Goal: Task Accomplishment & Management: Complete application form

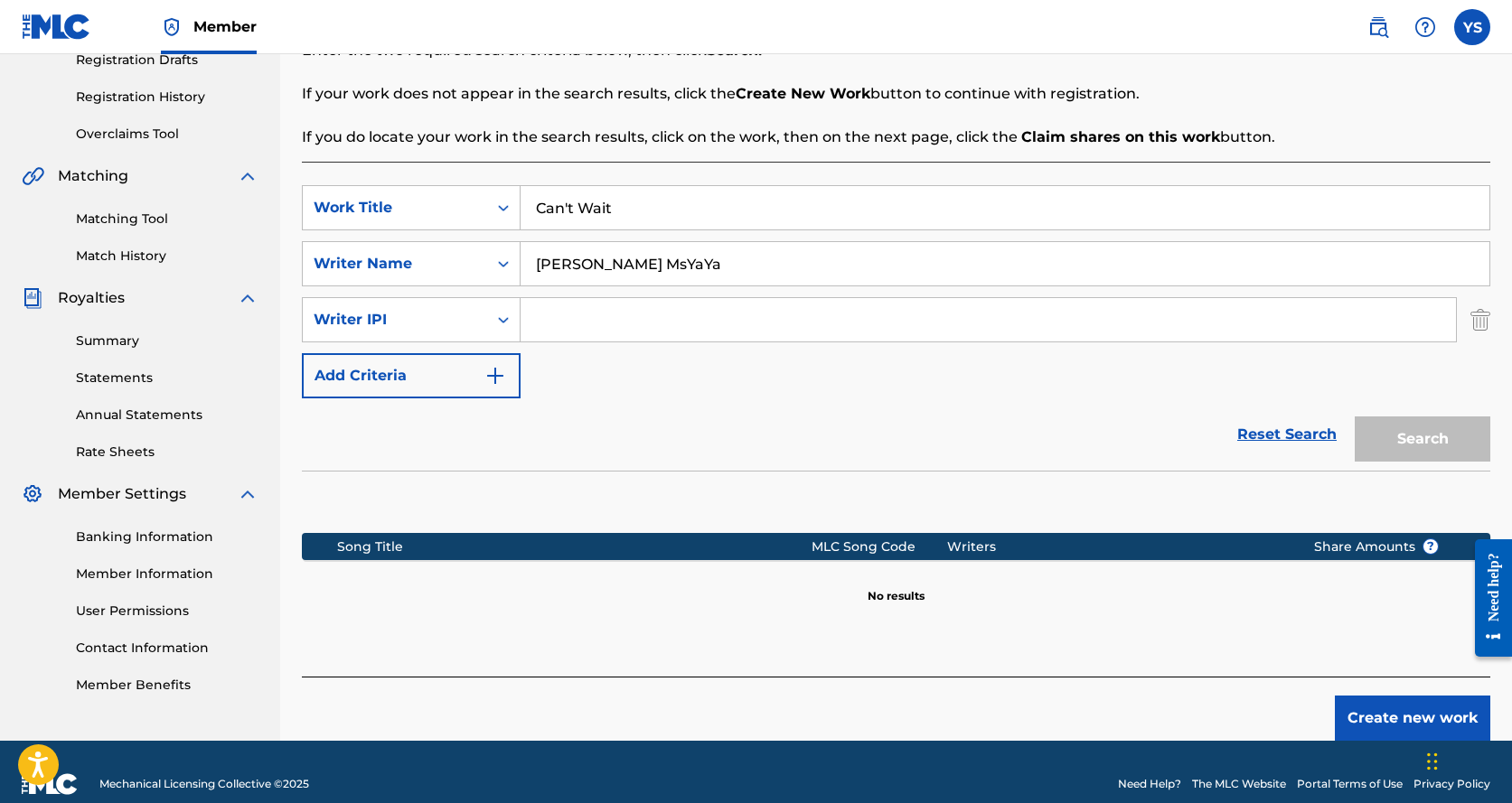
scroll to position [317, 0]
click at [620, 315] on input "Search Form" at bounding box center [989, 320] width 936 height 44
click at [293, 238] on div "Register Work Search Enter Work Details Add Writers Add Publishers & Shares Add…" at bounding box center [896, 261] width 1233 height 958
click at [603, 313] on input "Search Form" at bounding box center [989, 320] width 936 height 44
paste input "00677217616"
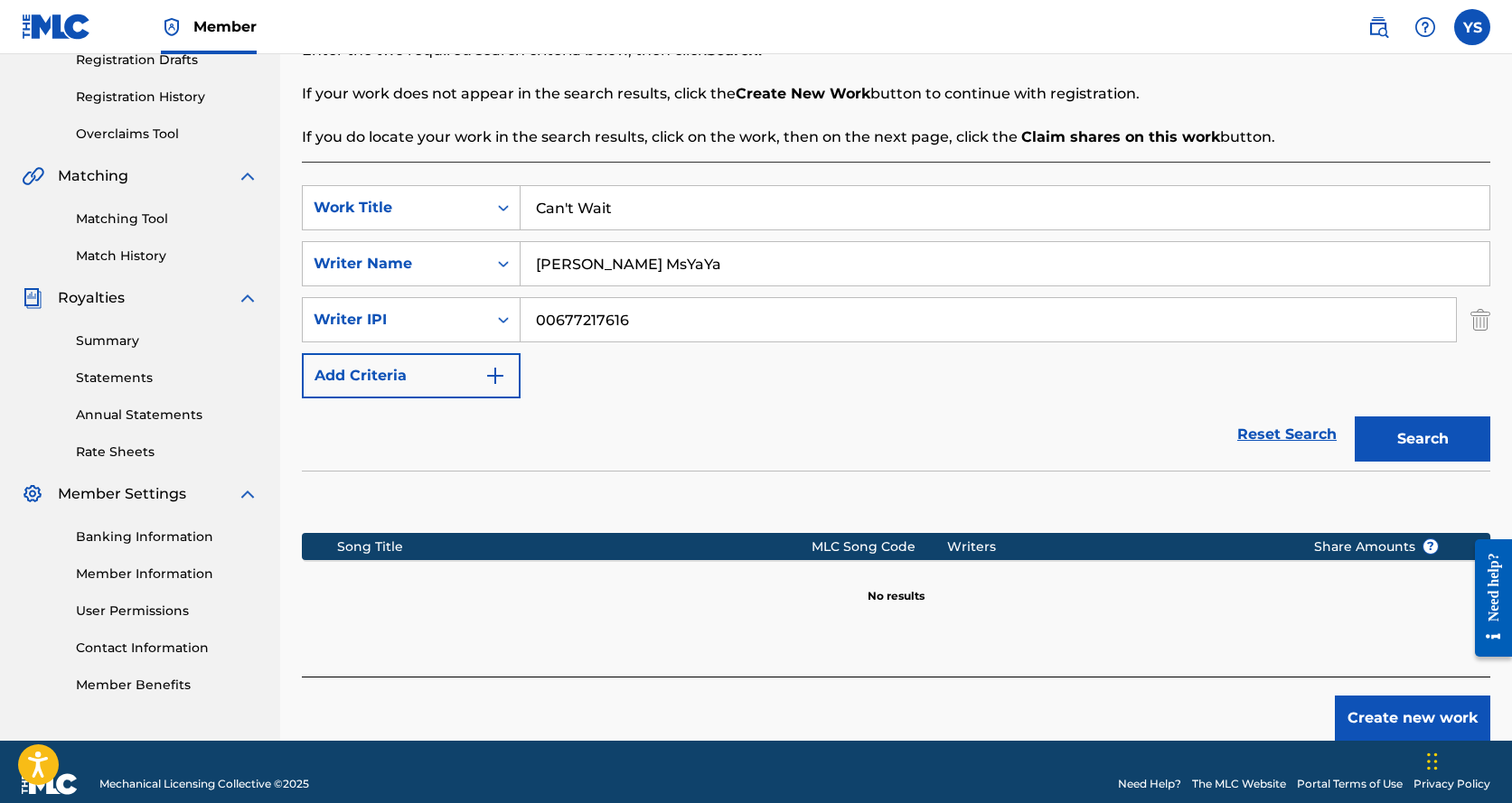
type input "00677217616"
click at [1389, 433] on button "Search" at bounding box center [1422, 439] width 135 height 45
click at [487, 384] on img "Search Form" at bounding box center [495, 376] width 22 height 22
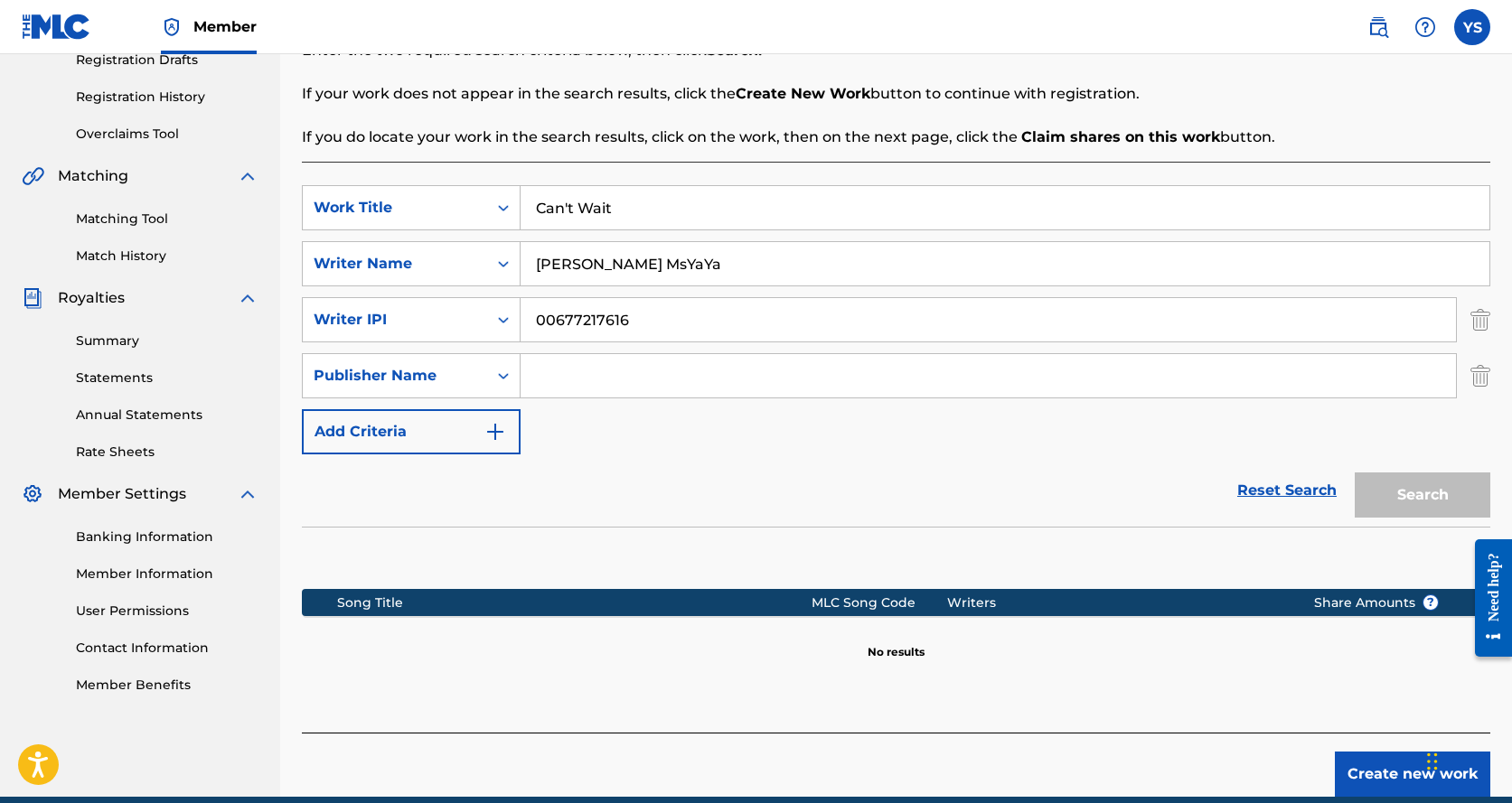
click at [594, 377] on input "Search Form" at bounding box center [989, 376] width 936 height 44
click at [490, 430] on img "Search Form" at bounding box center [495, 432] width 22 height 22
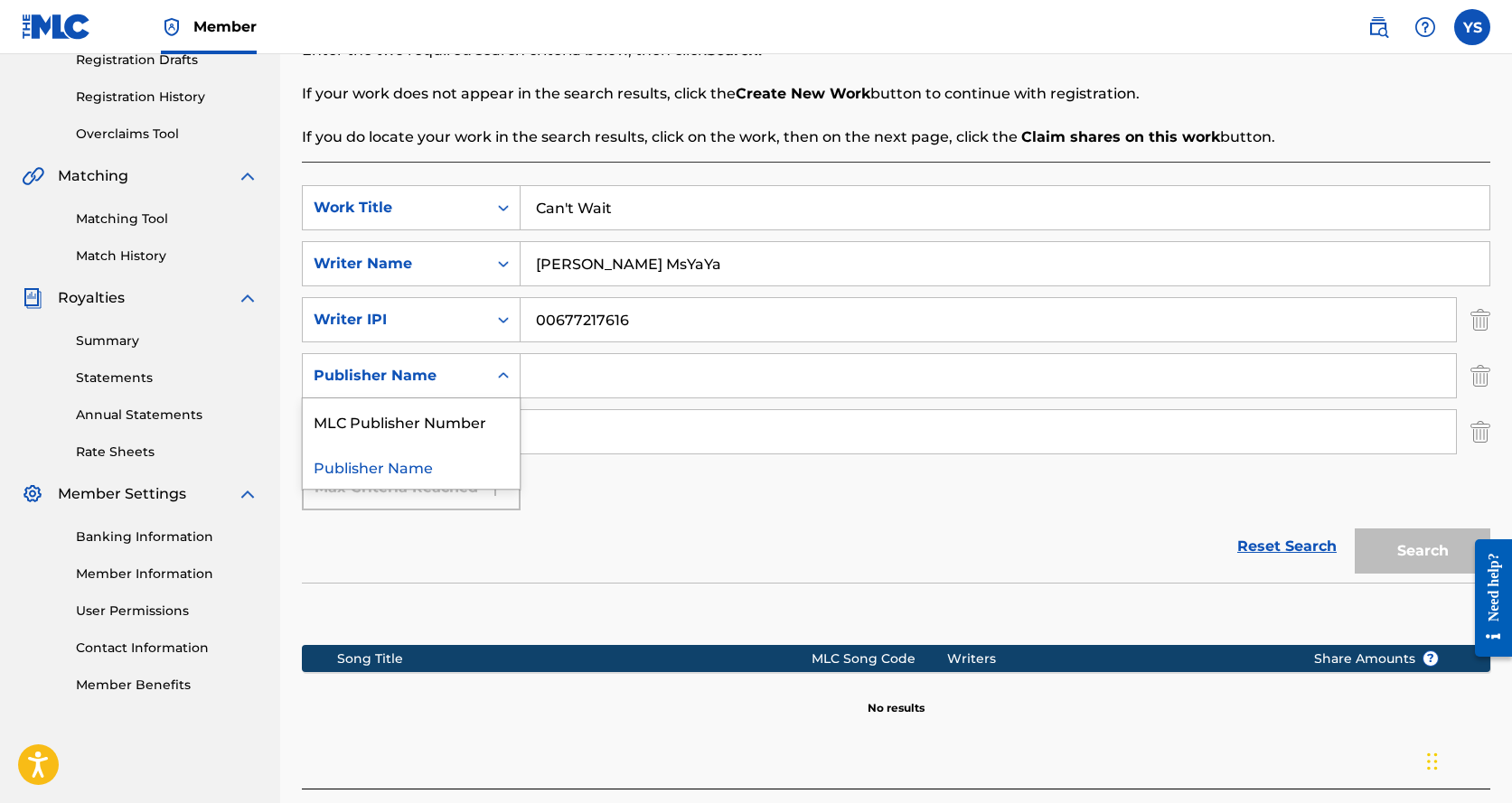
click at [504, 371] on icon "Search Form" at bounding box center [503, 375] width 18 height 18
click at [400, 469] on div "Publisher Name" at bounding box center [411, 467] width 217 height 45
click at [400, 469] on div "Max Criteria Reached" at bounding box center [411, 488] width 219 height 45
click at [574, 370] on input "Search Form" at bounding box center [989, 376] width 936 height 44
type input "[PERSON_NAME]"
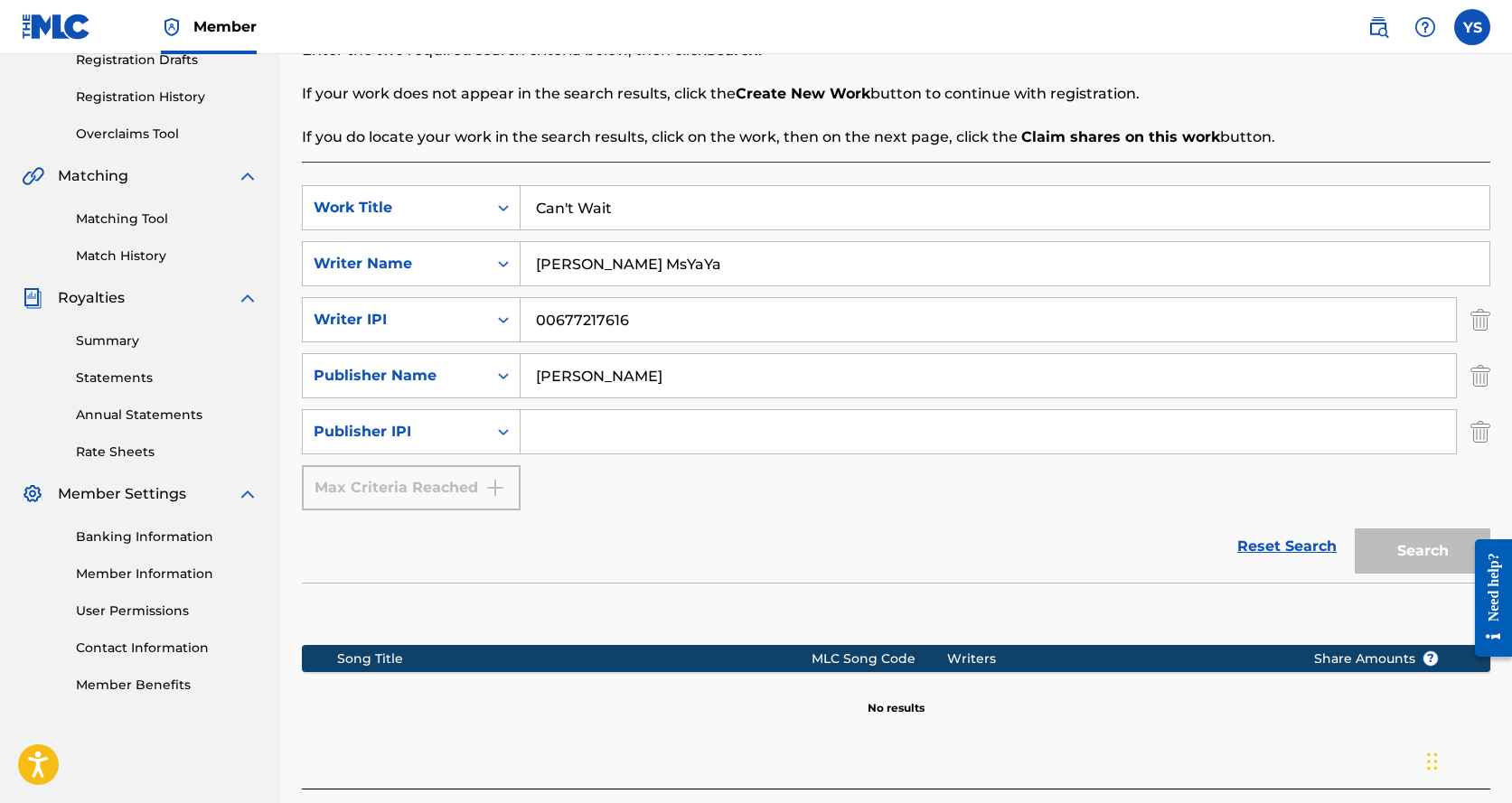
click at [981, 519] on div "Reset Search Search" at bounding box center [896, 546] width 1189 height 72
click at [1478, 440] on img "Search Form" at bounding box center [1481, 432] width 20 height 45
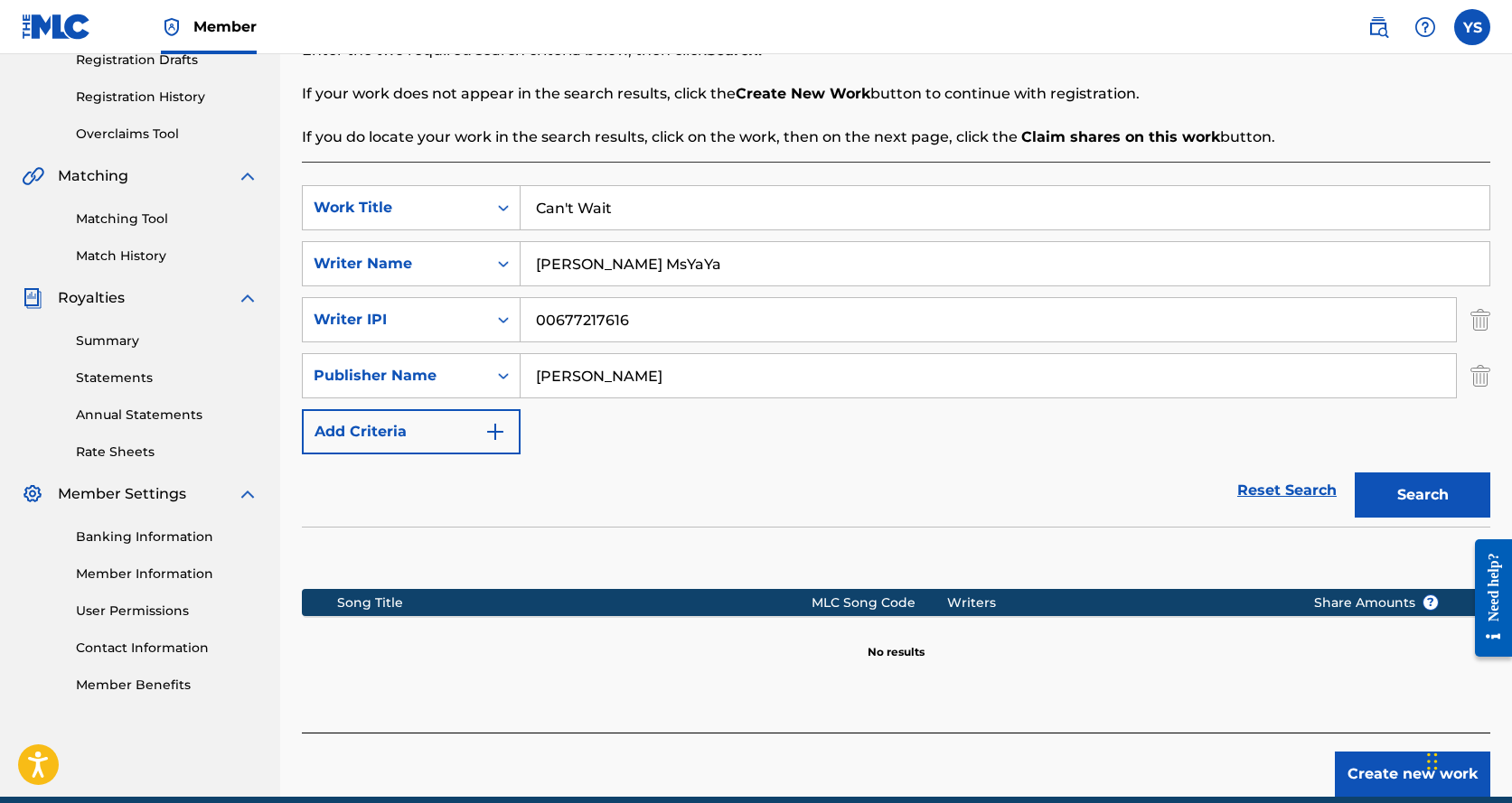
click at [1429, 481] on button "Search" at bounding box center [1422, 495] width 135 height 45
click at [951, 152] on div "Search Before registering a work, the first step is to search The MLC database …" at bounding box center [896, 365] width 1189 height 737
click at [733, 330] on input "00677217616" at bounding box center [989, 320] width 936 height 44
drag, startPoint x: 676, startPoint y: 314, endPoint x: 531, endPoint y: 330, distance: 145.9
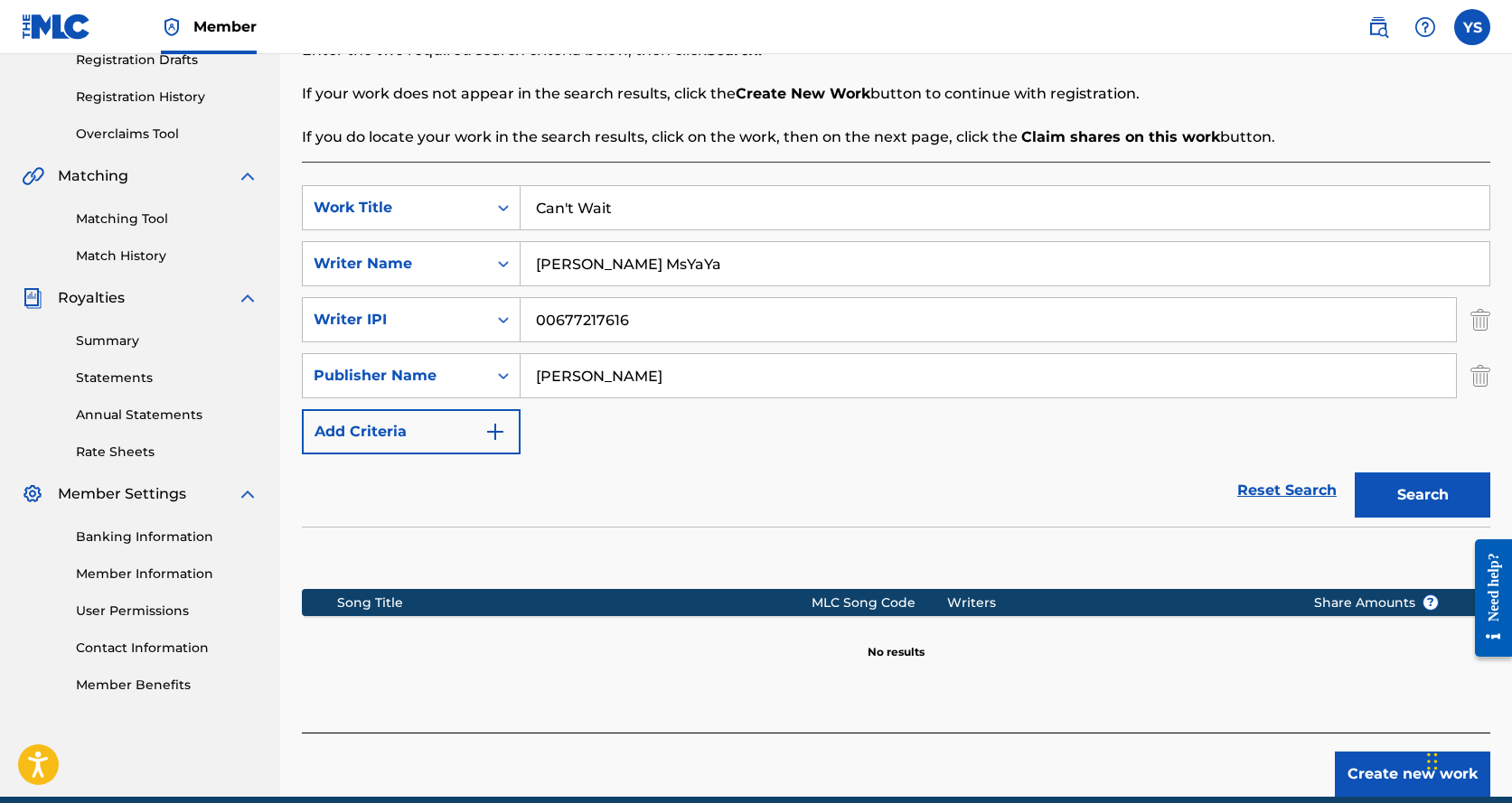
click at [531, 330] on input "00677217616" at bounding box center [989, 320] width 936 height 44
paste input "86021835"
type input "00686021835"
click at [1428, 494] on button "Search" at bounding box center [1422, 495] width 135 height 45
click at [1420, 493] on button "Search" at bounding box center [1422, 495] width 135 height 45
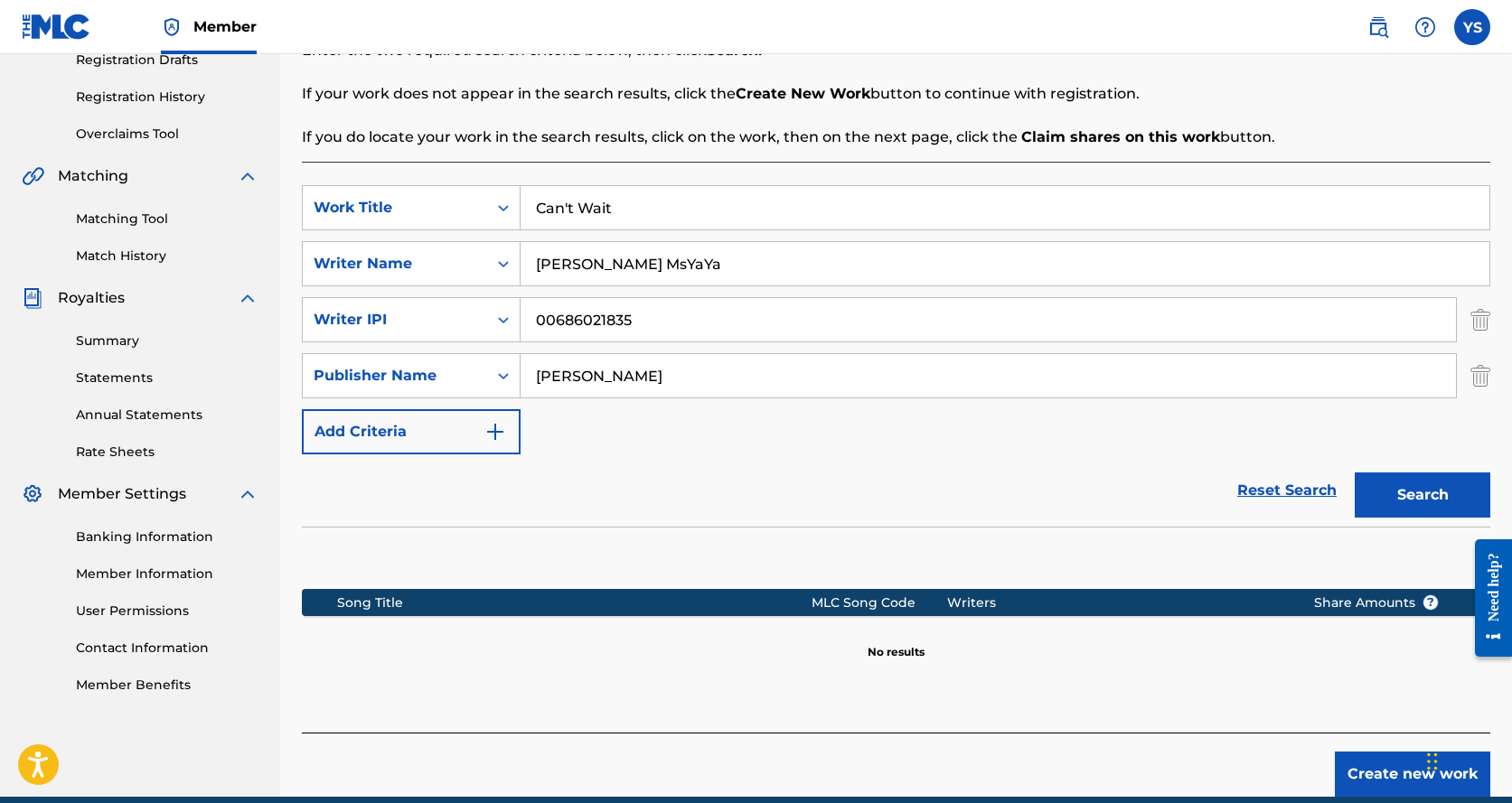
click at [1467, 368] on div "SearchWithCriteria94115963-3b08-4cc8-9b26-d4acfafb72ba Publisher Name [PERSON_N…" at bounding box center [896, 376] width 1189 height 45
click at [1483, 374] on img "Search Form" at bounding box center [1481, 376] width 20 height 45
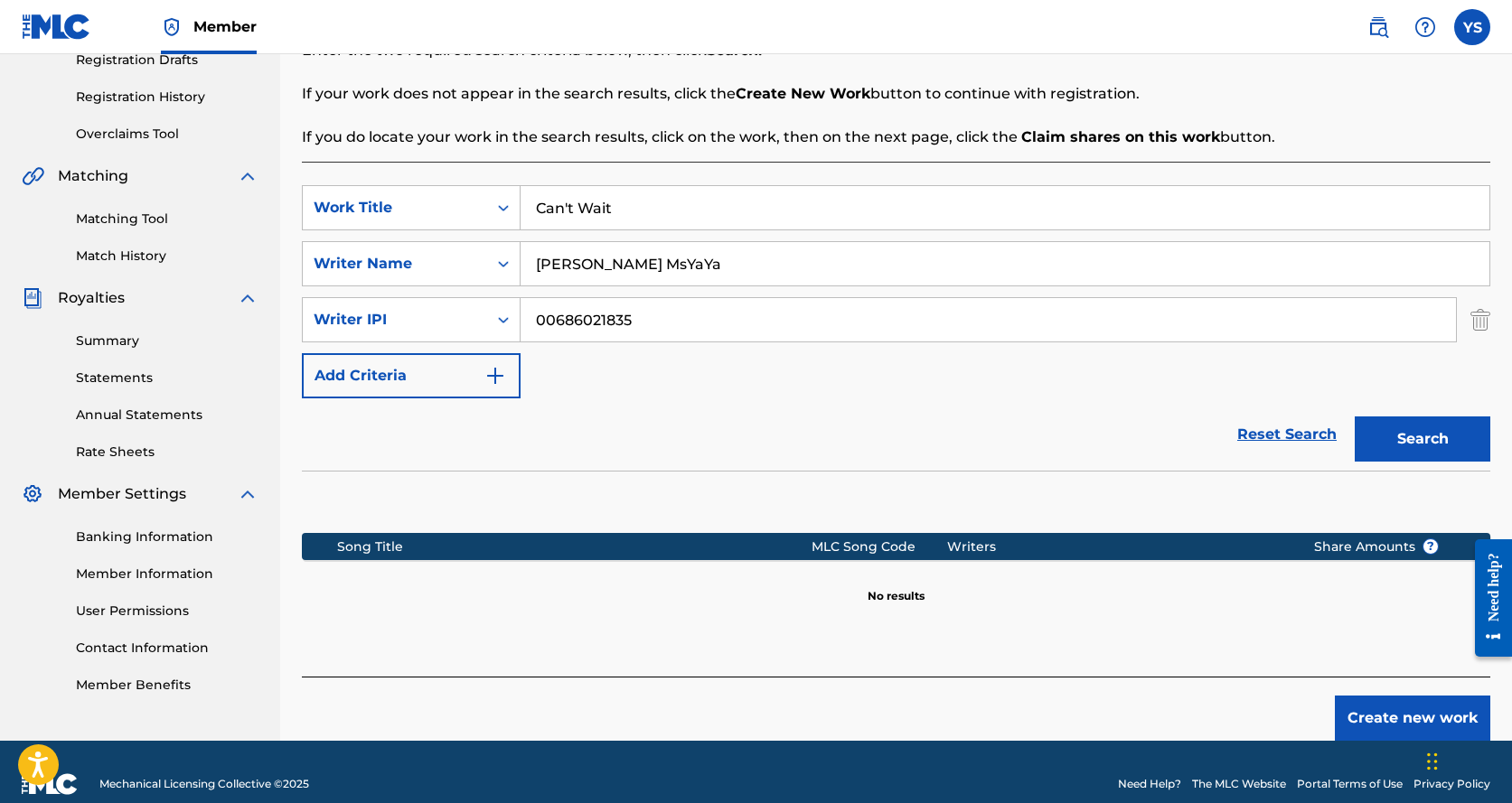
click at [1436, 428] on button "Search" at bounding box center [1422, 439] width 135 height 45
click at [1433, 428] on button "Search" at bounding box center [1422, 439] width 135 height 45
click at [677, 254] on input "[PERSON_NAME] MsYaYa" at bounding box center [1005, 264] width 969 height 44
drag, startPoint x: 1453, startPoint y: 437, endPoint x: 1436, endPoint y: 437, distance: 17.0
click at [1453, 437] on button "Search" at bounding box center [1422, 439] width 135 height 45
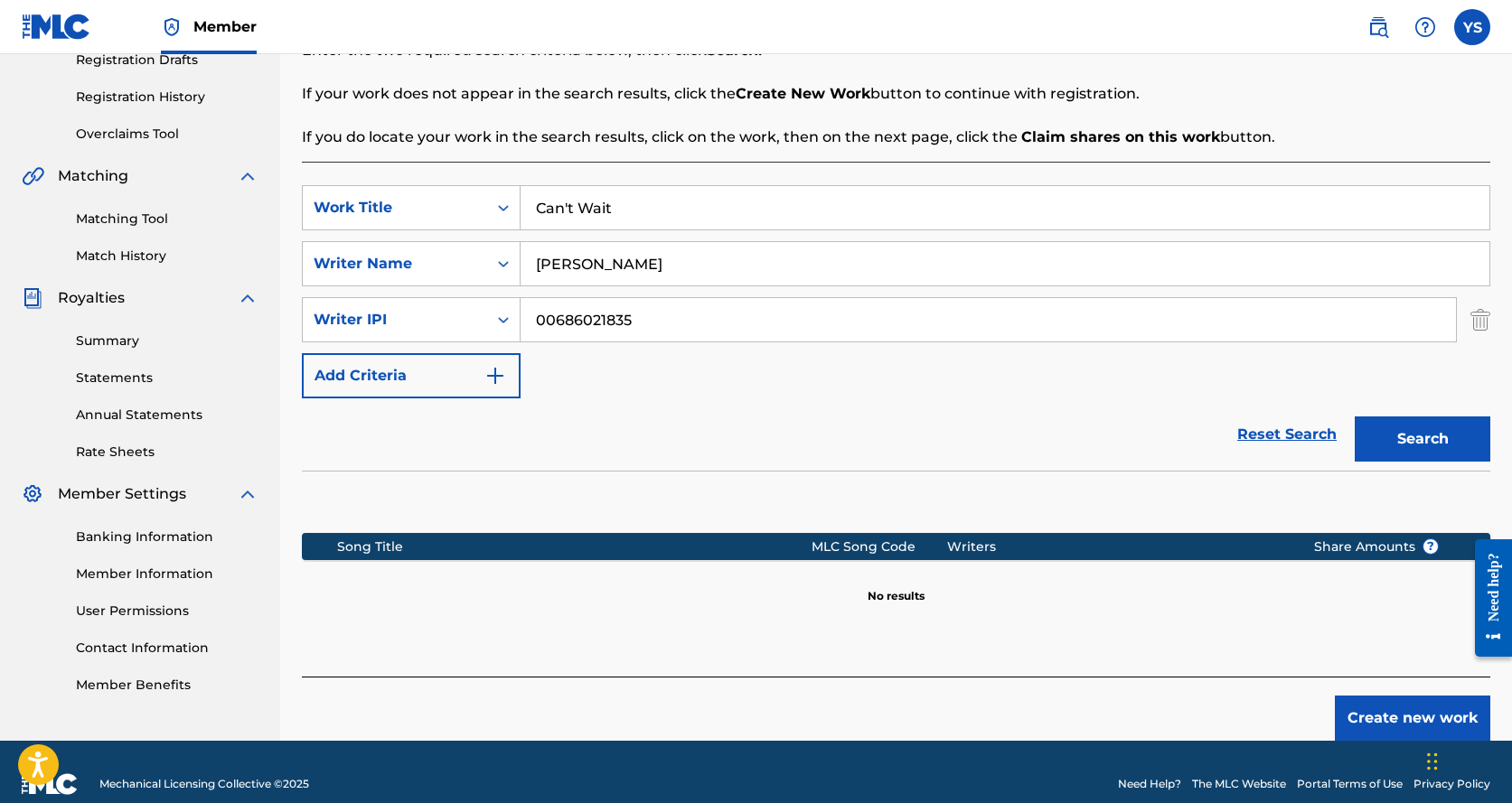
click at [1436, 437] on button "Search" at bounding box center [1422, 439] width 135 height 45
click at [730, 270] on input "[PERSON_NAME]" at bounding box center [1005, 264] width 969 height 44
click at [564, 270] on input "[PERSON_NAME]" at bounding box center [1005, 264] width 969 height 44
type input "[PERSON_NAME]"
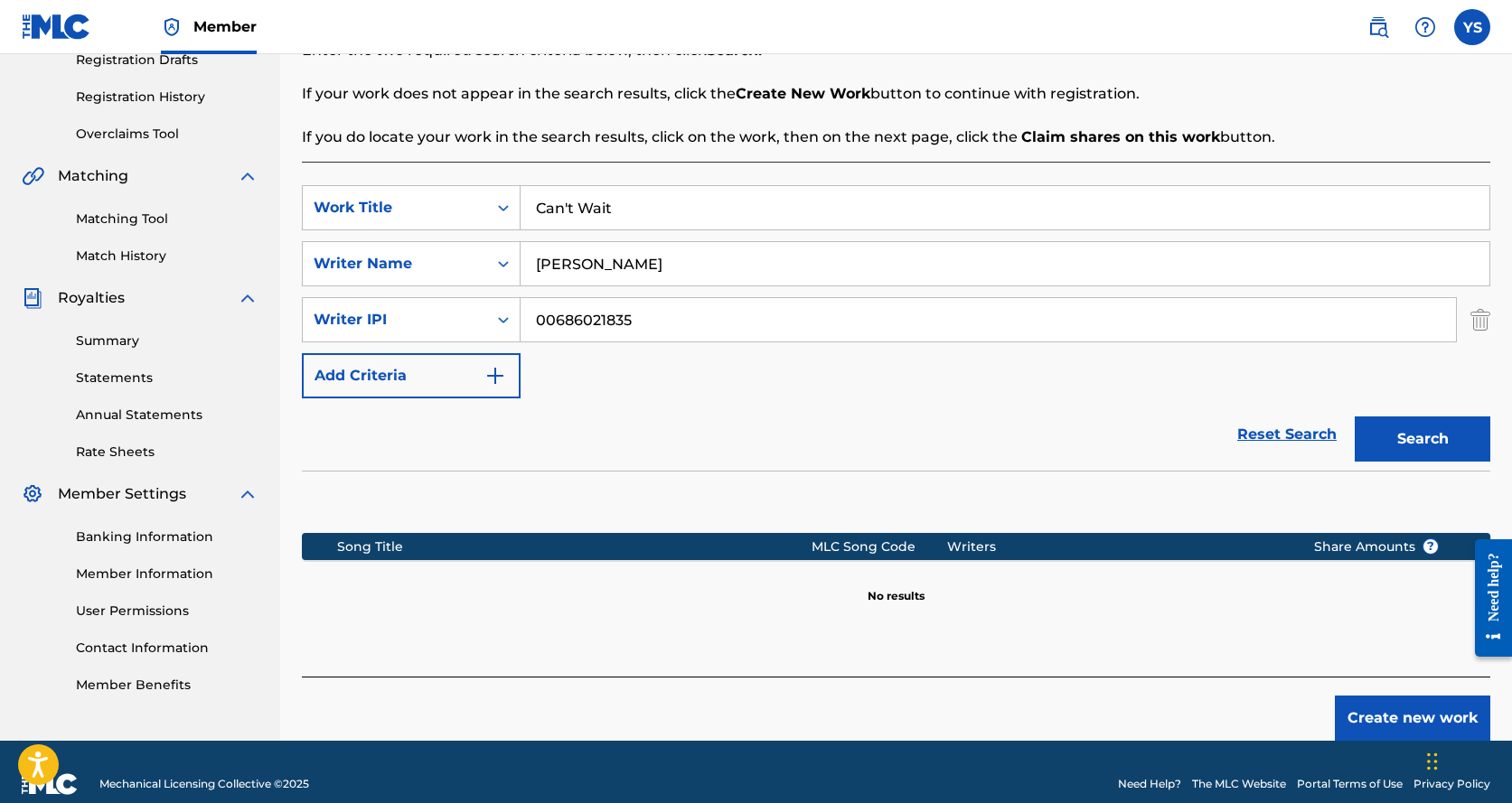
click at [1447, 443] on button "Search" at bounding box center [1422, 439] width 135 height 45
click at [1446, 442] on button "Search" at bounding box center [1422, 439] width 135 height 45
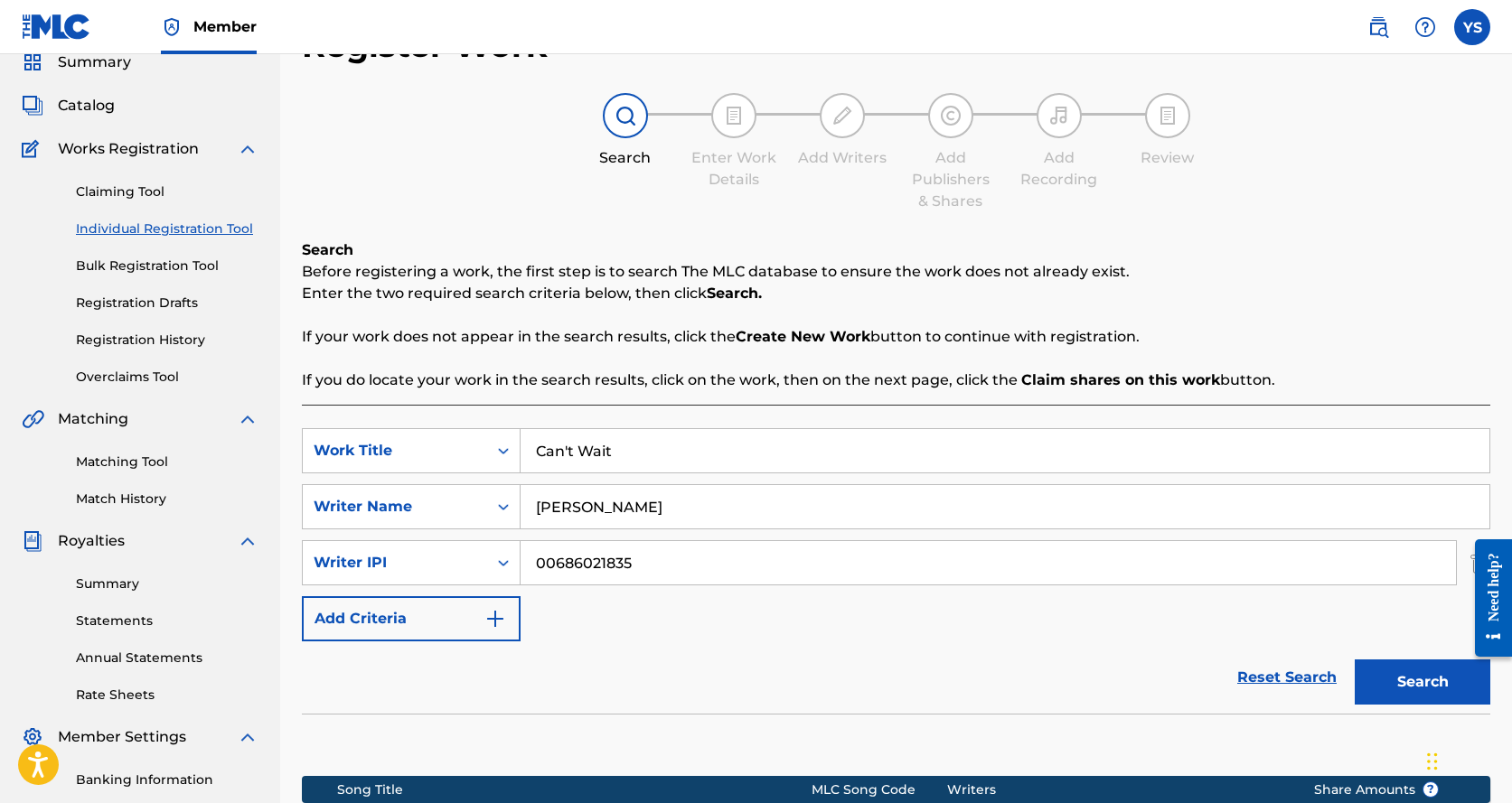
scroll to position [70, 0]
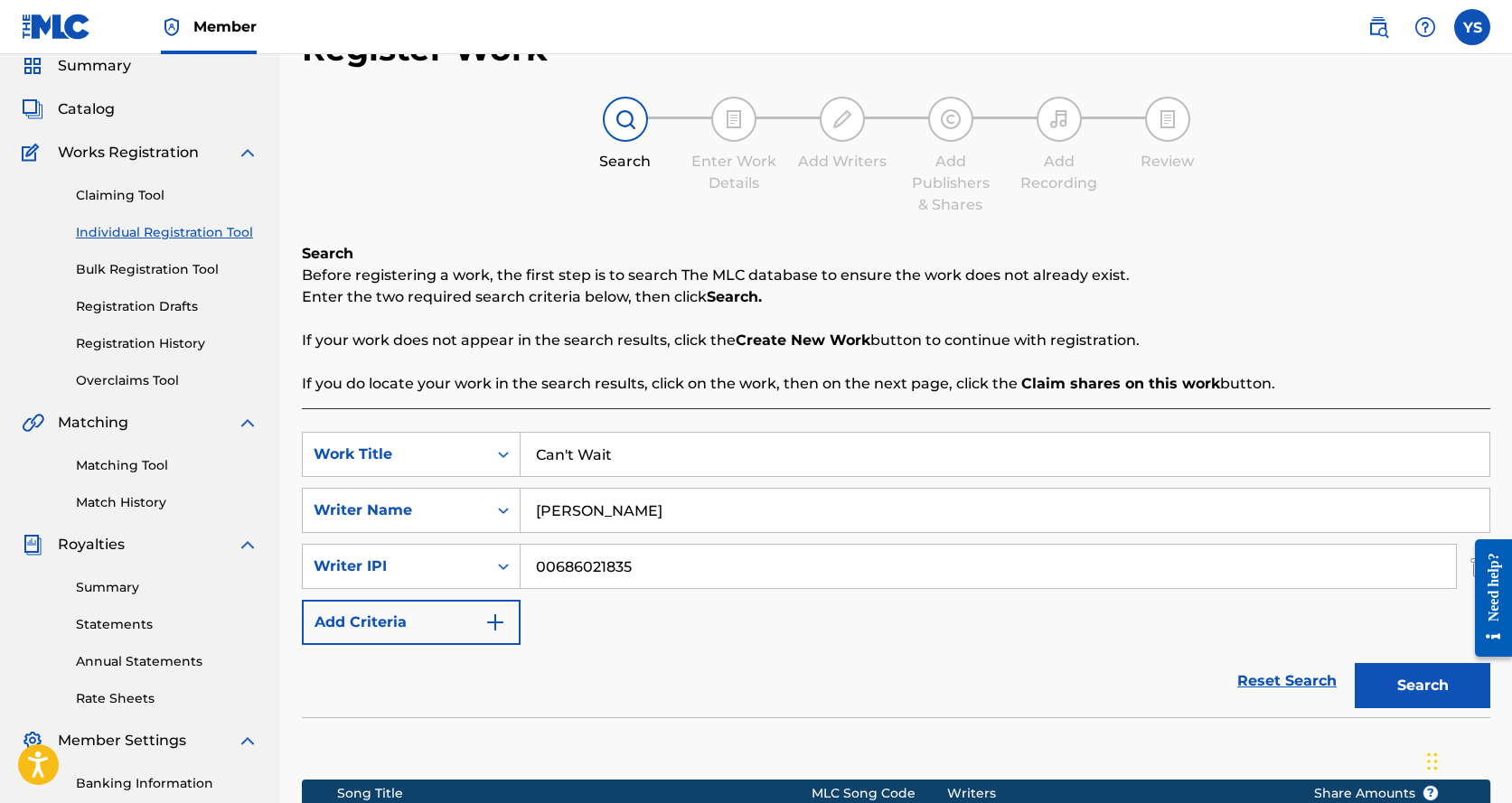
click at [1415, 693] on button "Search" at bounding box center [1422, 686] width 135 height 45
click at [572, 454] on input "Can't Wait" at bounding box center [1005, 455] width 969 height 44
click at [570, 452] on input "Can't Wait" at bounding box center [1005, 455] width 969 height 44
click at [1443, 693] on button "Search" at bounding box center [1422, 686] width 135 height 45
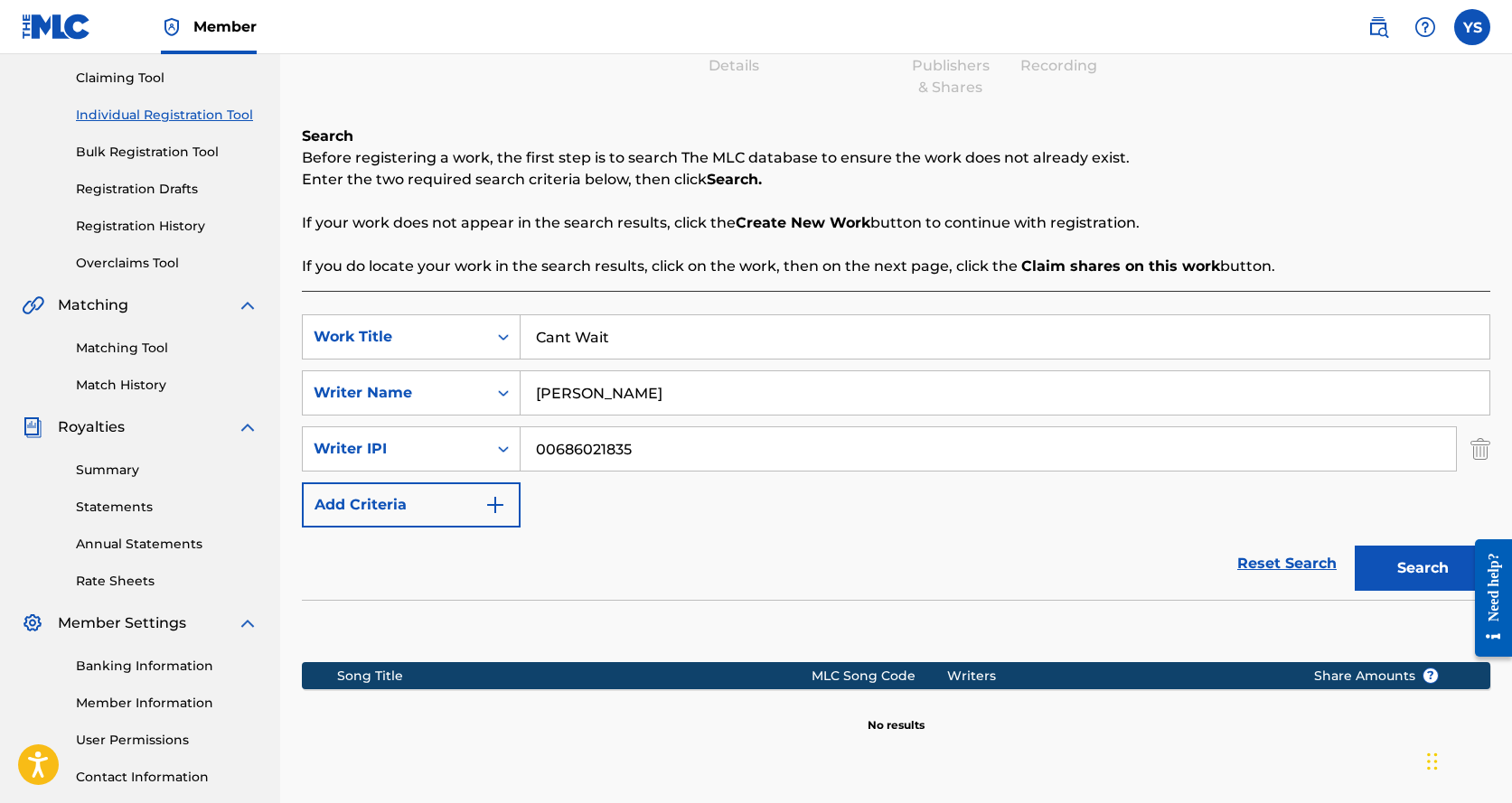
scroll to position [342, 0]
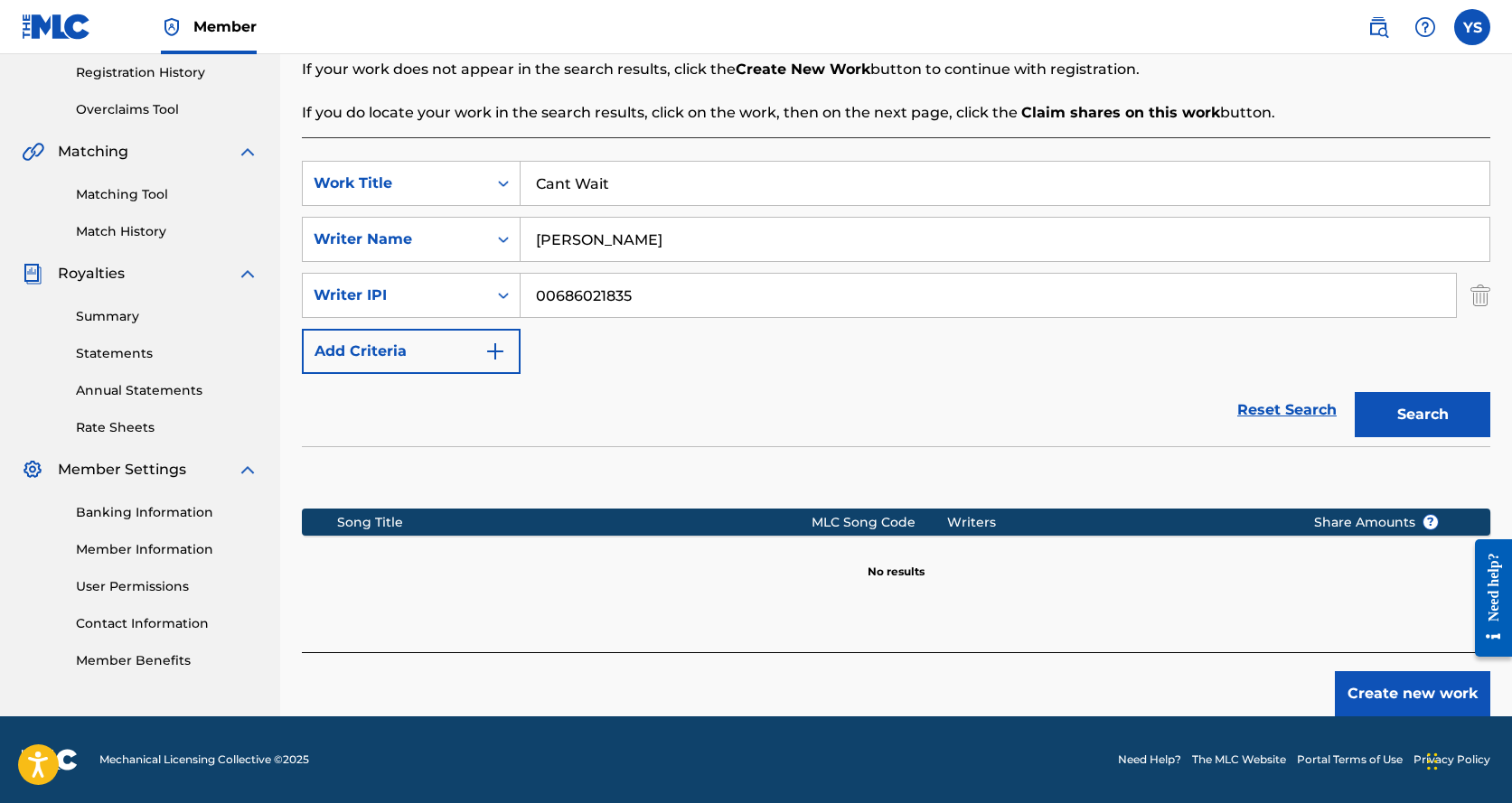
click at [629, 176] on input "Cant Wait" at bounding box center [1005, 184] width 969 height 44
drag, startPoint x: 629, startPoint y: 184, endPoint x: 511, endPoint y: 185, distance: 118.0
click at [511, 185] on div "SearchWithCriteria40fdafe3-aa16-4115-8481-383113c3bfd1 Work Title Cant Wait" at bounding box center [896, 184] width 1189 height 45
paste input "AN T WAIT RADIO MIX"
click at [1471, 416] on button "Search" at bounding box center [1422, 415] width 135 height 45
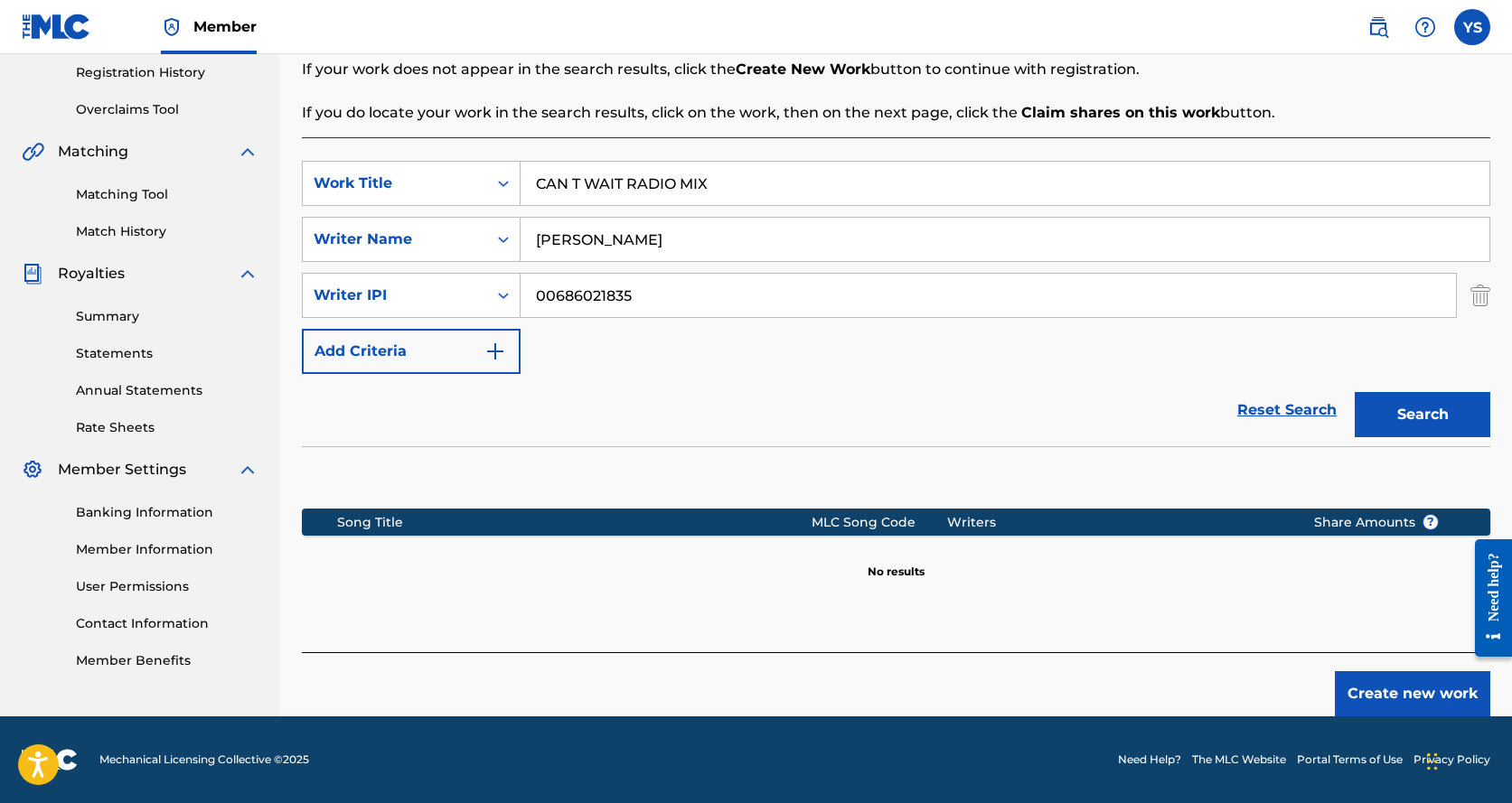
click at [1471, 416] on button "Search" at bounding box center [1422, 415] width 135 height 45
click at [572, 181] on input "CAN T WAIT RADIO MIX" at bounding box center [1005, 184] width 969 height 44
type input "CANT WAIT RADIO MIX"
click at [1431, 404] on button "Search" at bounding box center [1422, 415] width 135 height 45
drag, startPoint x: 738, startPoint y: 172, endPoint x: 424, endPoint y: 166, distance: 314.1
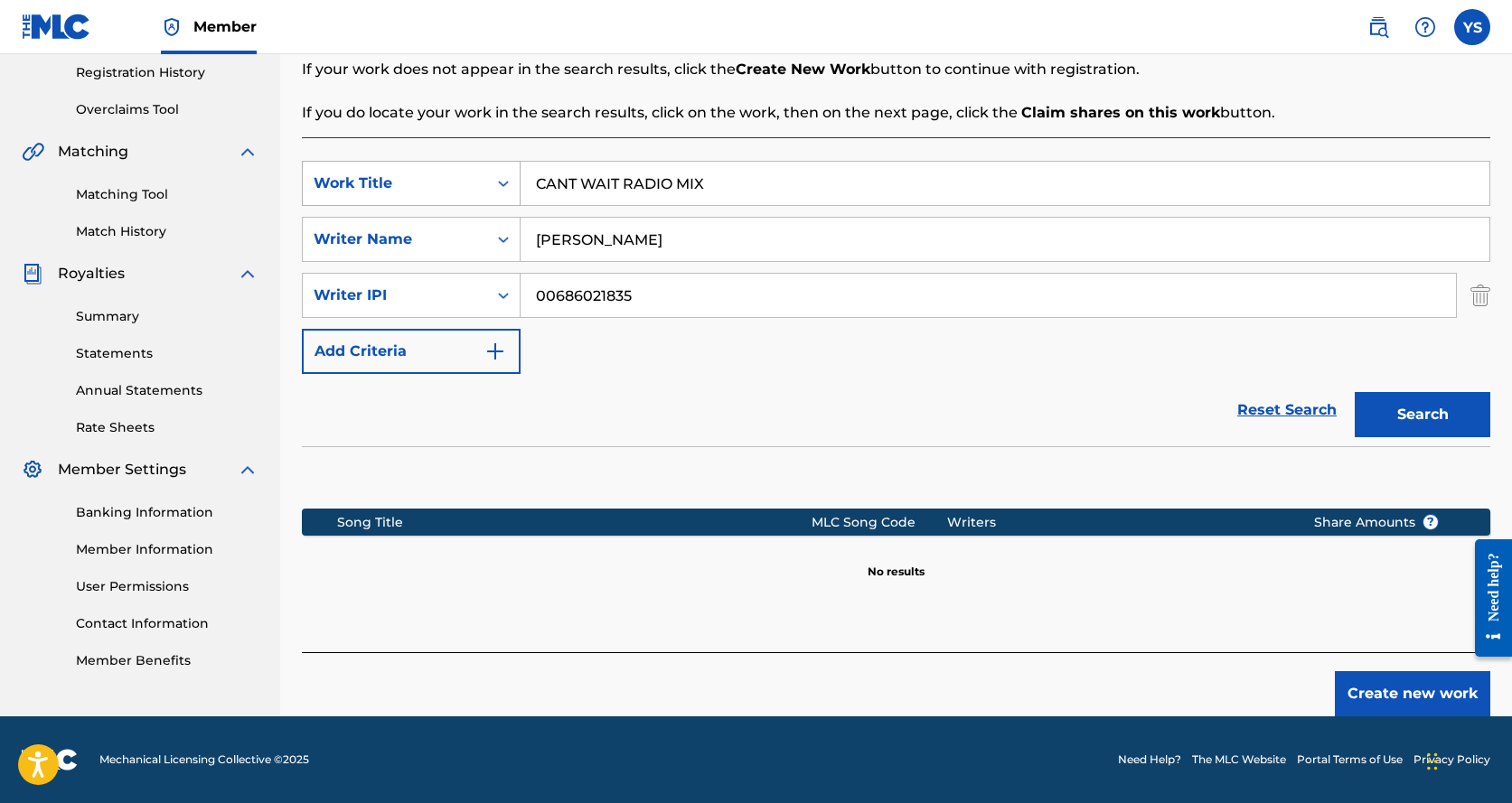
click at [424, 166] on div "SearchWithCriteria40fdafe3-aa16-4115-8481-383113c3bfd1 Work Title CANT WAIT RAD…" at bounding box center [896, 184] width 1189 height 45
drag, startPoint x: 683, startPoint y: 248, endPoint x: 439, endPoint y: 266, distance: 244.7
click at [439, 266] on div "SearchWithCriteria40fdafe3-aa16-4115-8481-383113c3bfd1 Work Title SearchWithCri…" at bounding box center [896, 267] width 1189 height 213
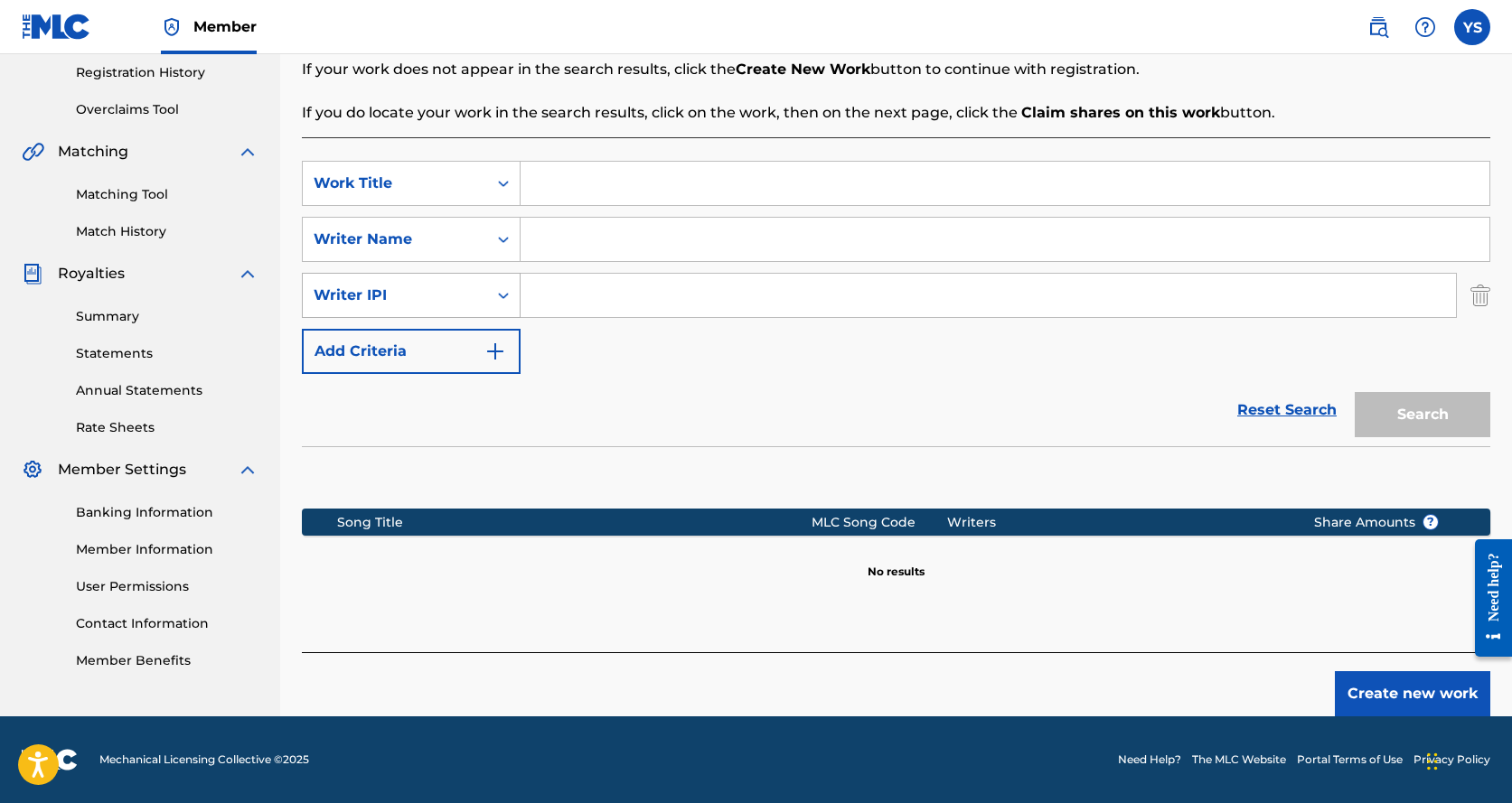
drag, startPoint x: 662, startPoint y: 277, endPoint x: 364, endPoint y: 290, distance: 298.3
click at [364, 290] on div "SearchWithCriteriadbefeac3-f3d1-46f9-94a1-c2f0c5a6310c Writer IPI" at bounding box center [896, 295] width 1189 height 45
click at [1377, 690] on button "Create new work" at bounding box center [1413, 694] width 155 height 45
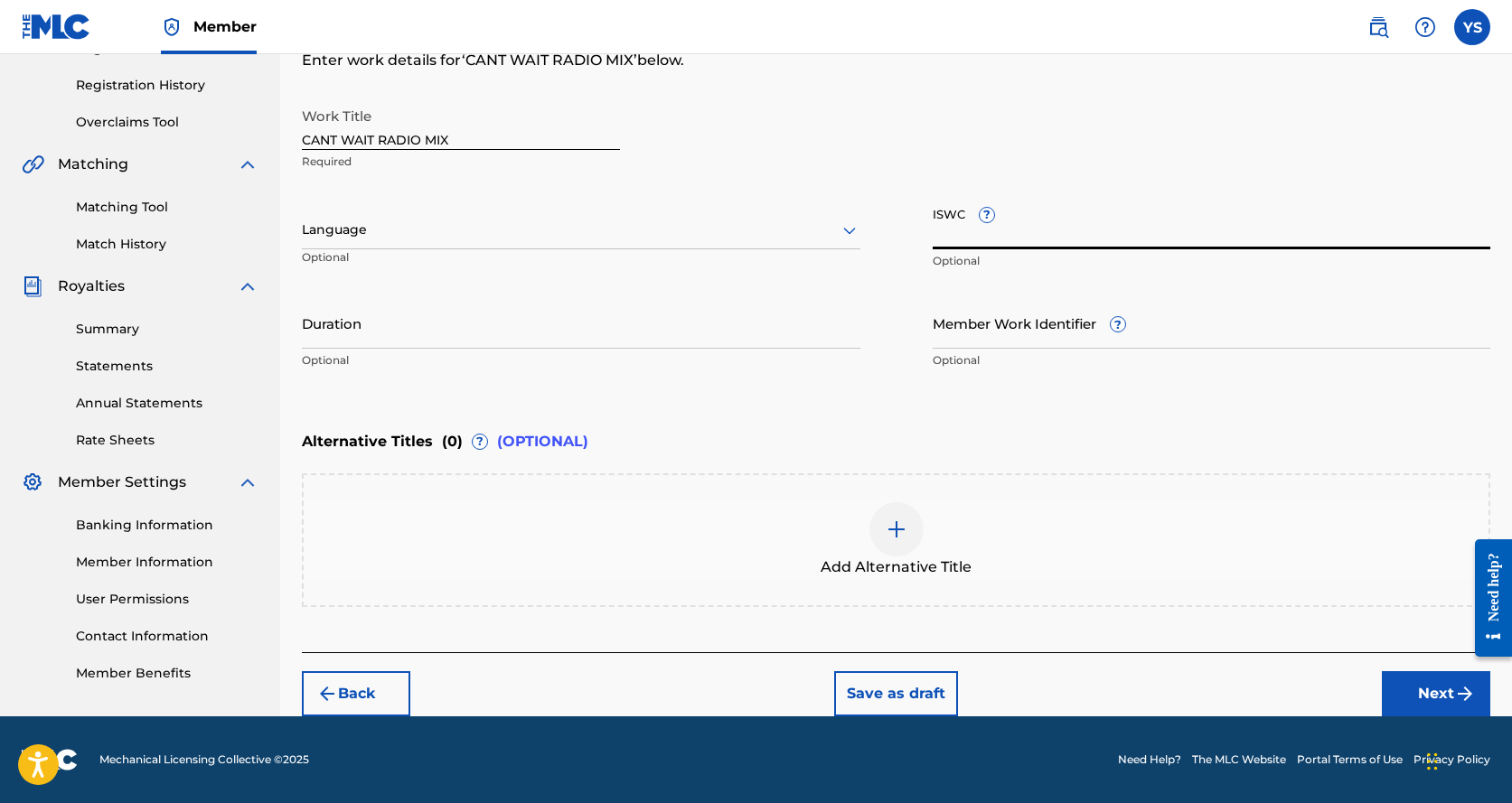
click at [1045, 230] on input "ISWC ?" at bounding box center [1213, 223] width 559 height 51
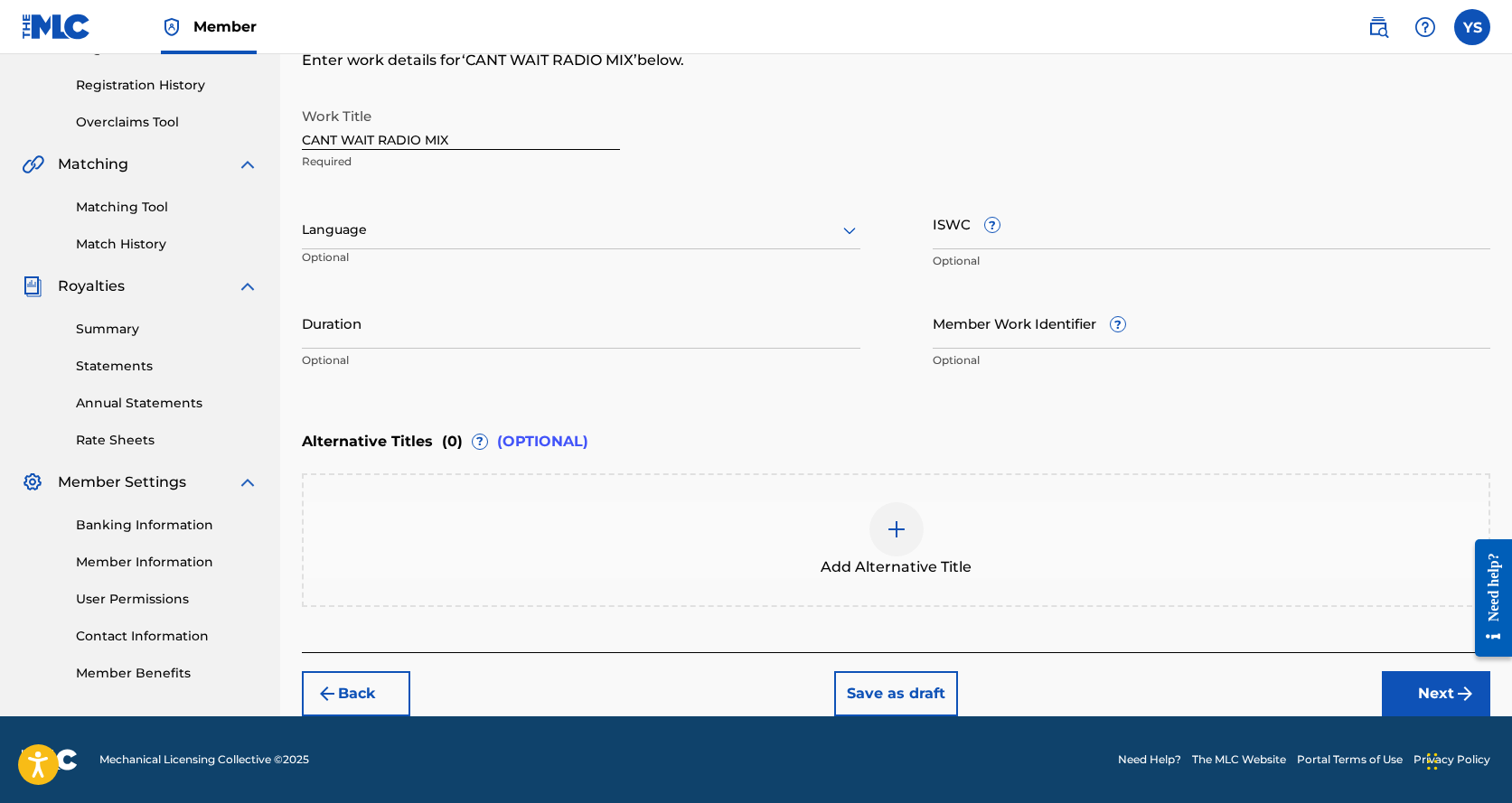
click at [1017, 71] on div "Enter Work Details Enter work details for ‘ CANT WAIT RADIO MIX ’ below. Work T…" at bounding box center [896, 204] width 1189 height 437
click at [1035, 219] on input "ISWC ?" at bounding box center [1213, 223] width 559 height 51
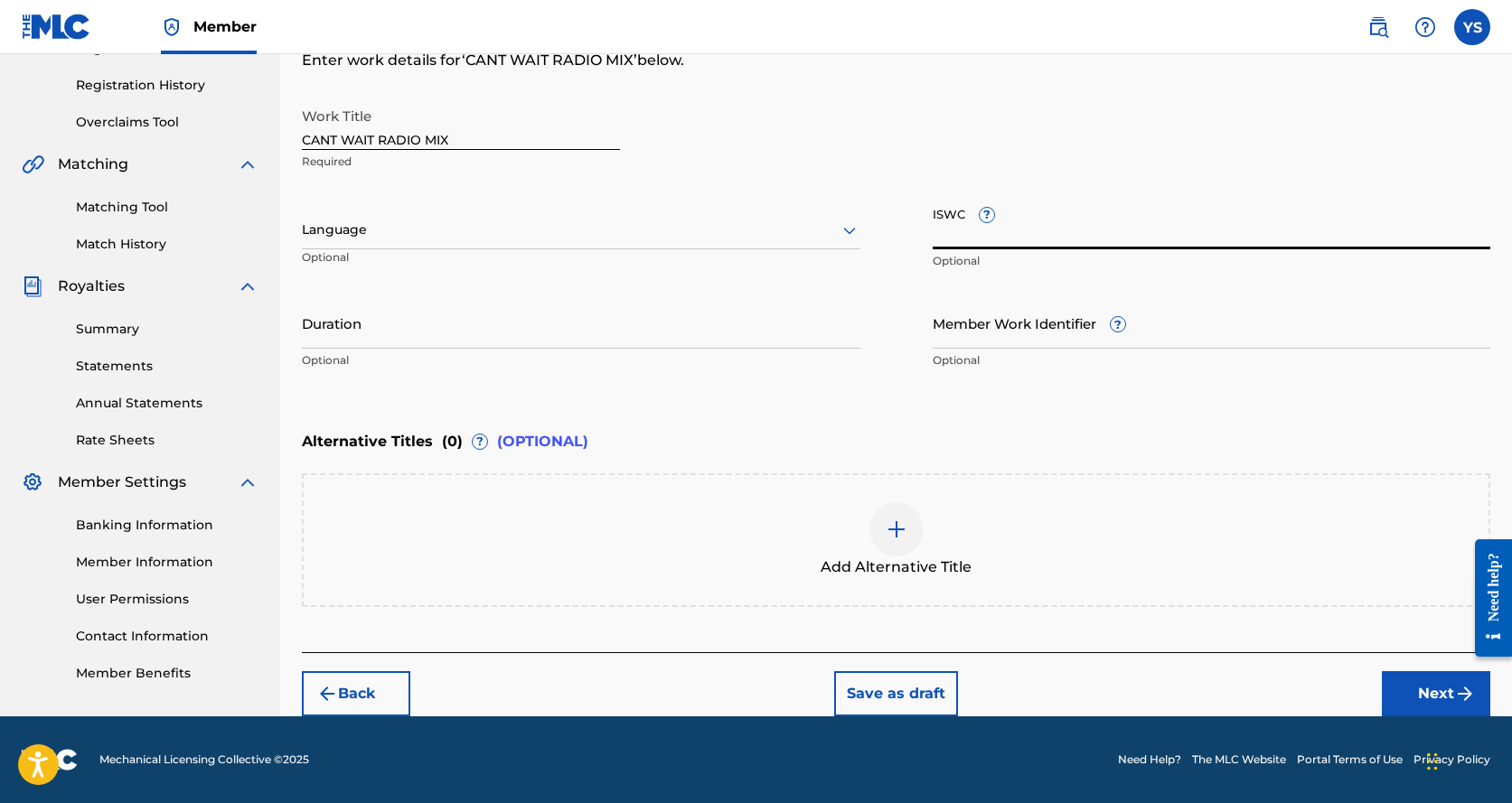
paste input "T3184211078"
type input "T3184211078"
click at [713, 324] on input "Duration" at bounding box center [582, 323] width 559 height 51
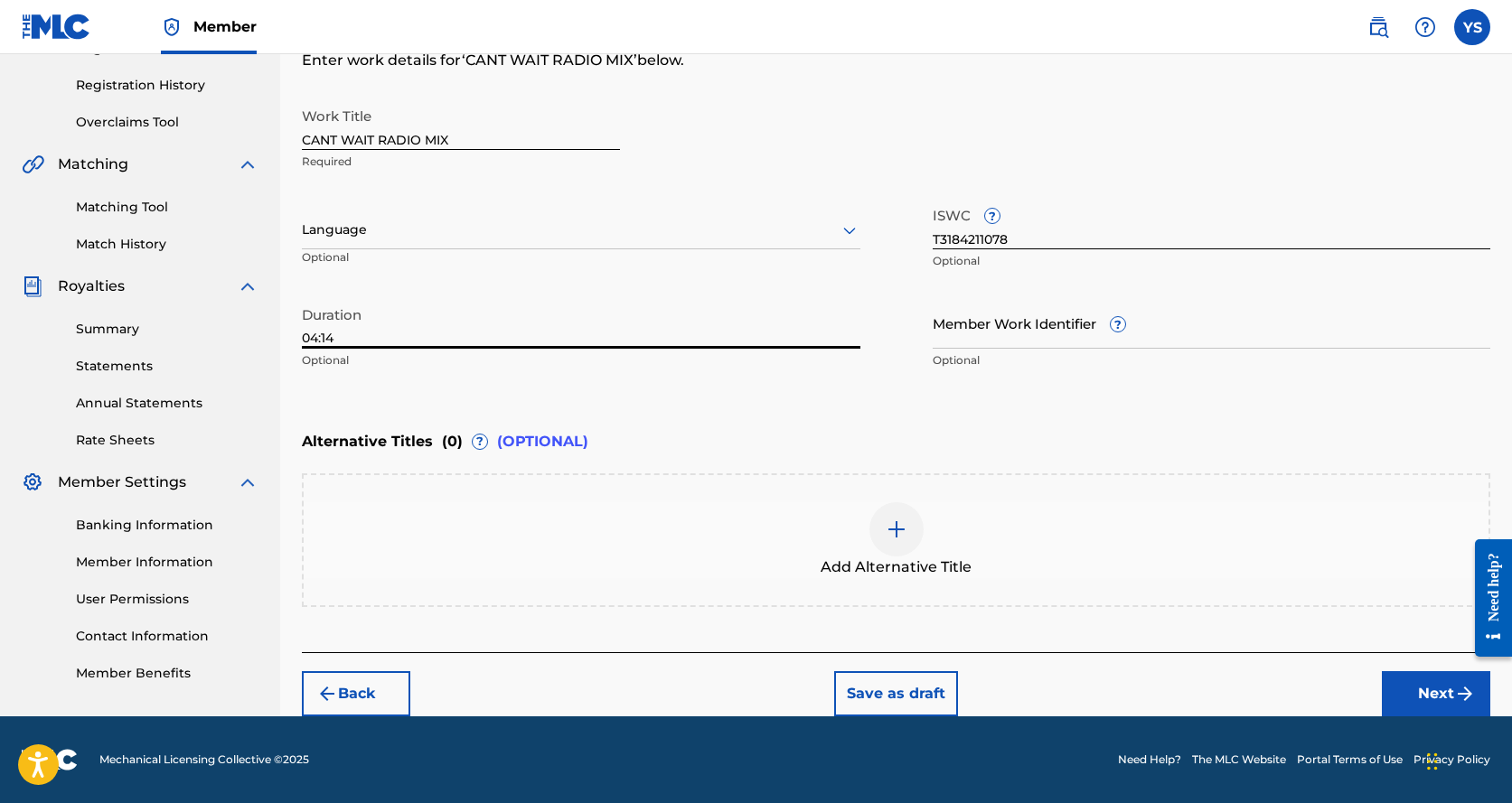
type input "04:14"
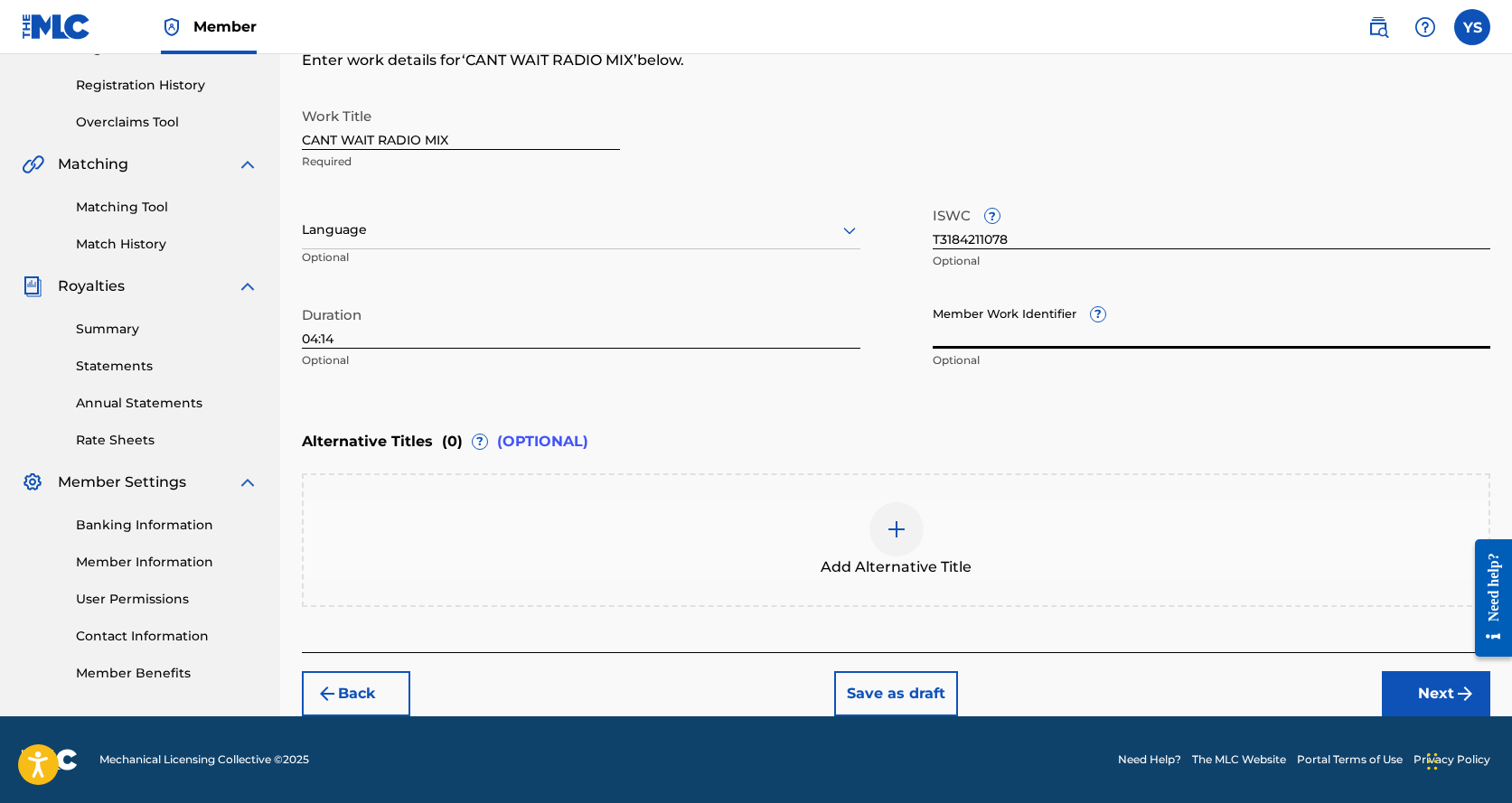
click at [999, 340] on input "Member Work Identifier ?" at bounding box center [1213, 323] width 559 height 51
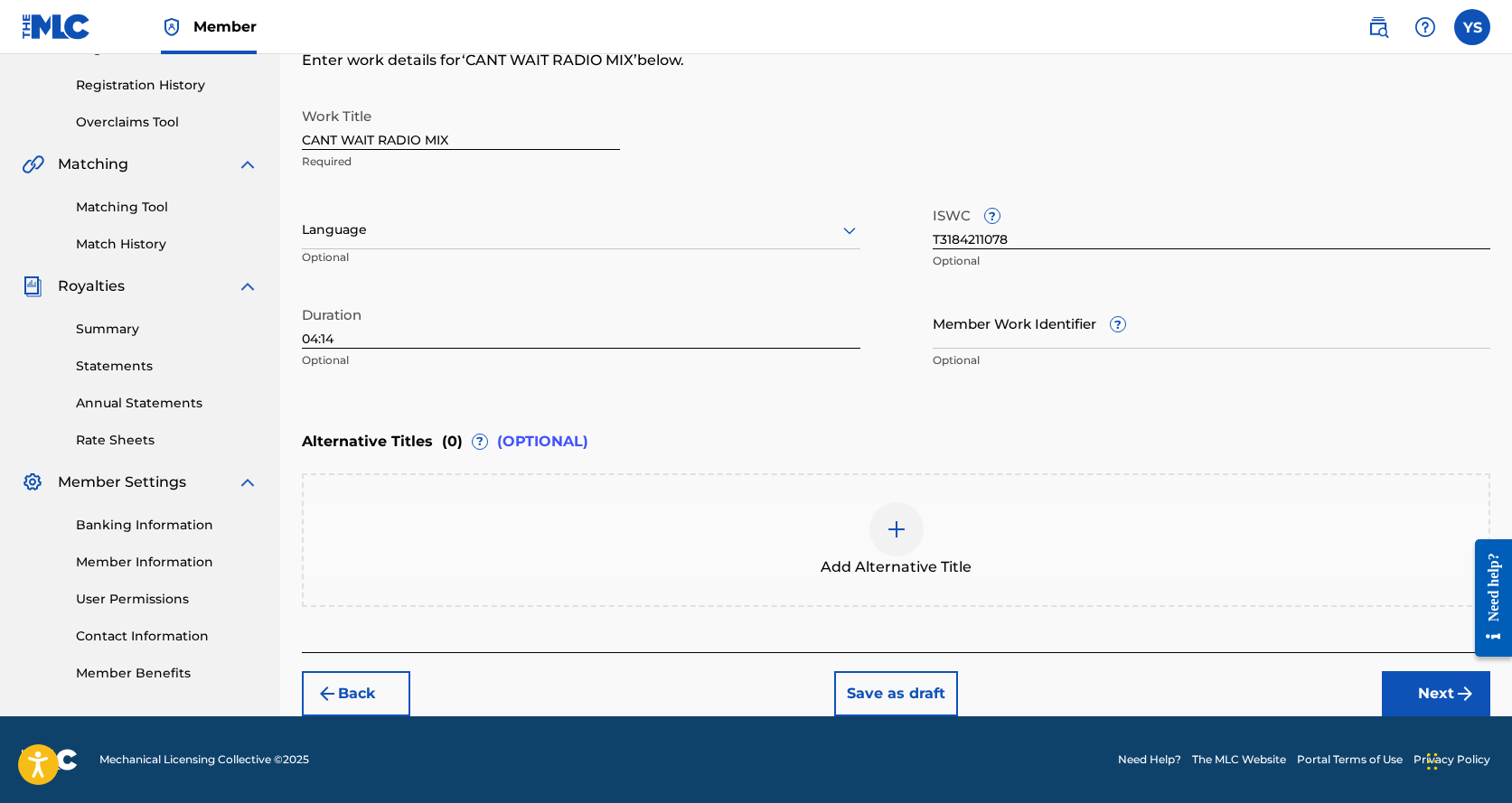
click at [557, 80] on div "Enter Work Details Enter work details for ‘ CANT WAIT RADIO MIX ’ below. Work T…" at bounding box center [896, 204] width 1189 height 437
click at [1077, 323] on input "Member Work Identifier ?" at bounding box center [1213, 323] width 559 height 51
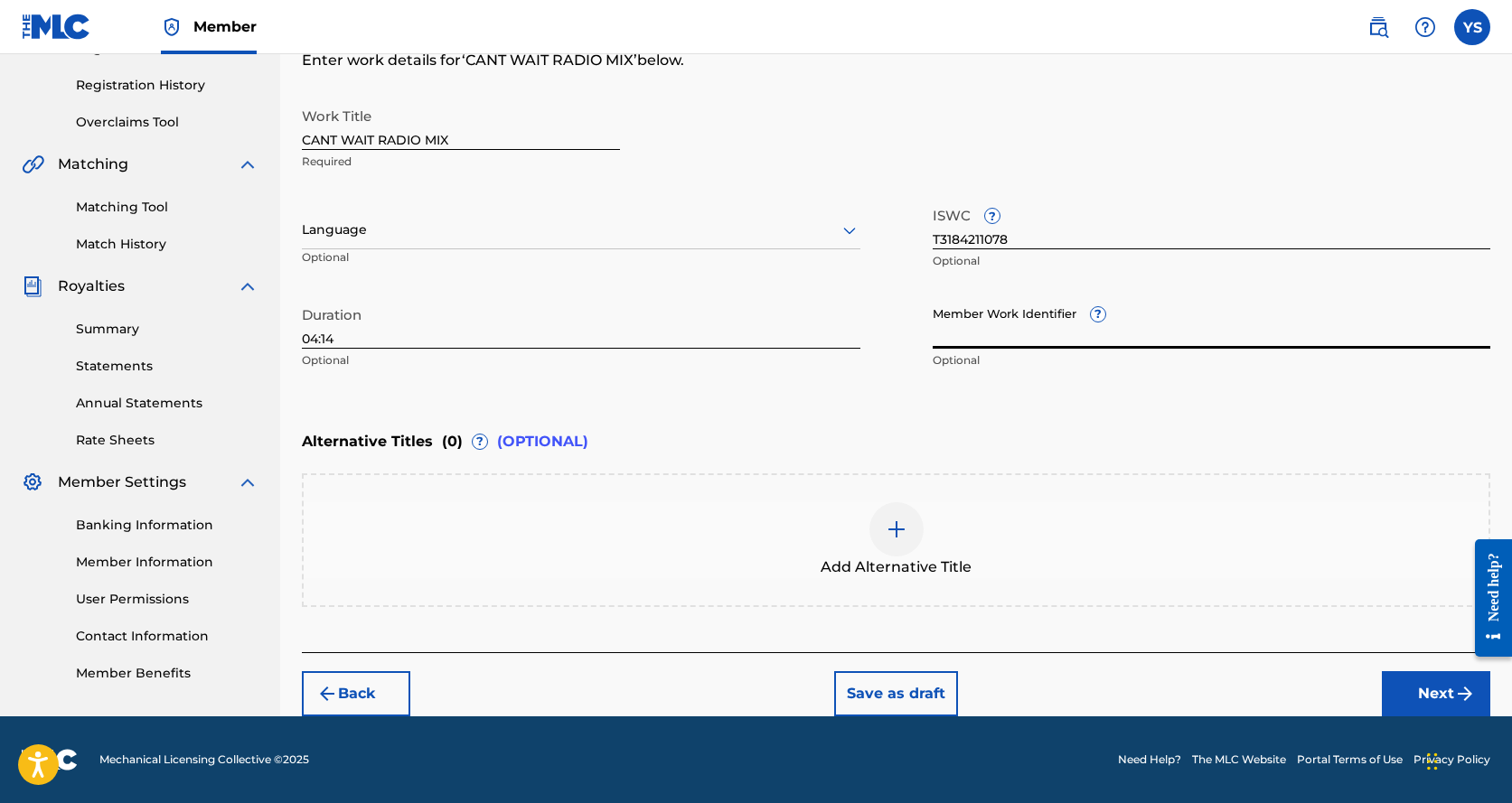
paste input "69484389"
type input "69484389"
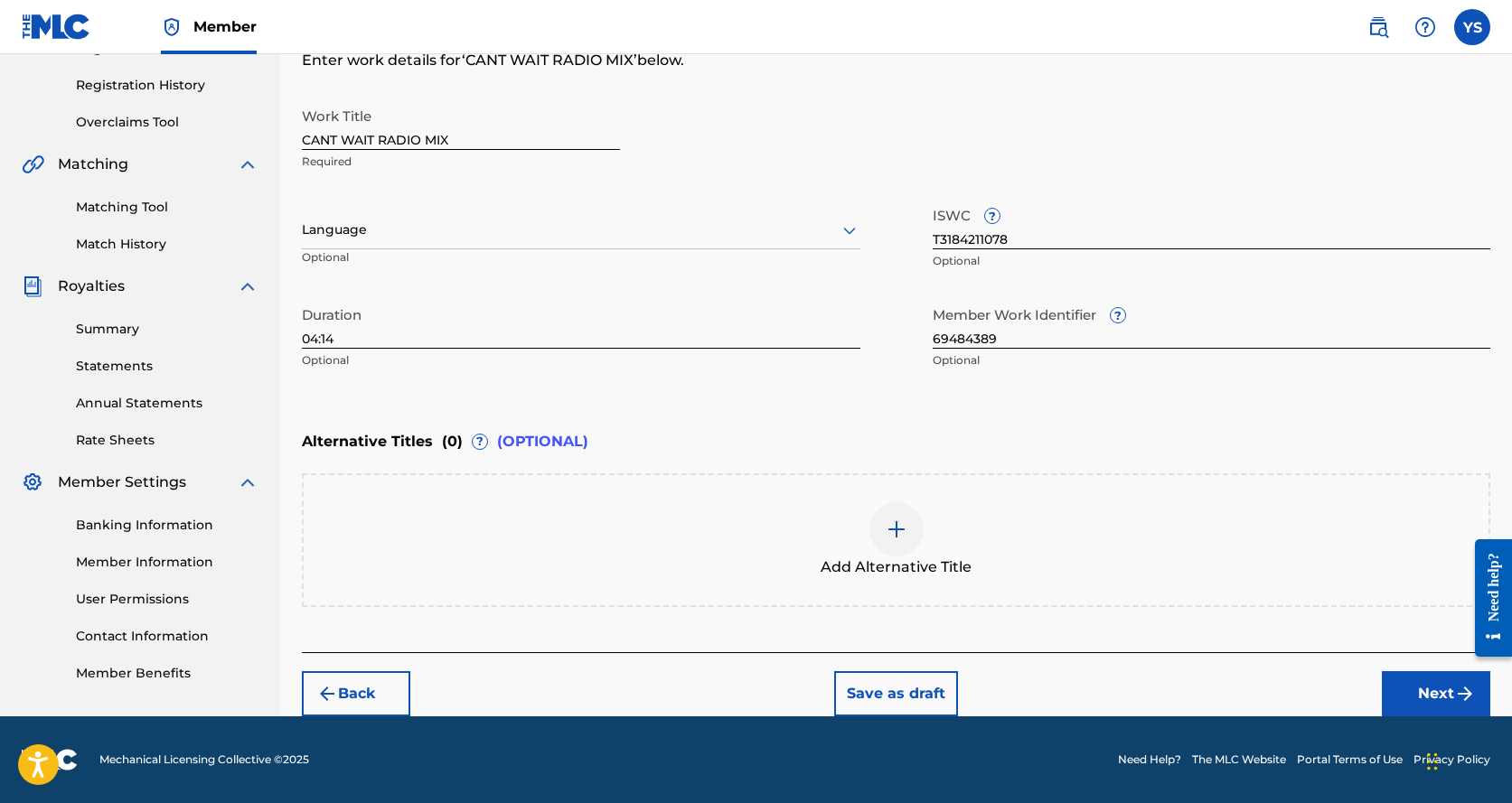
click at [787, 89] on div "Enter Work Details Enter work details for ‘ CANT WAIT RADIO MIX ’ below. Work T…" at bounding box center [896, 204] width 1189 height 437
click at [903, 527] on img at bounding box center [896, 529] width 22 height 22
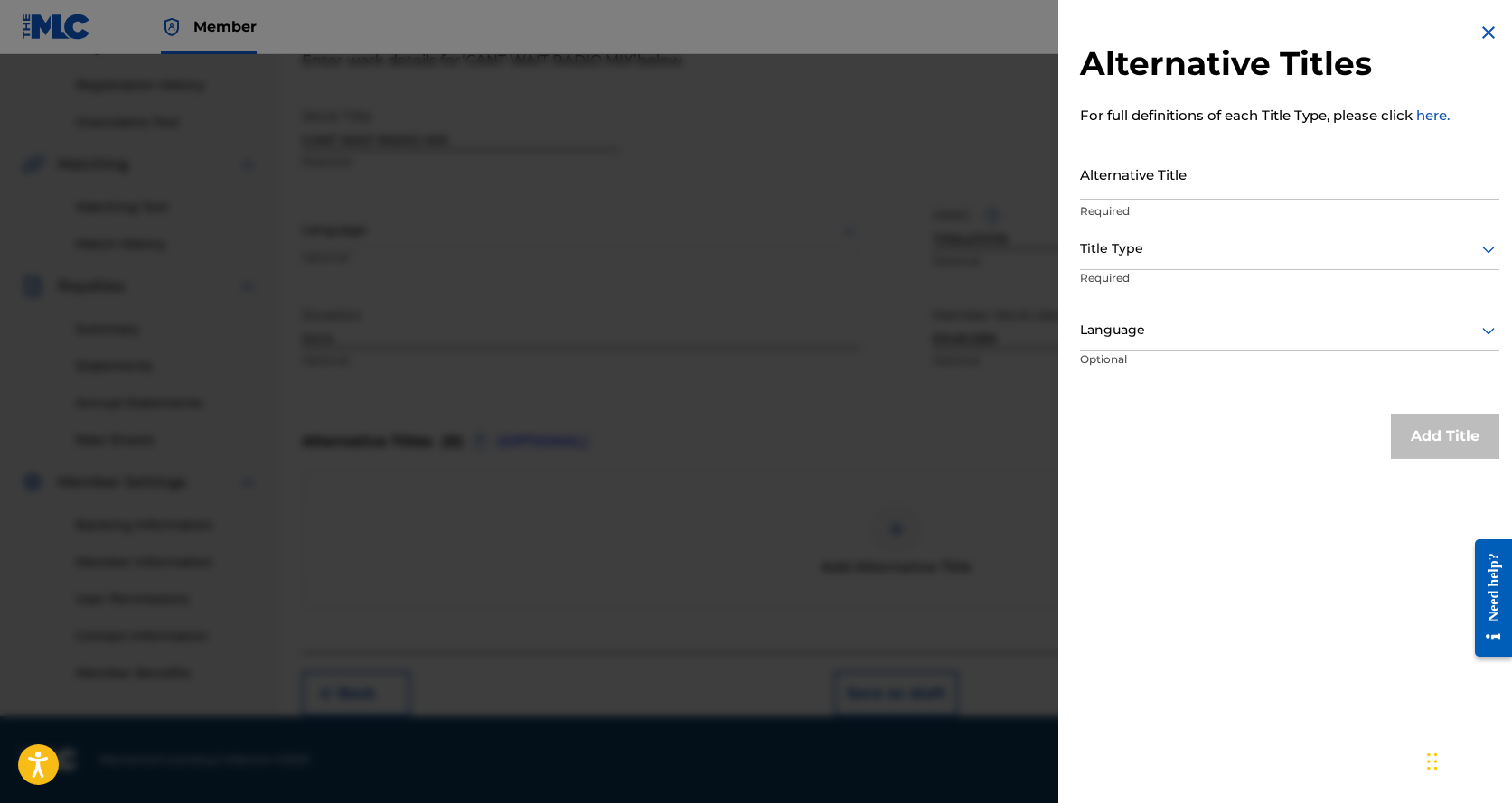
click at [1160, 185] on input "Alternative Title" at bounding box center [1289, 173] width 420 height 51
paste input "CAN T WAIT"
type input "CAN T WAIT"
click at [1167, 331] on div at bounding box center [1289, 330] width 420 height 23
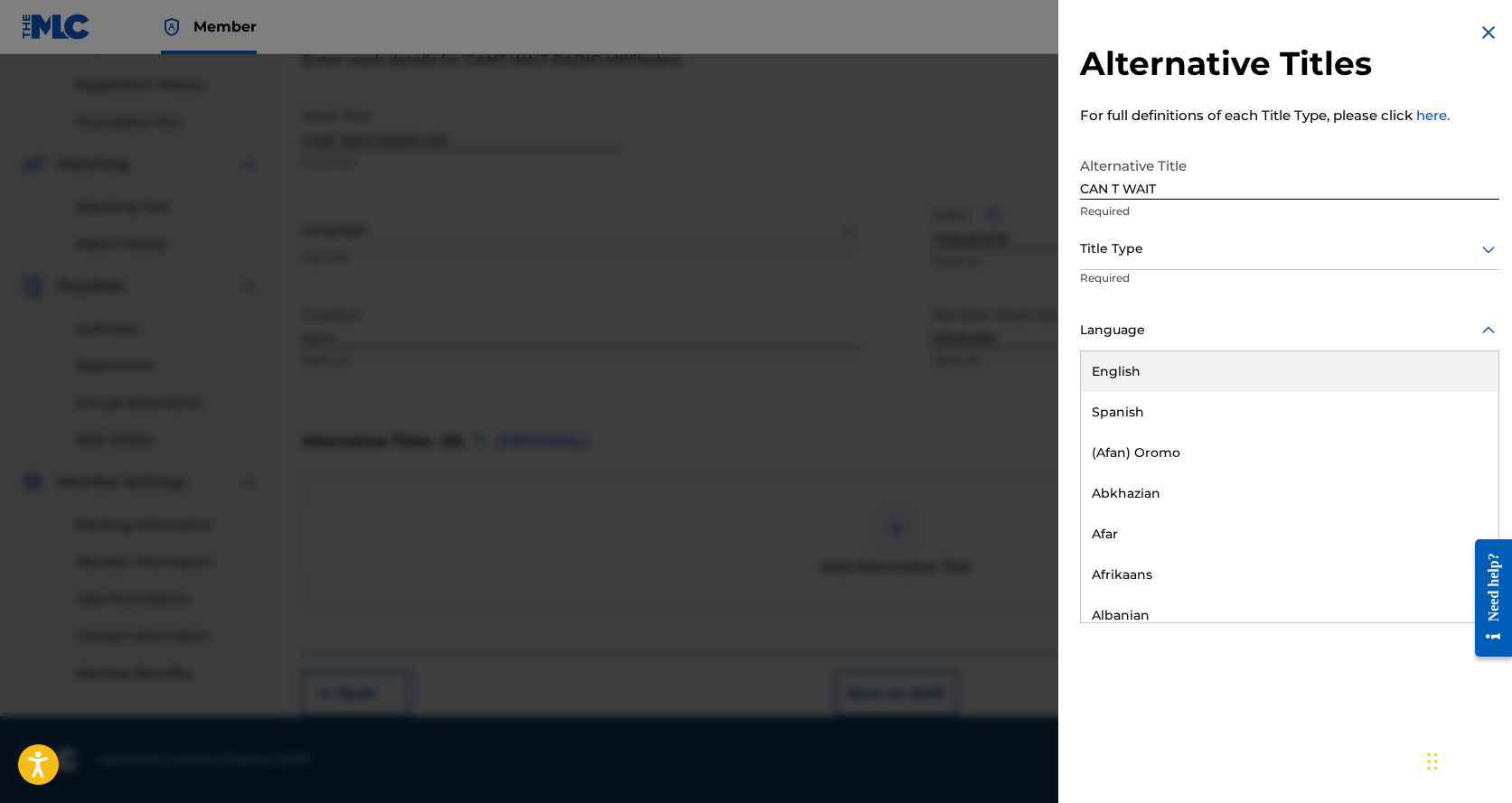
click at [1138, 374] on div "English" at bounding box center [1289, 371] width 418 height 41
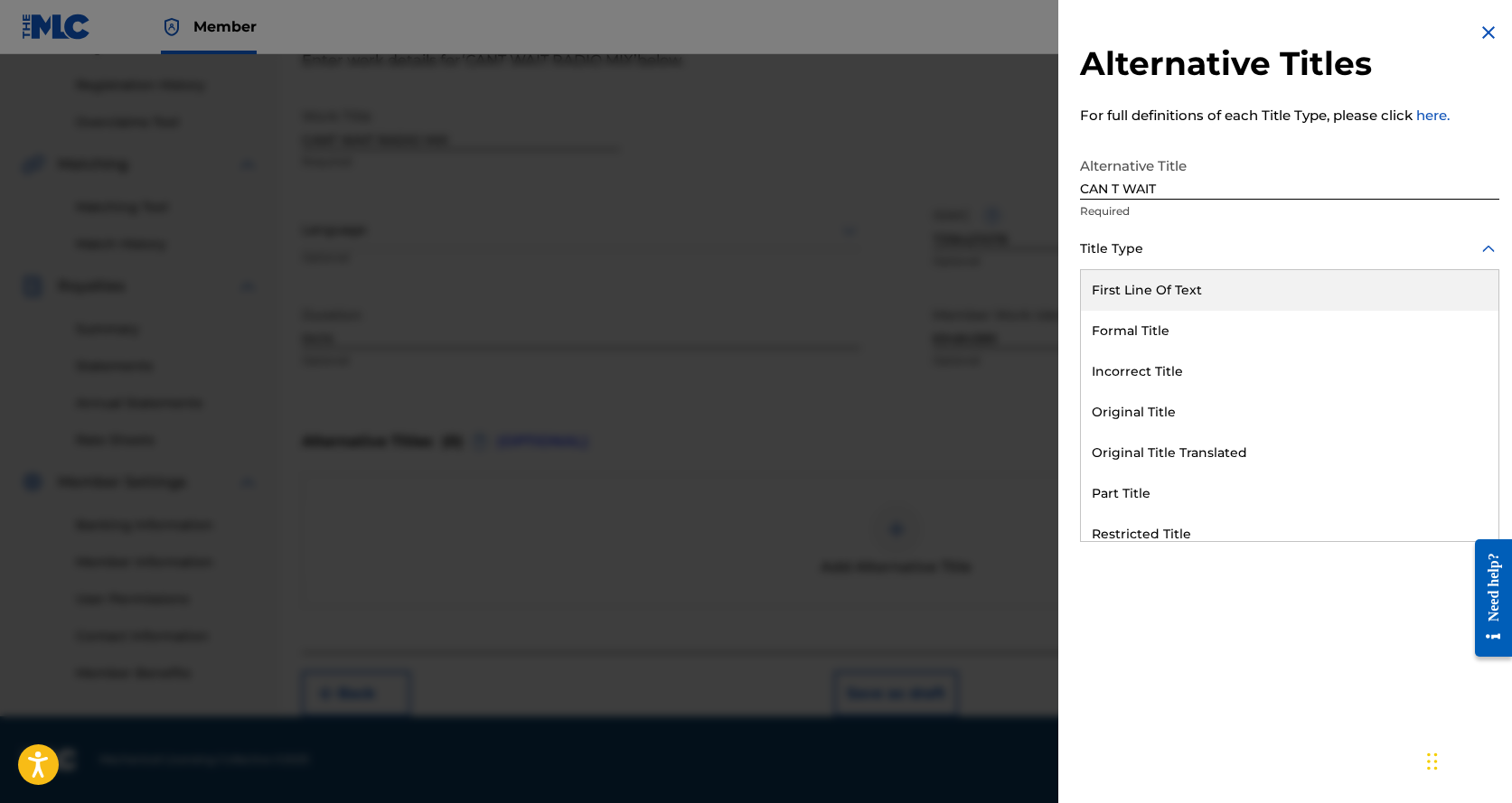
click at [1145, 250] on div at bounding box center [1289, 249] width 420 height 23
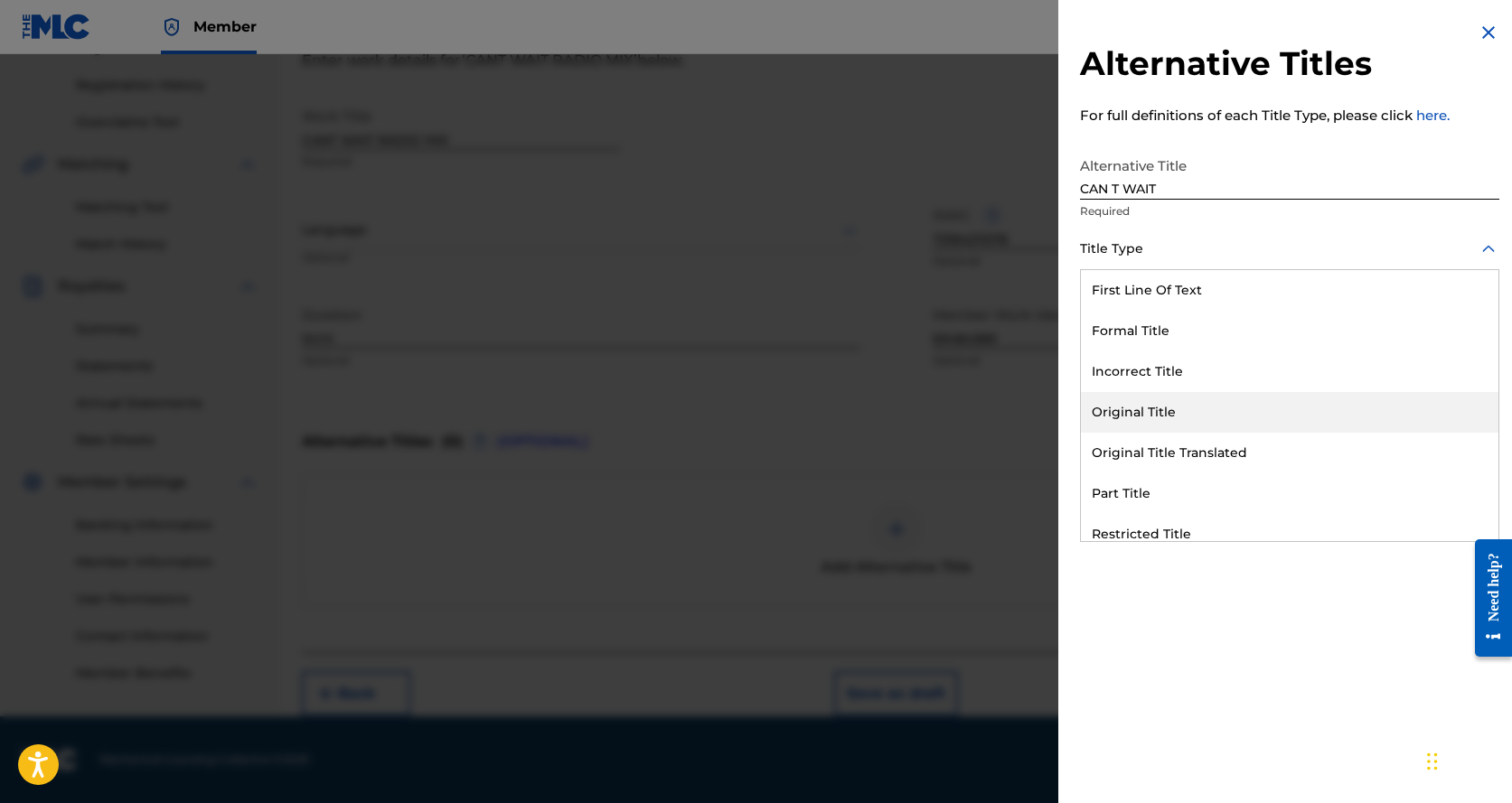
click at [1135, 409] on div "Original Title" at bounding box center [1289, 412] width 418 height 41
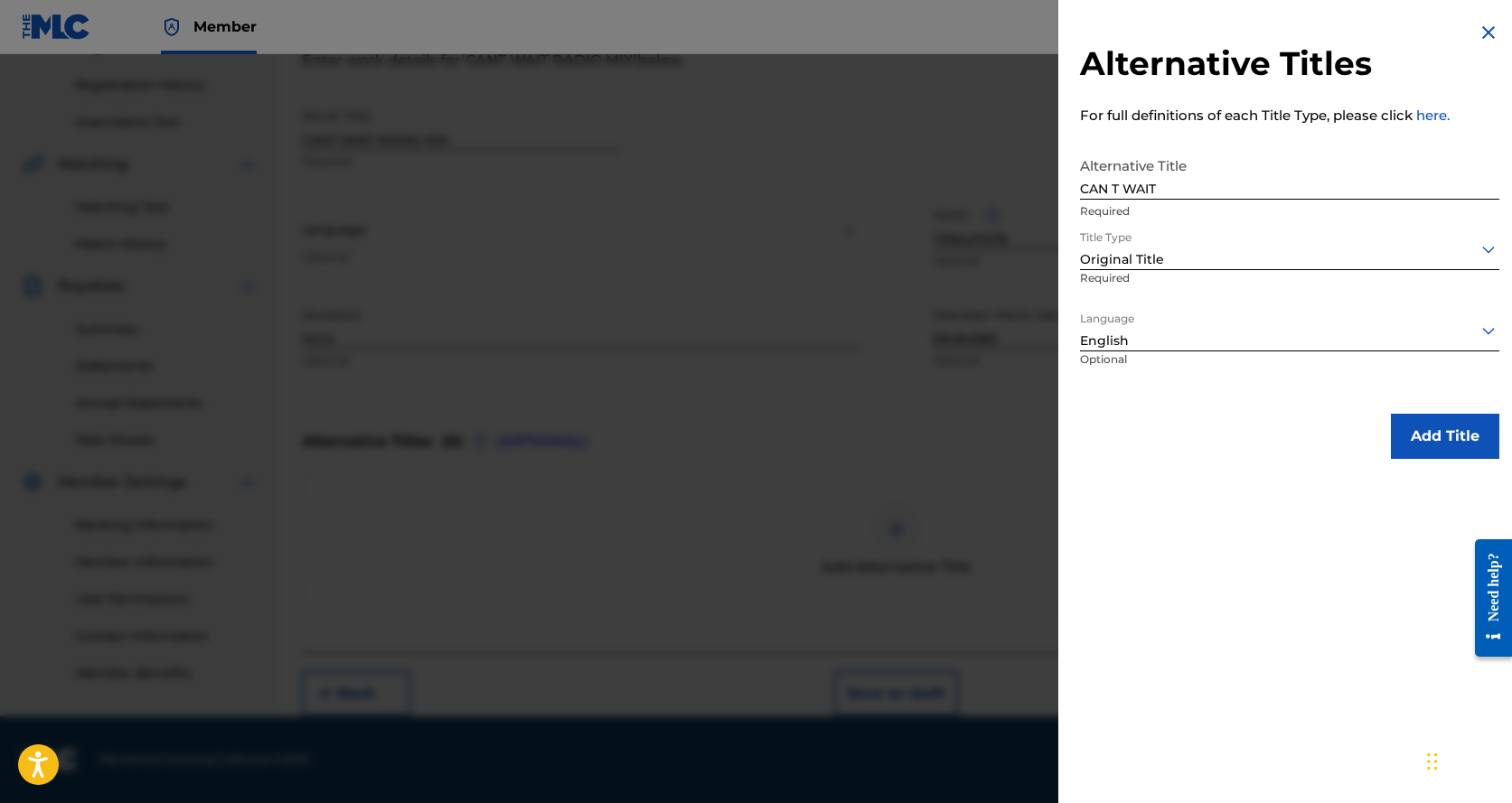
click at [1415, 444] on button "Add Title" at bounding box center [1446, 437] width 109 height 45
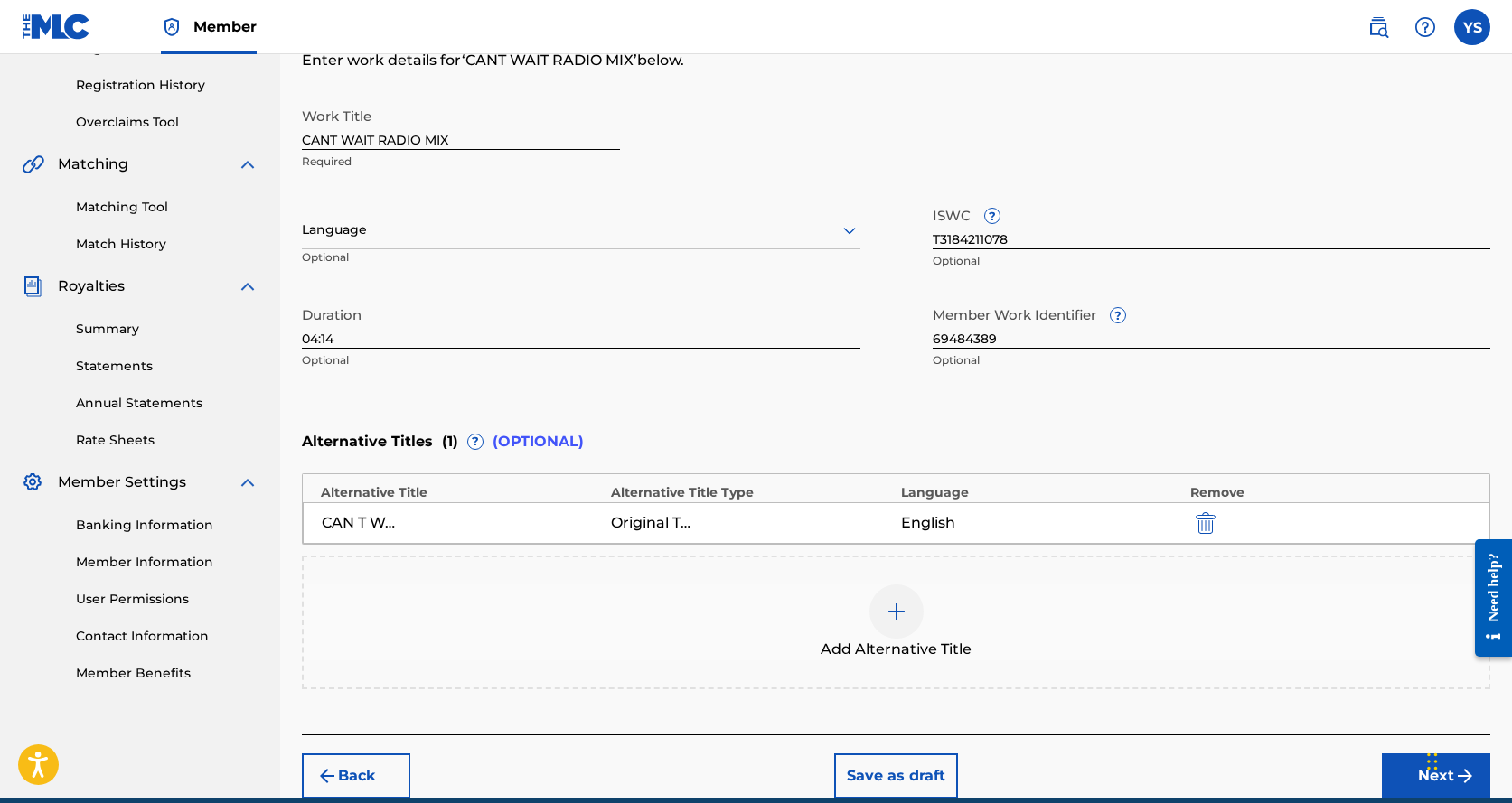
scroll to position [411, 0]
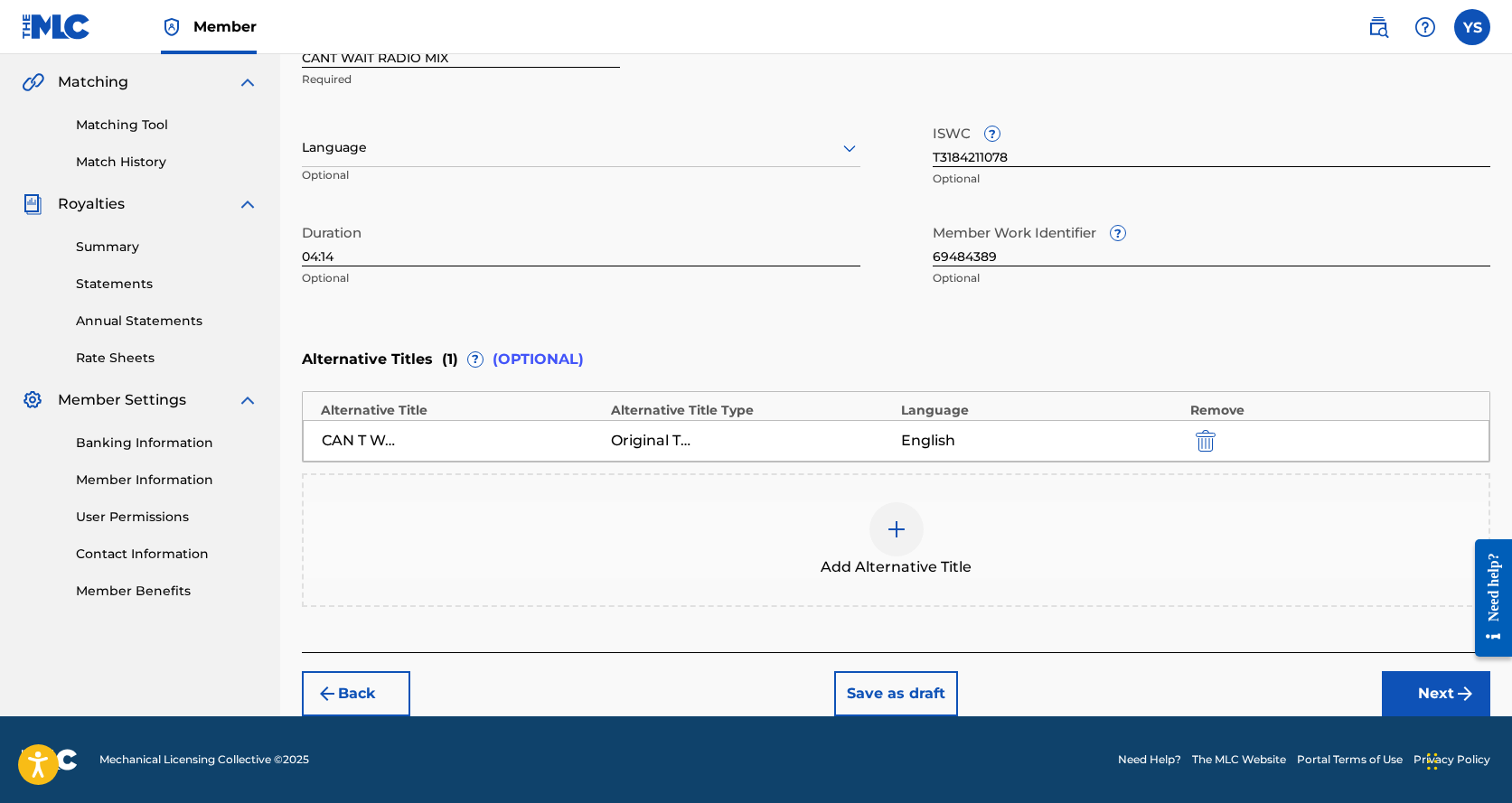
click at [1417, 703] on button "Next" at bounding box center [1436, 694] width 109 height 45
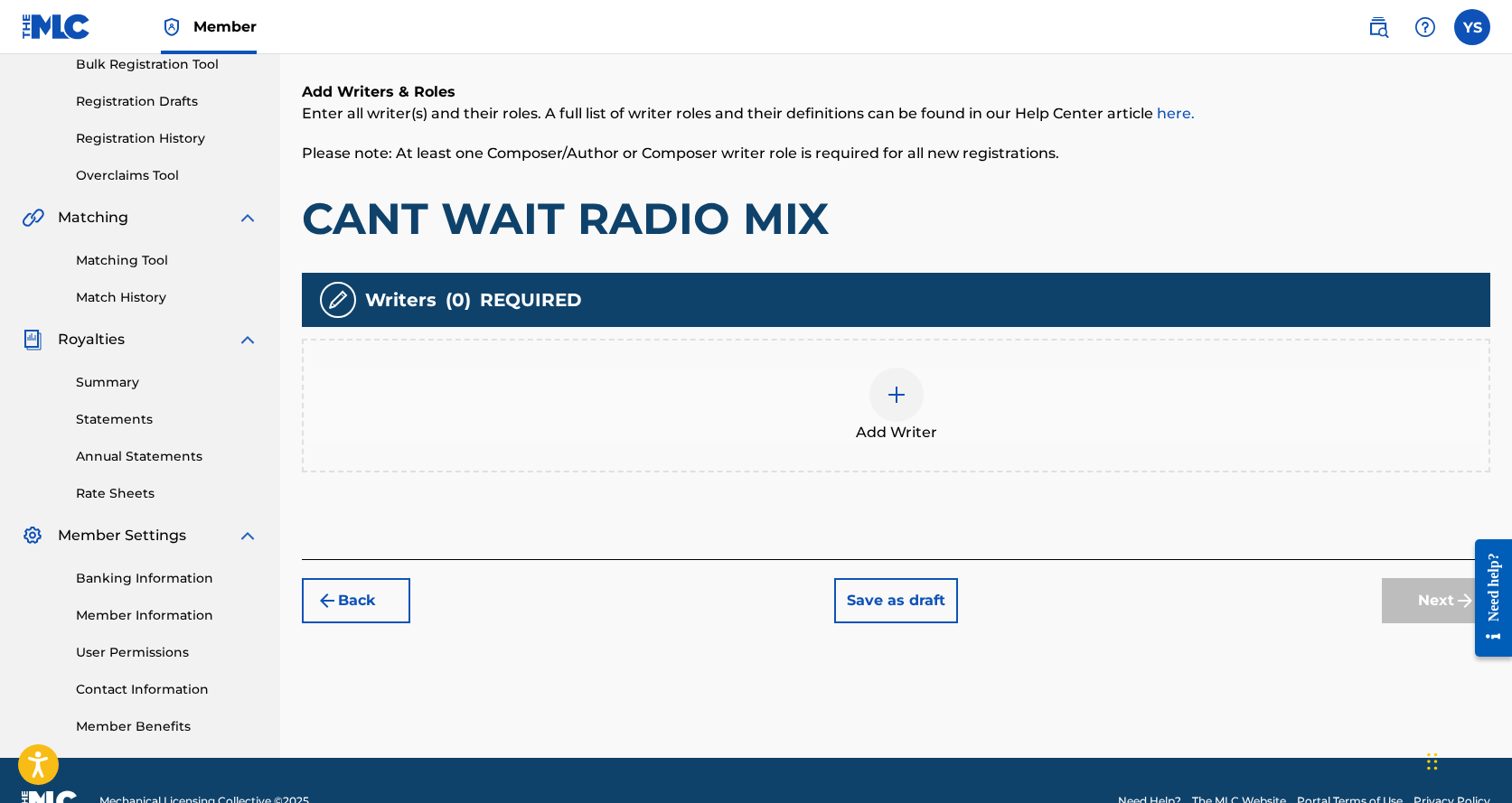
scroll to position [317, 0]
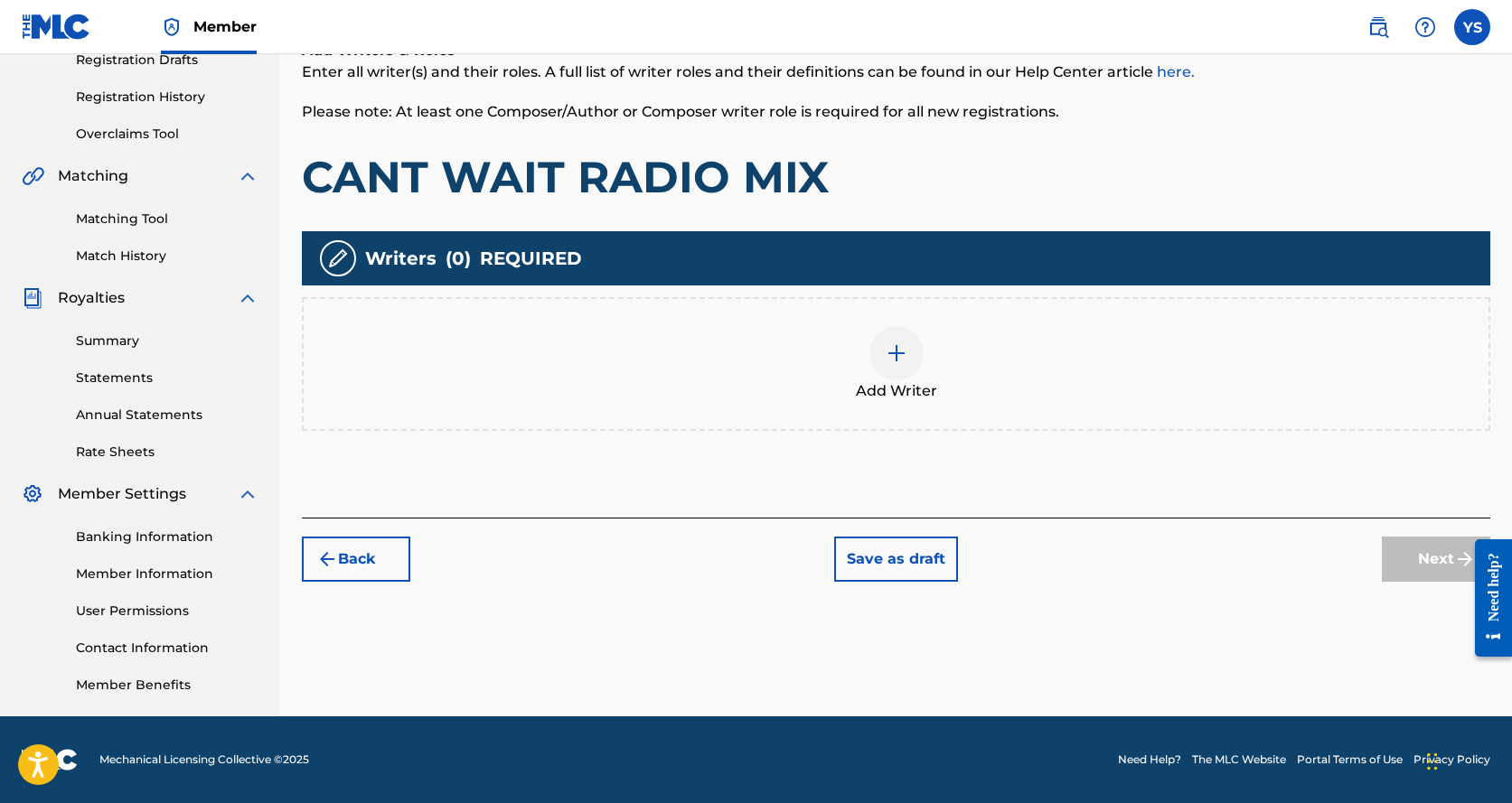
click at [889, 355] on img at bounding box center [896, 353] width 22 height 22
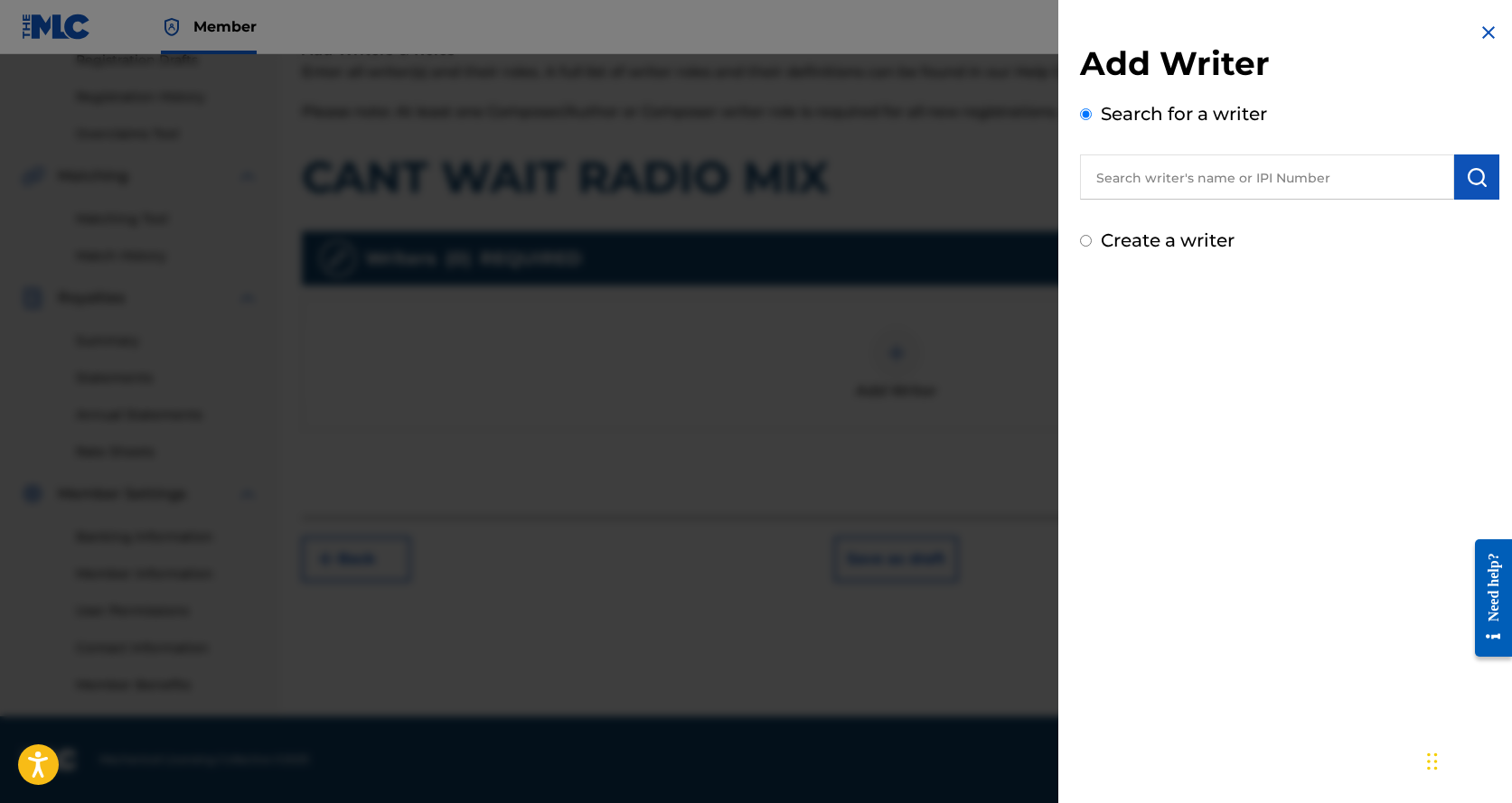
click at [1270, 174] on input "text" at bounding box center [1267, 177] width 374 height 45
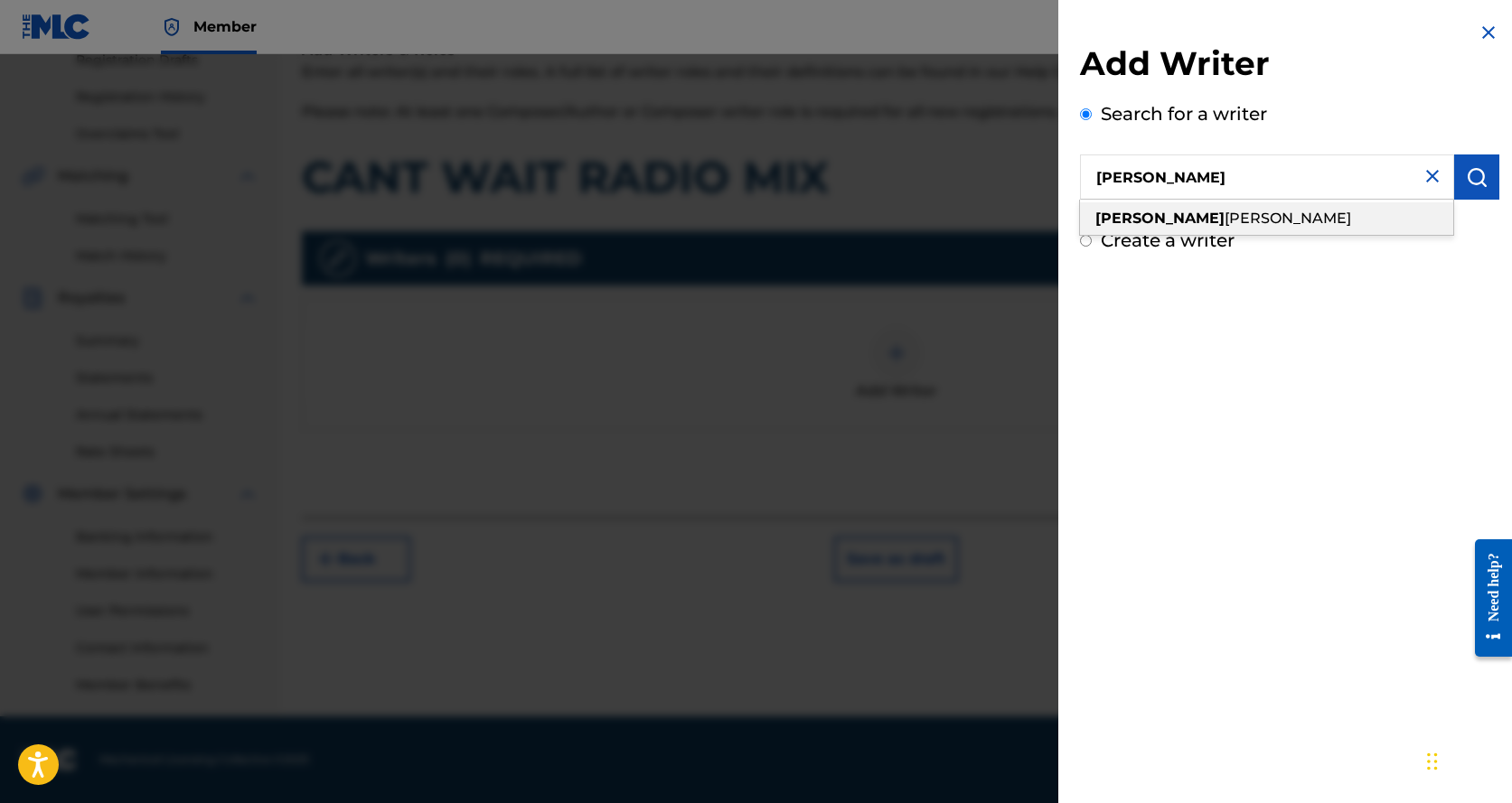
click at [1234, 221] on span "[PERSON_NAME]" at bounding box center [1288, 218] width 127 height 17
type input "[PERSON_NAME]"
click at [1482, 183] on button "submit" at bounding box center [1477, 177] width 45 height 45
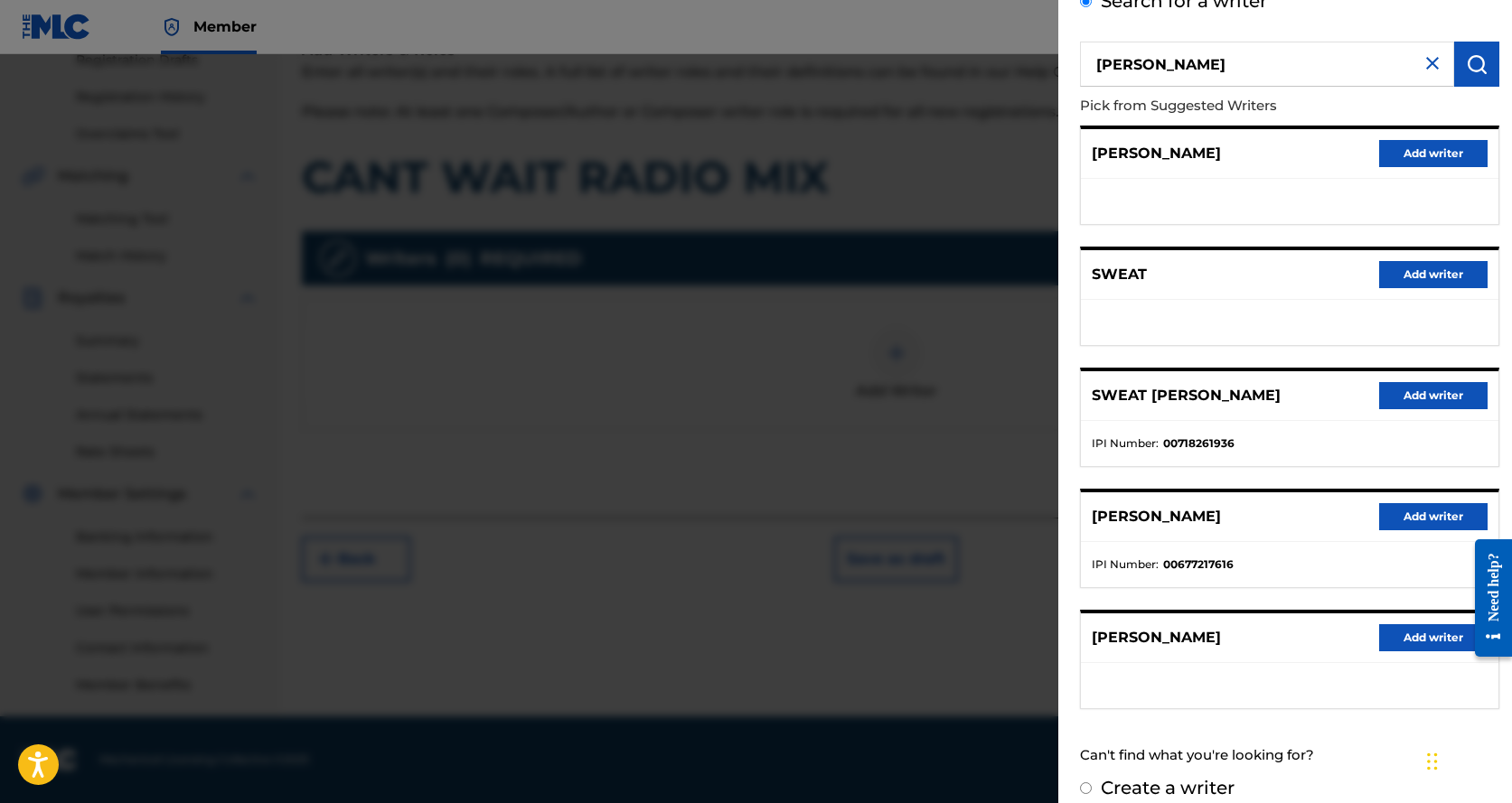
scroll to position [133, 0]
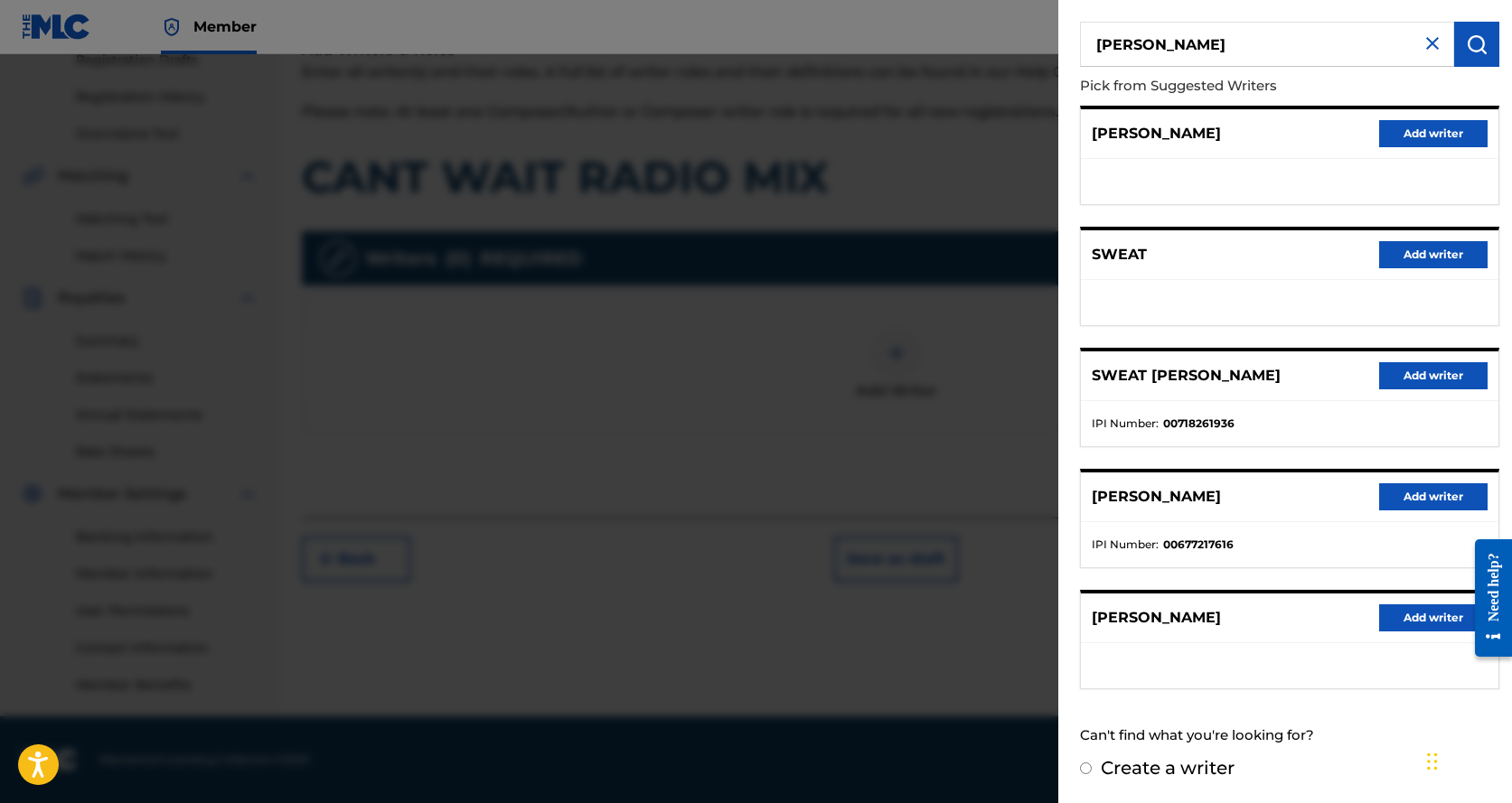
click at [1431, 499] on button "Add writer" at bounding box center [1433, 497] width 109 height 27
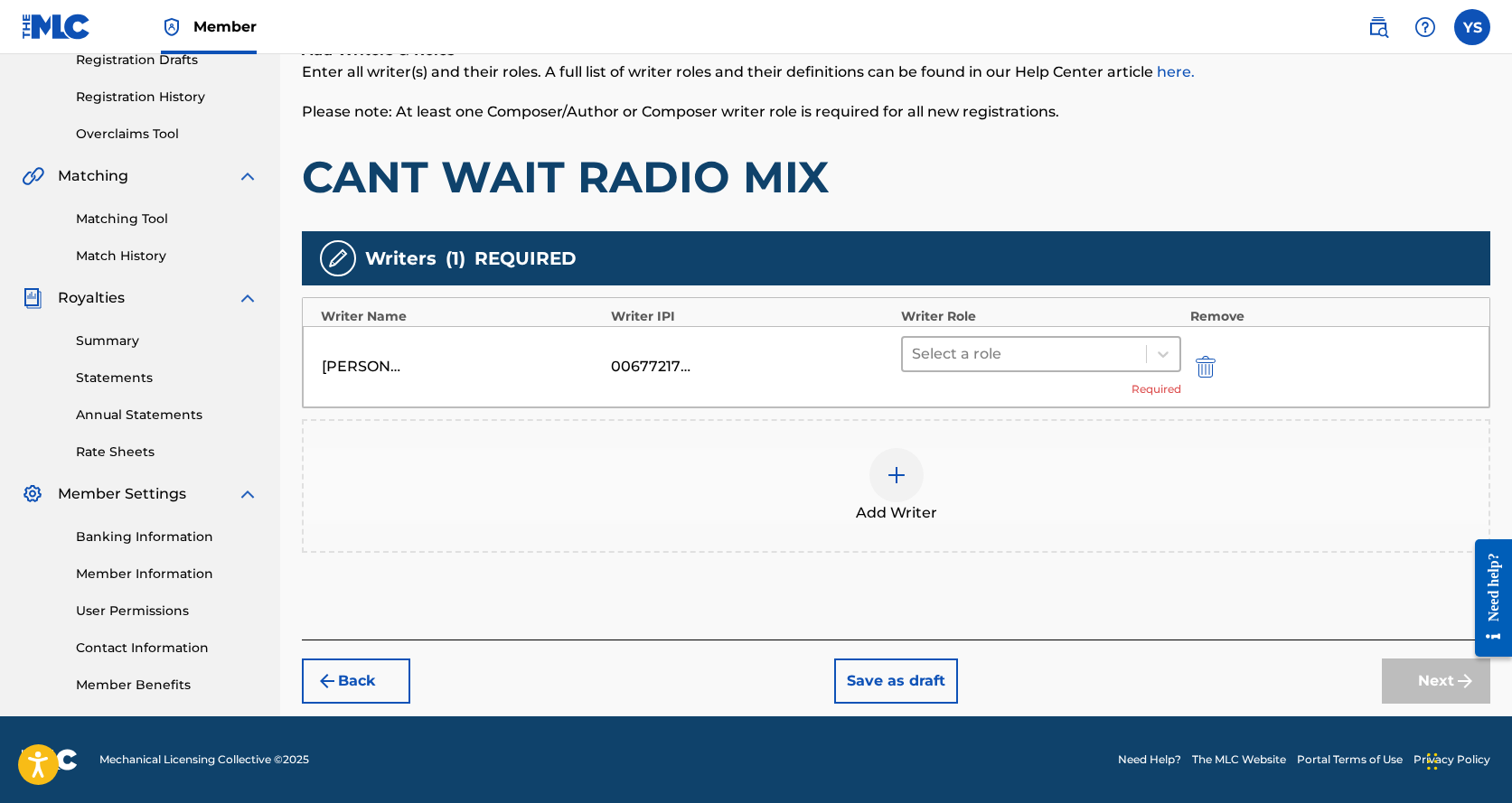
click at [954, 348] on div at bounding box center [1025, 354] width 225 height 26
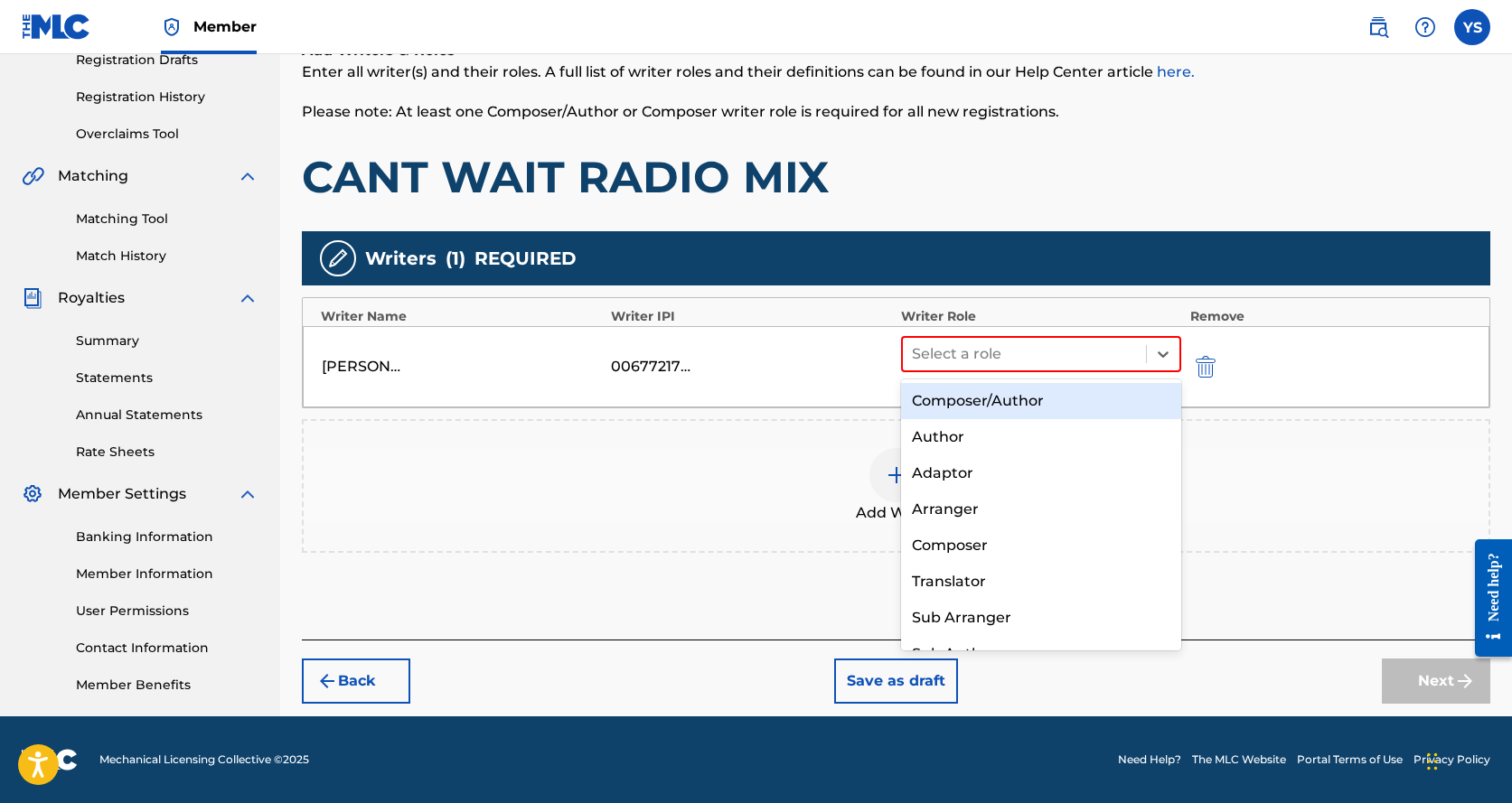
click at [976, 402] on div "Composer/Author" at bounding box center [1041, 402] width 280 height 36
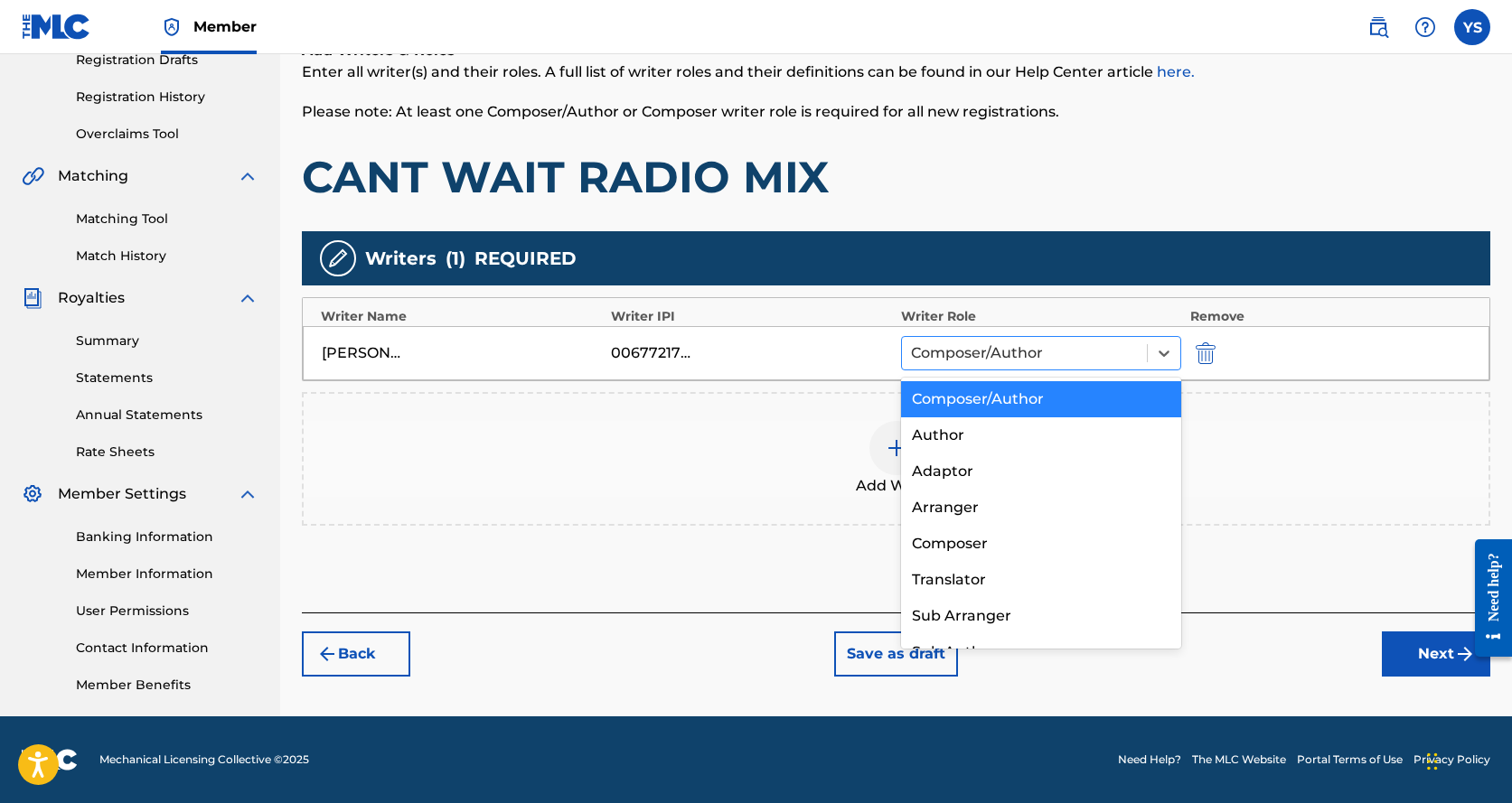
click at [1004, 359] on div at bounding box center [1025, 353] width 227 height 26
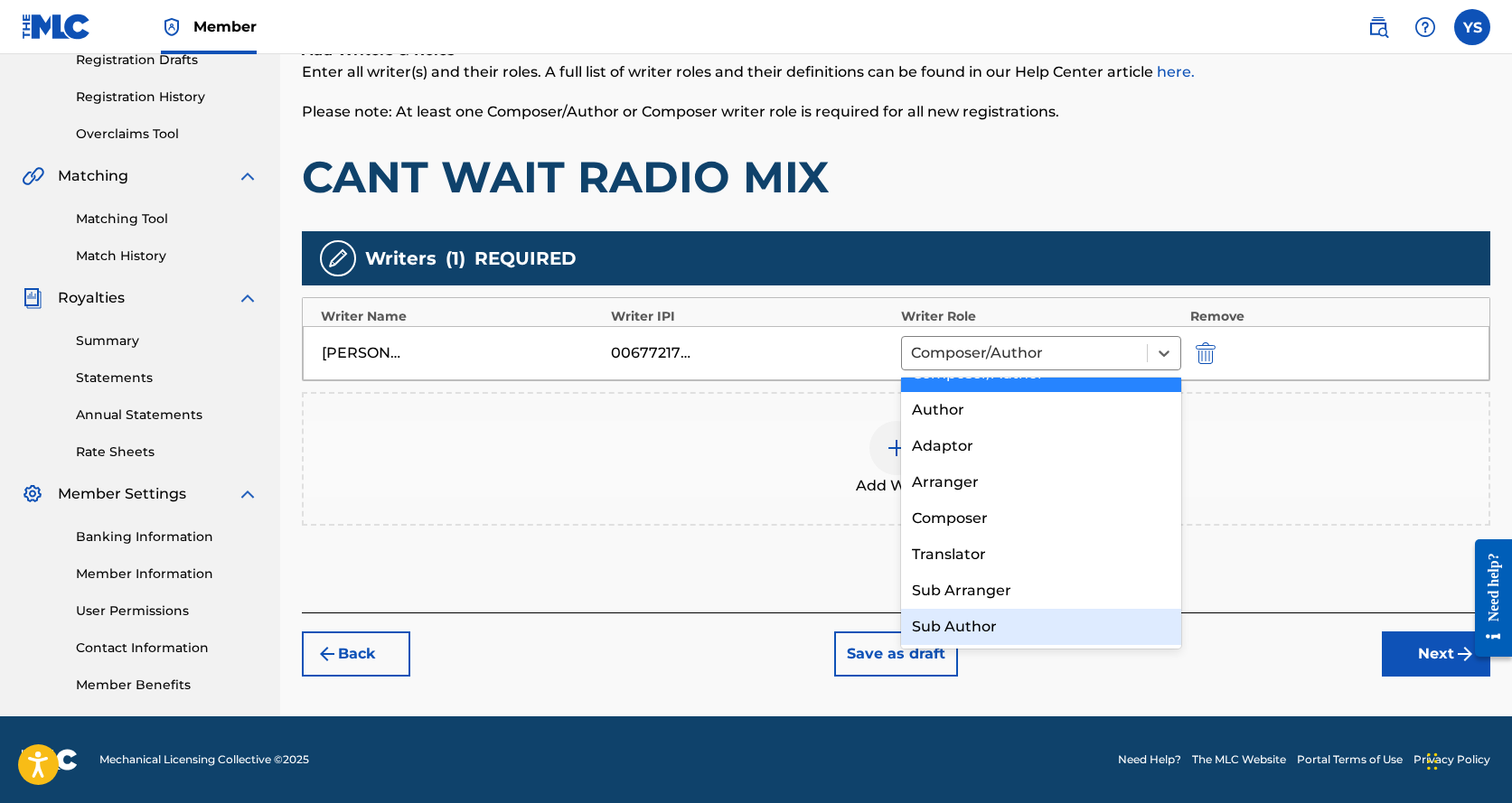
scroll to position [0, 0]
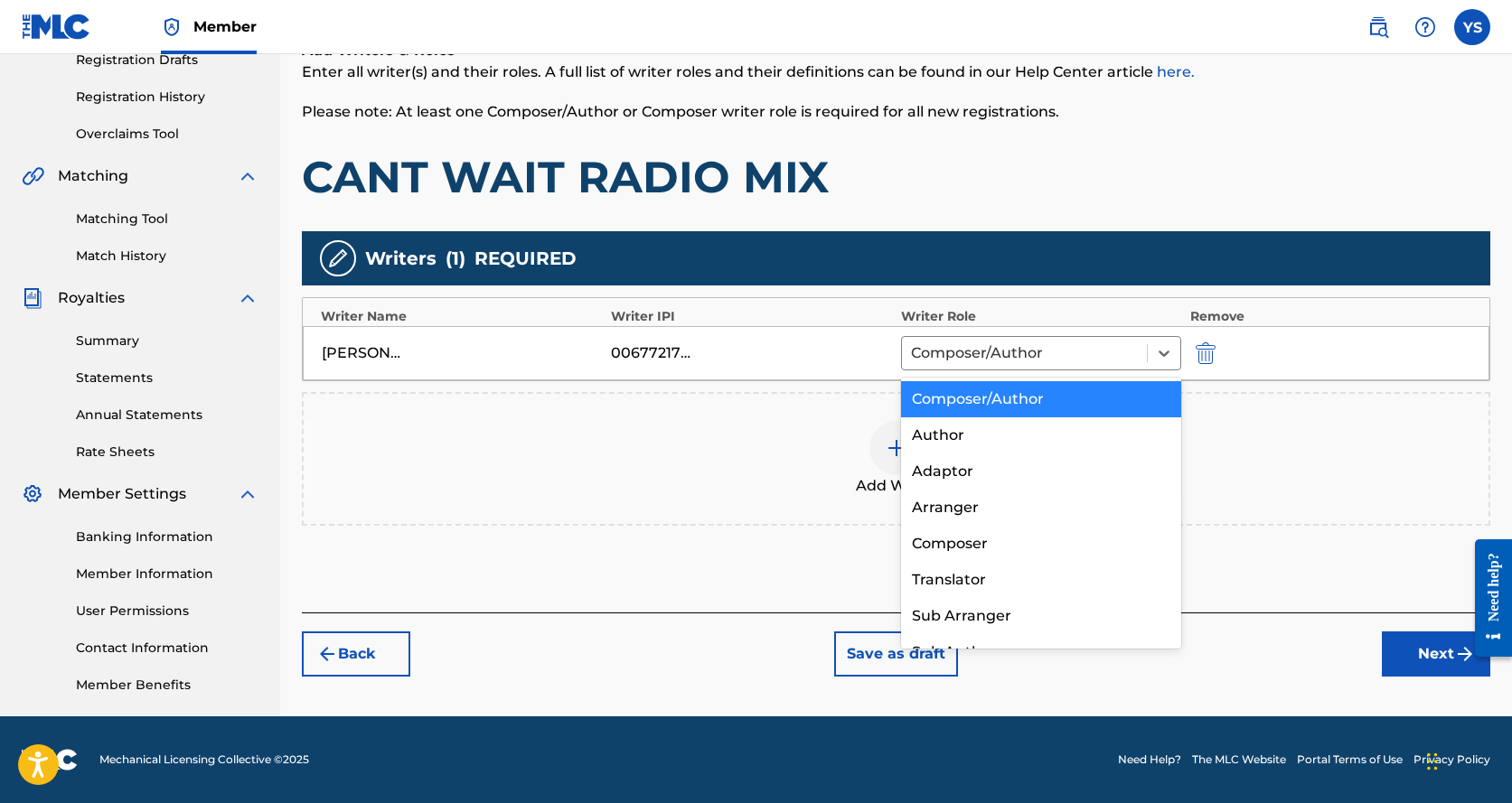
click at [1011, 402] on div "Composer/Author" at bounding box center [1041, 400] width 280 height 36
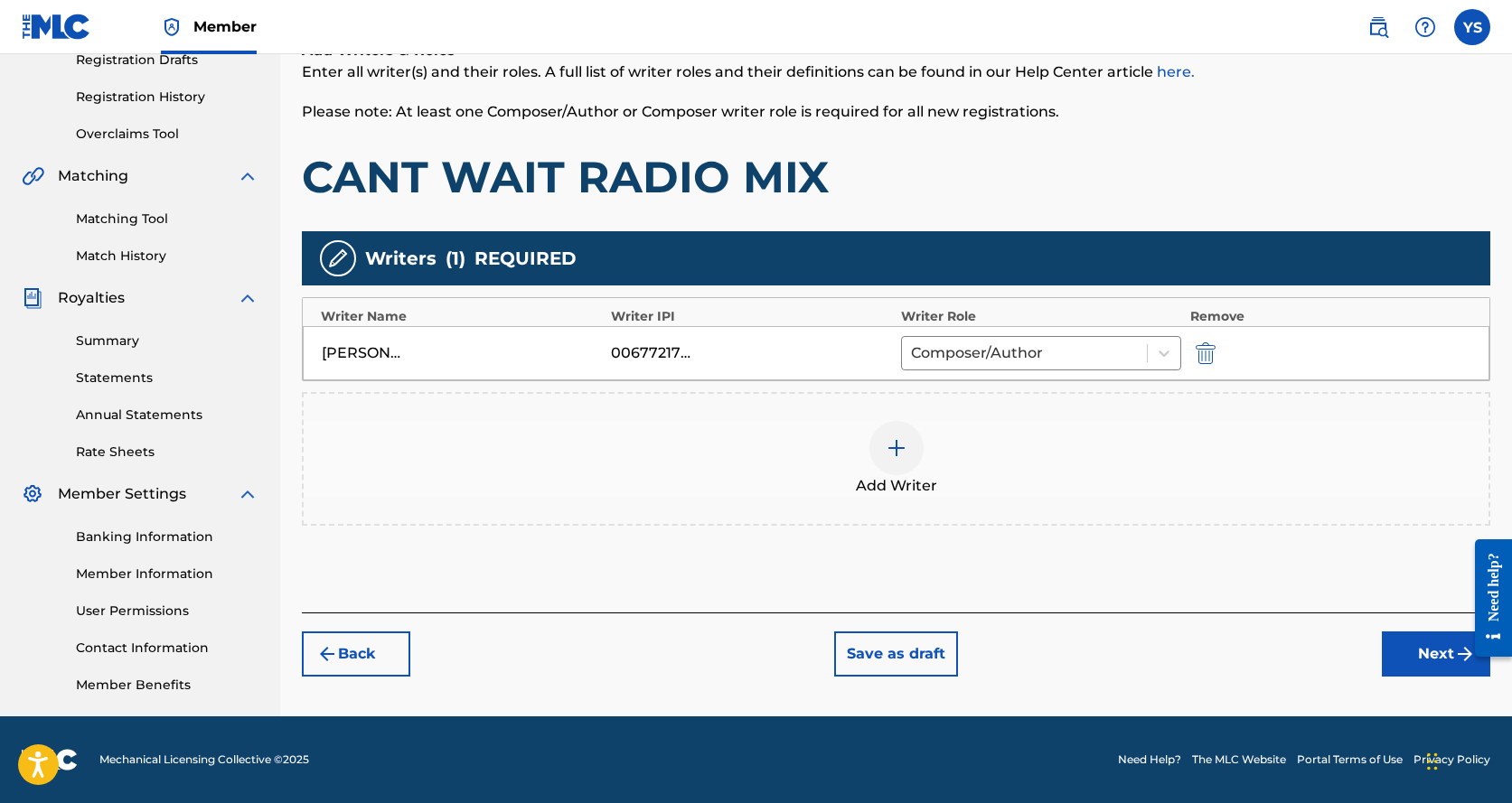
click at [1435, 665] on button "Next" at bounding box center [1436, 654] width 109 height 45
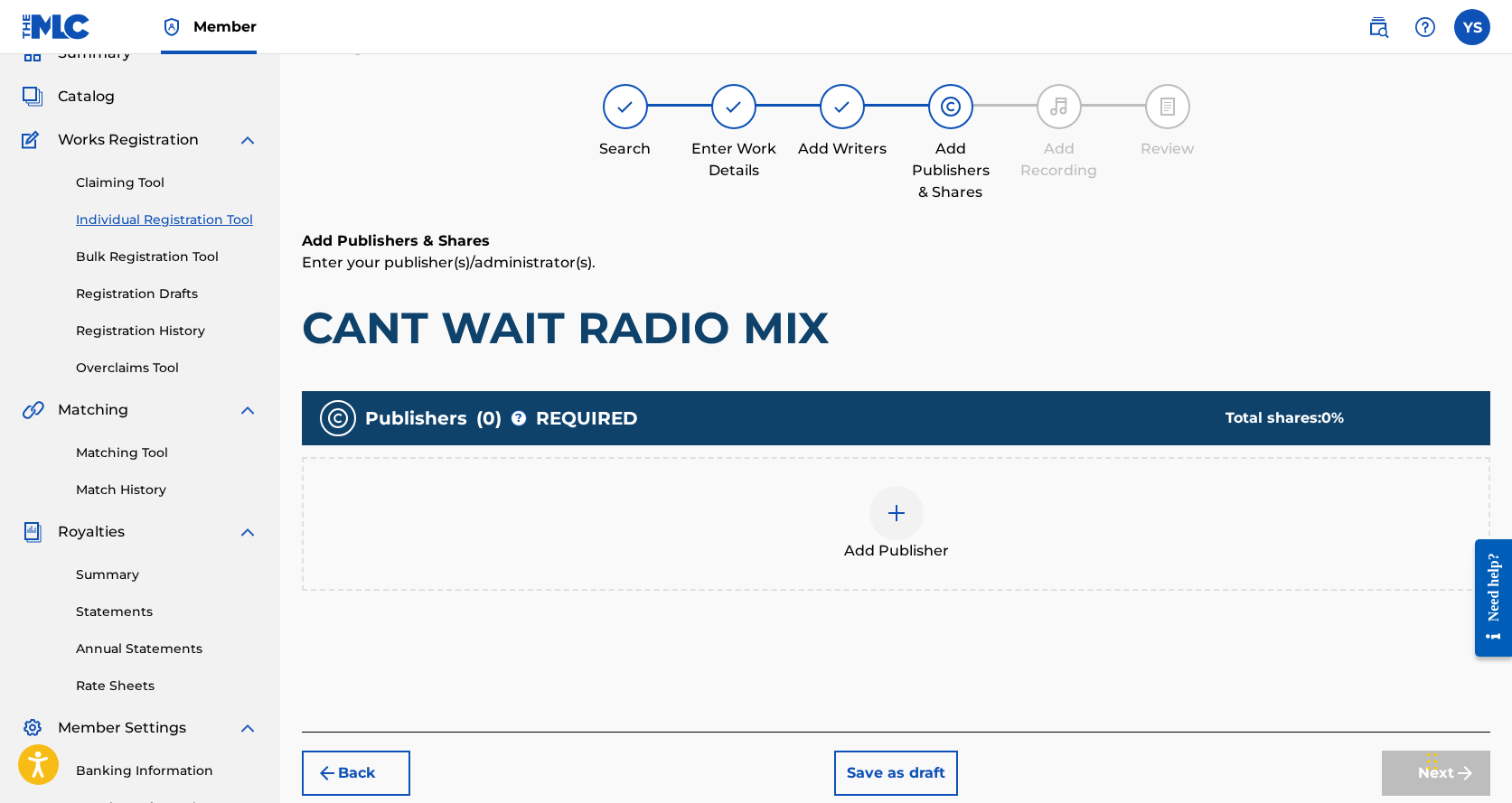
scroll to position [81, 0]
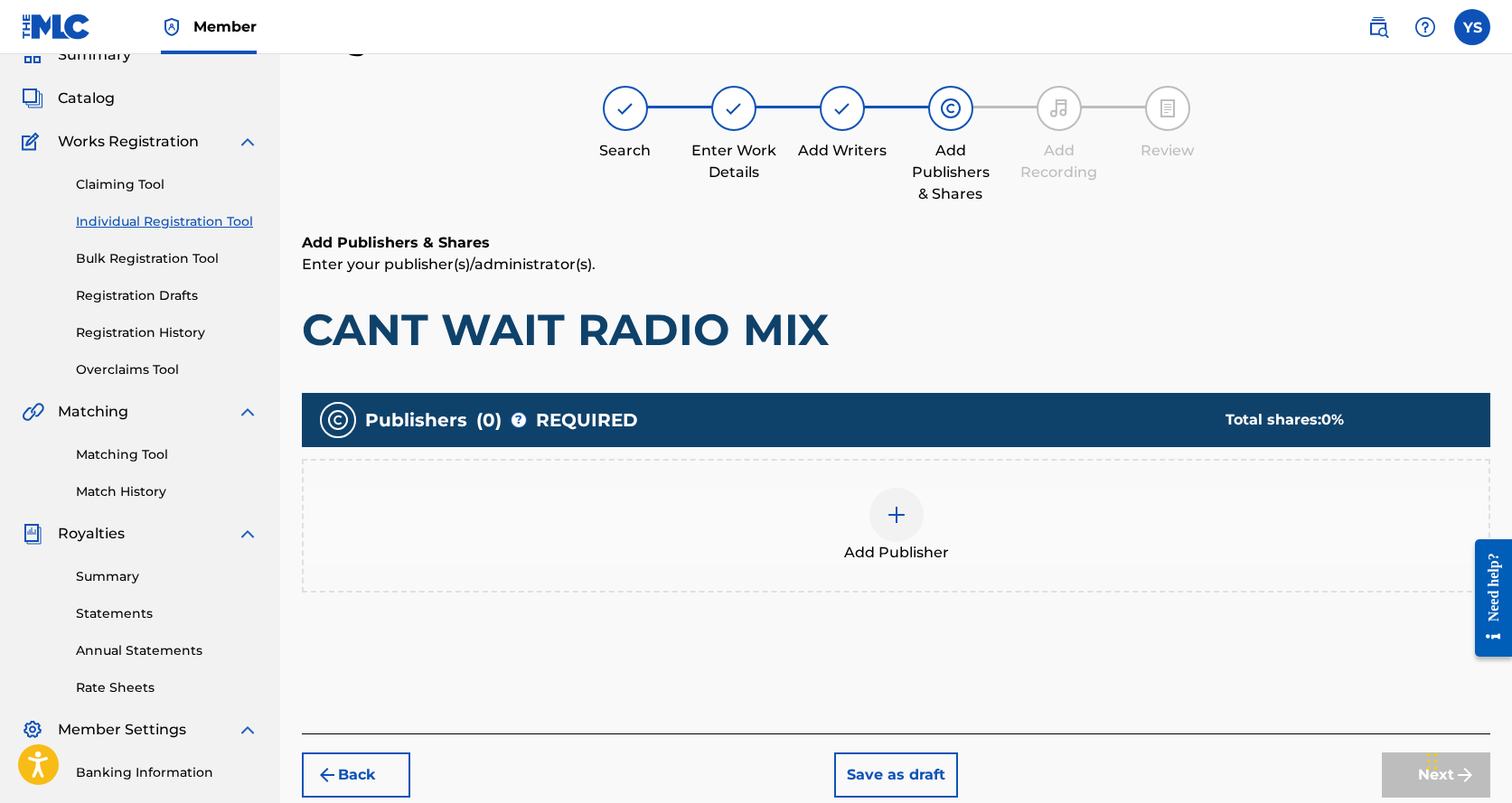
click at [918, 517] on div at bounding box center [896, 514] width 54 height 54
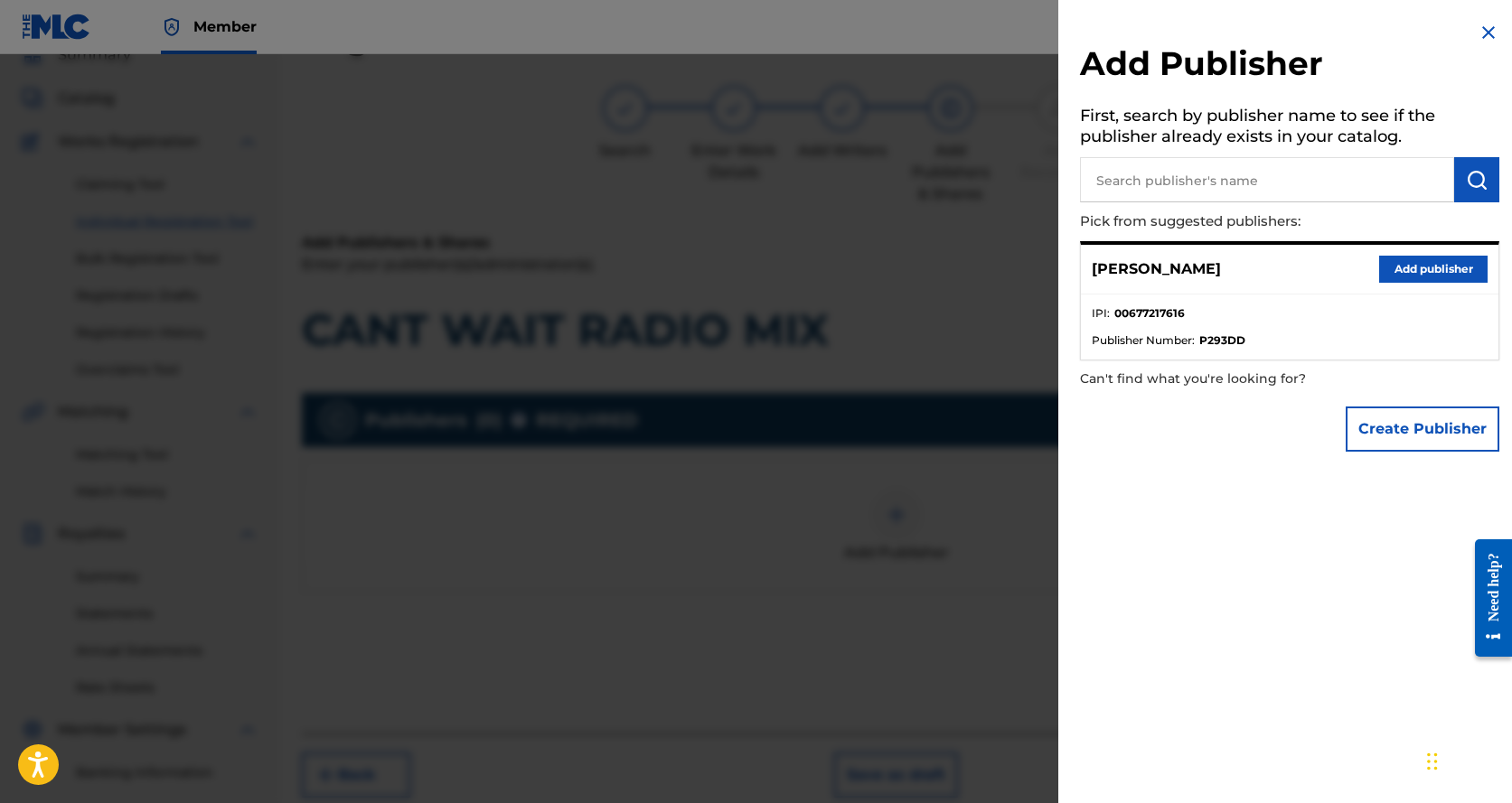
click at [1410, 273] on button "Add publisher" at bounding box center [1433, 269] width 109 height 27
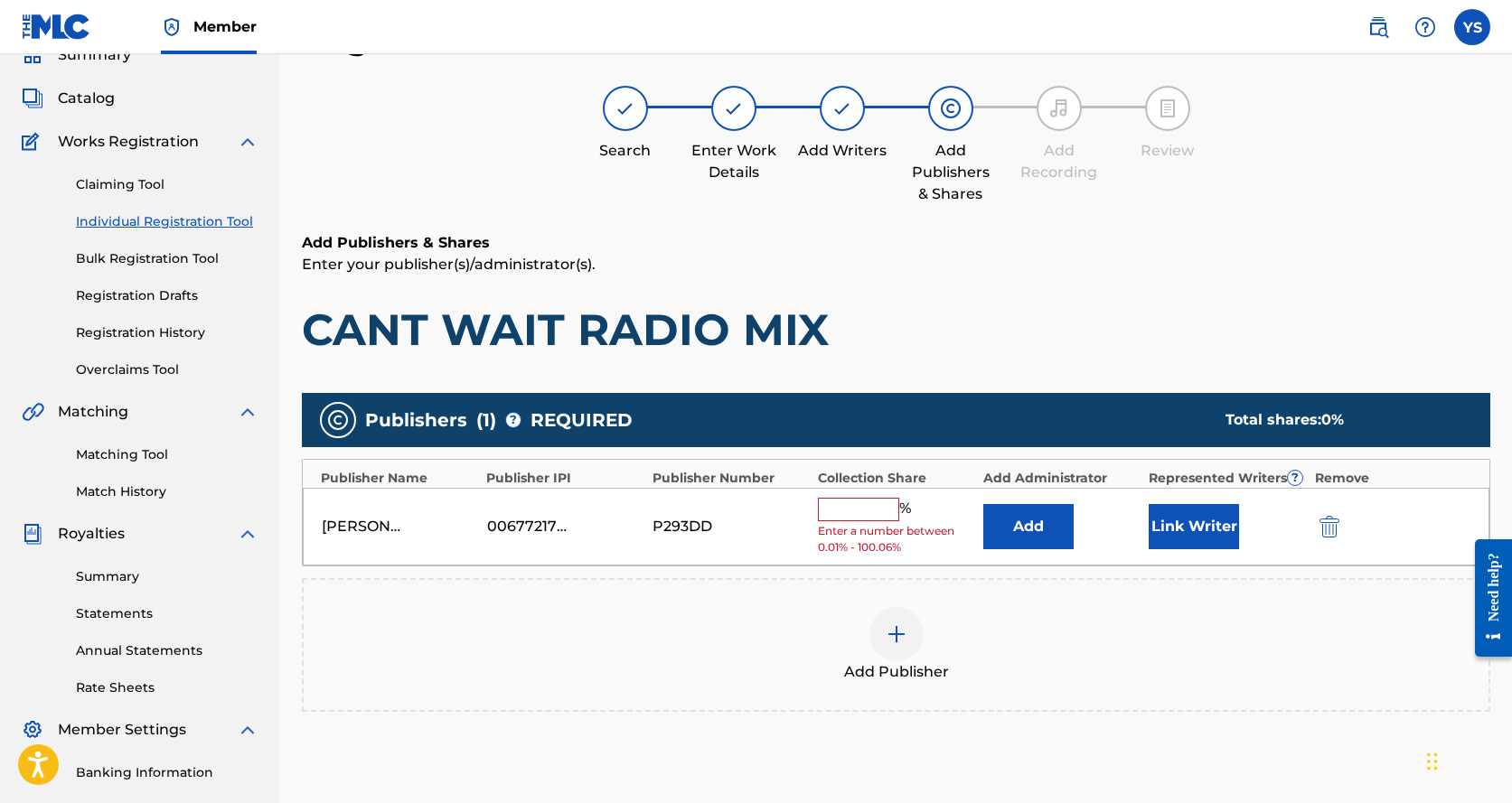
click at [867, 509] on input "text" at bounding box center [859, 509] width 81 height 24
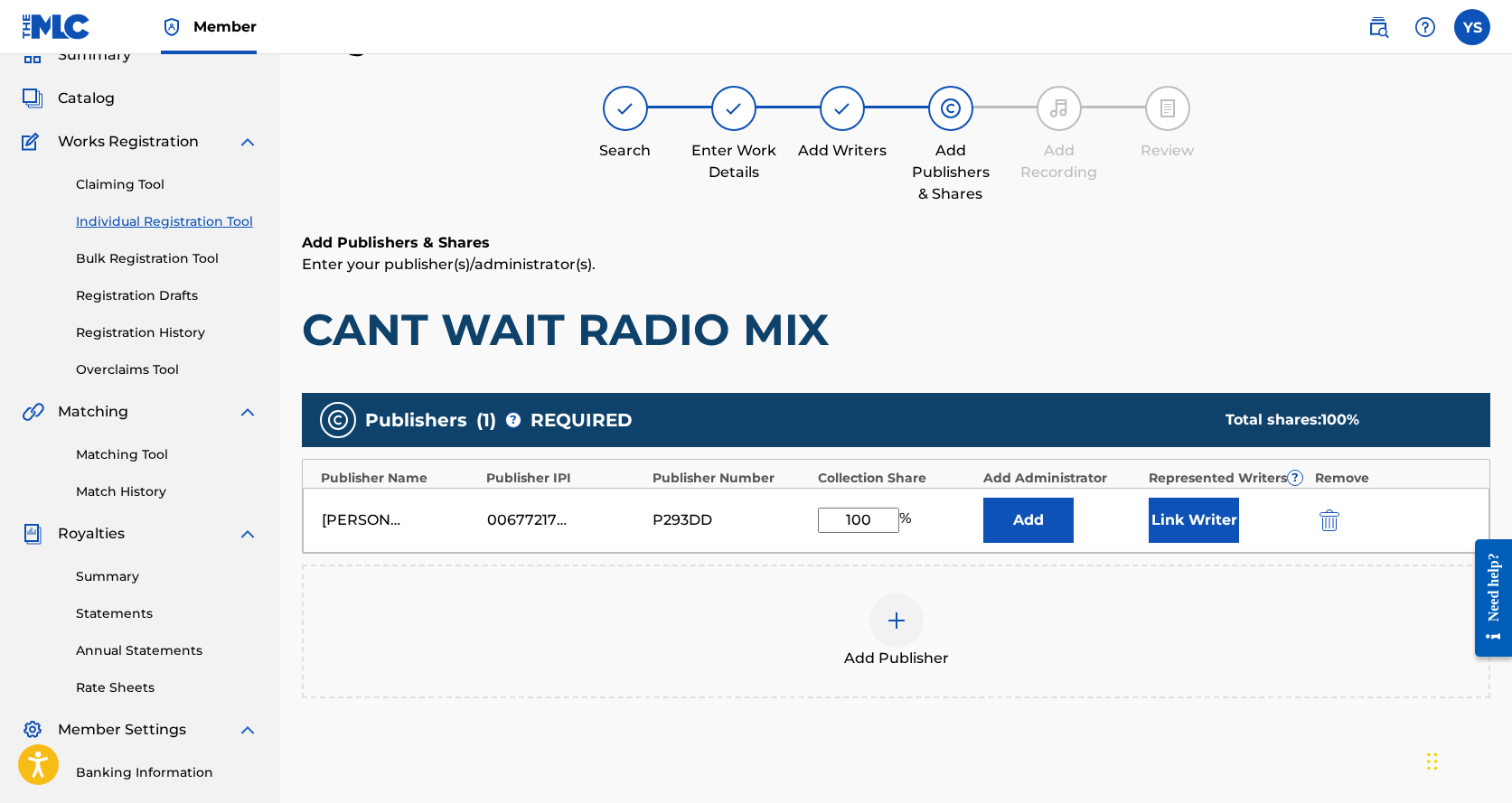
type input "100"
click at [1169, 535] on button "Link Writer" at bounding box center [1194, 521] width 90 height 45
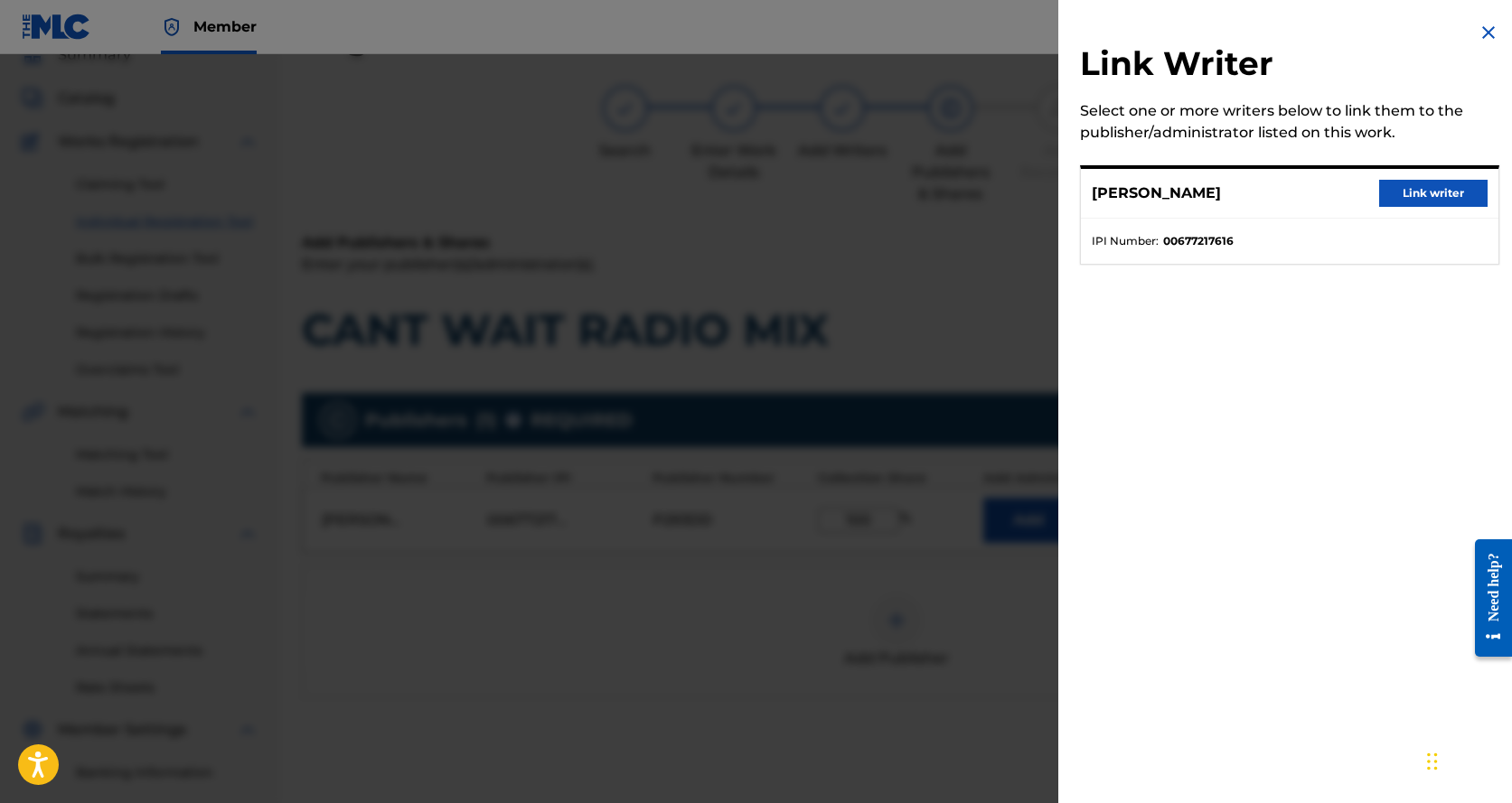
click at [1405, 188] on button "Link writer" at bounding box center [1433, 193] width 109 height 27
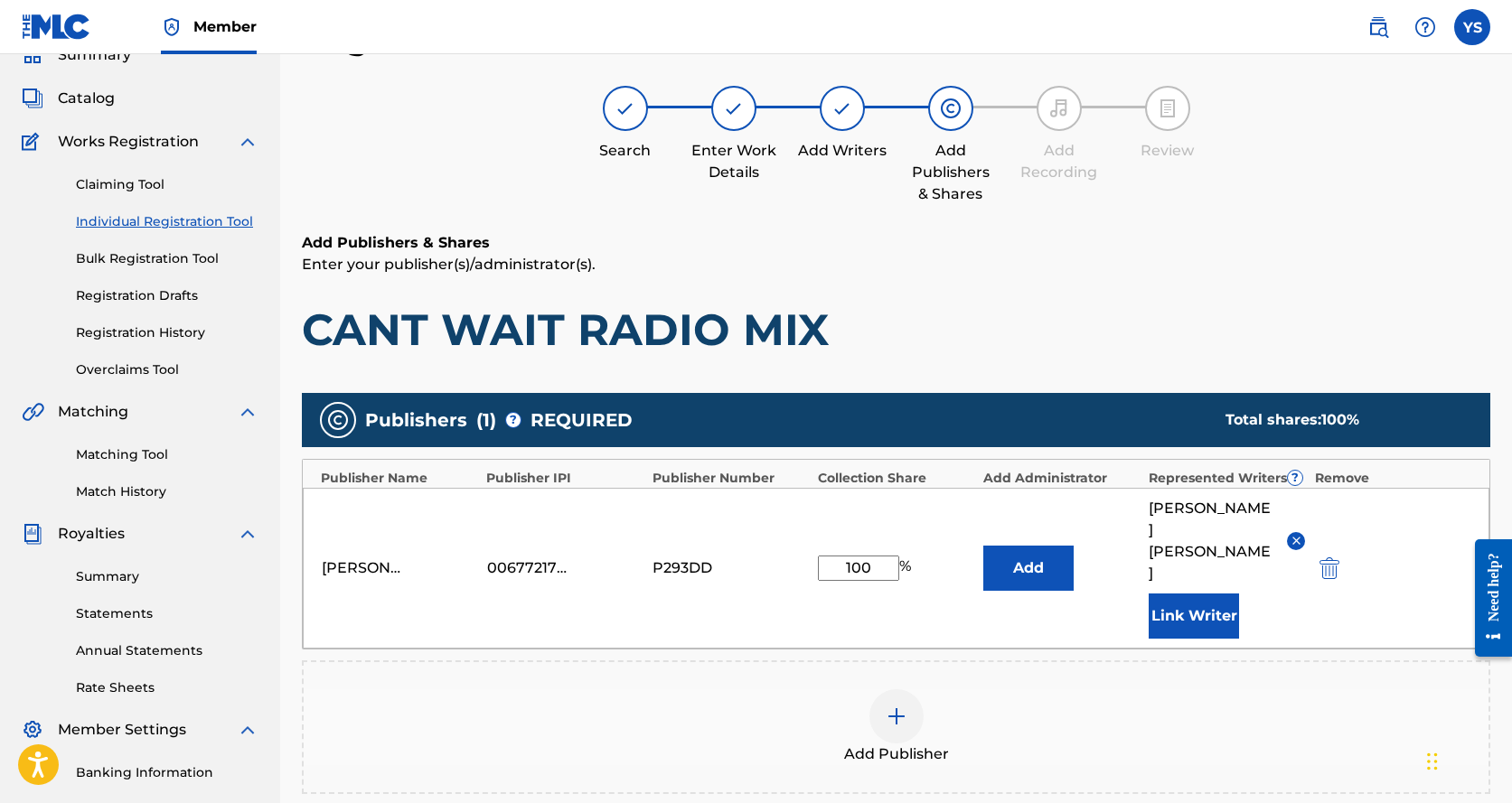
click at [1047, 560] on button "Add" at bounding box center [1028, 568] width 90 height 45
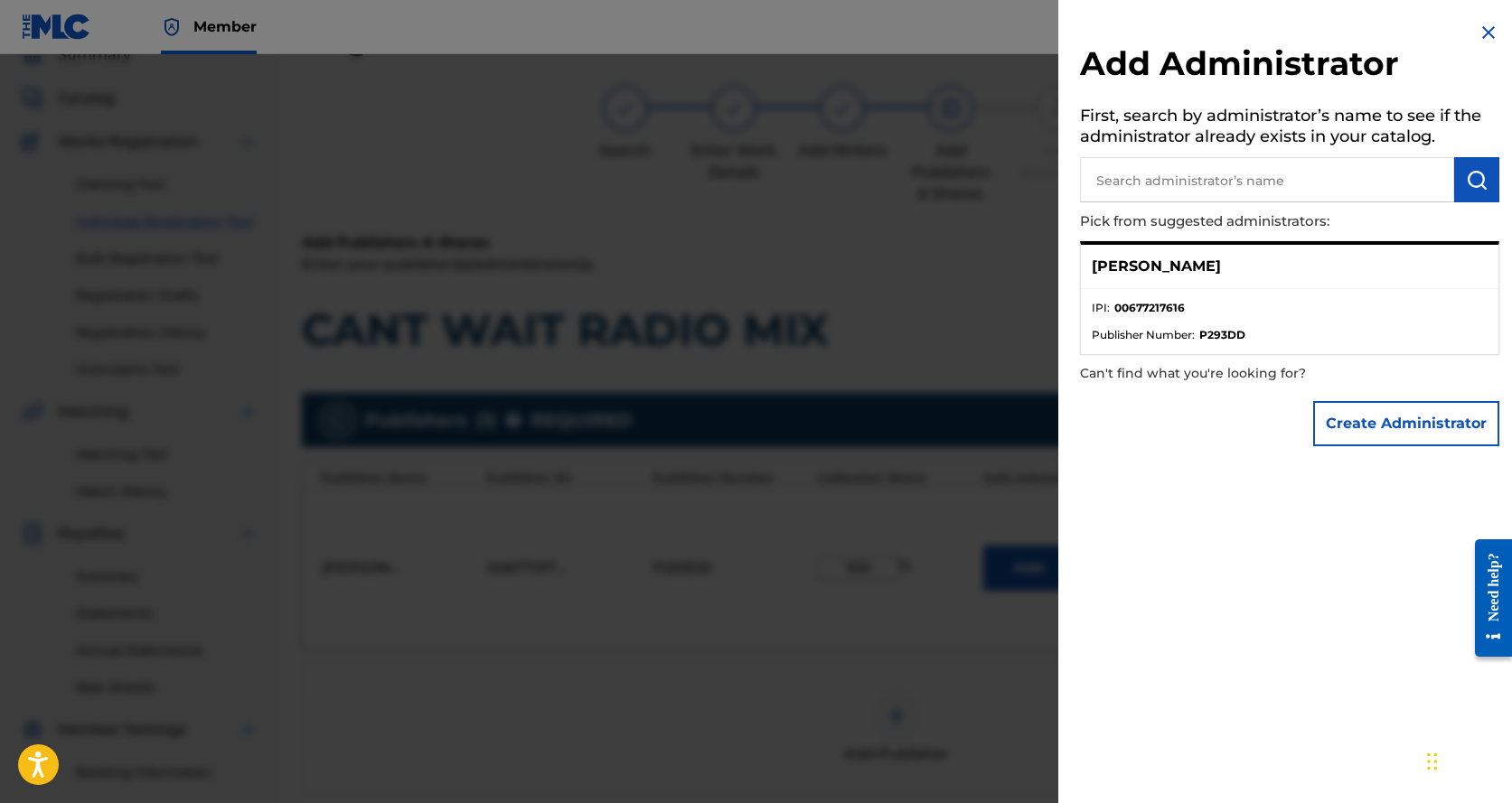
click at [1371, 298] on ul "IPI : 00677217616 Publisher Number : P293DD" at bounding box center [1289, 321] width 418 height 65
click at [1195, 258] on p "[PERSON_NAME]" at bounding box center [1157, 266] width 129 height 22
click at [1240, 277] on div "[PERSON_NAME]" at bounding box center [1289, 267] width 418 height 45
click at [1165, 331] on span "Publisher Number :" at bounding box center [1143, 334] width 103 height 16
click at [1293, 294] on ul "IPI : 00677217616 Publisher Number : P293DD" at bounding box center [1289, 321] width 418 height 65
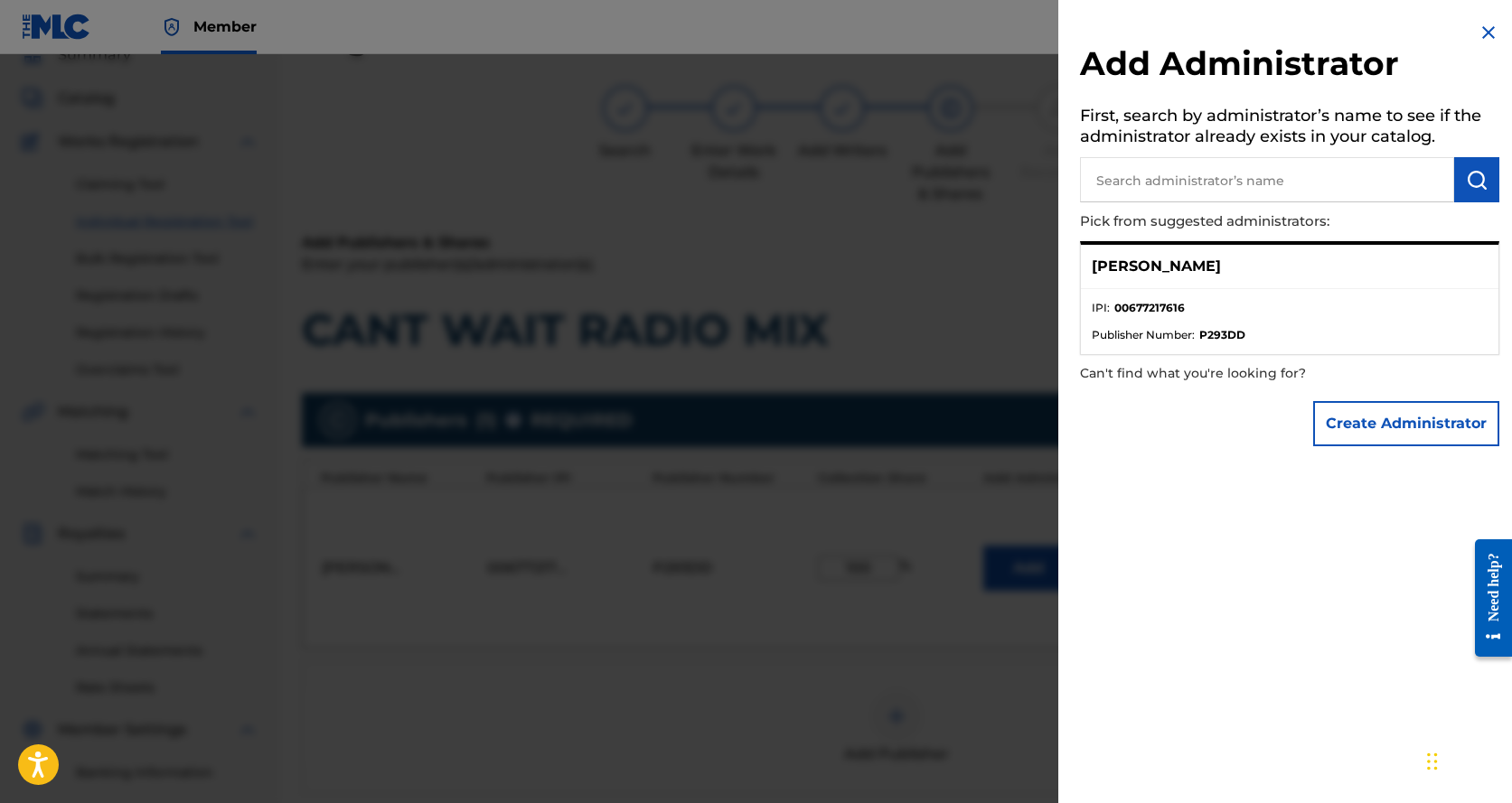
click at [1305, 260] on div "[PERSON_NAME]" at bounding box center [1289, 267] width 418 height 45
click at [1160, 346] on ul "IPI : 00677217616 Publisher Number : P293DD" at bounding box center [1289, 321] width 418 height 65
drag, startPoint x: 1160, startPoint y: 346, endPoint x: 1134, endPoint y: 307, distance: 46.9
click at [1134, 307] on strong "00677217616" at bounding box center [1150, 308] width 70 height 16
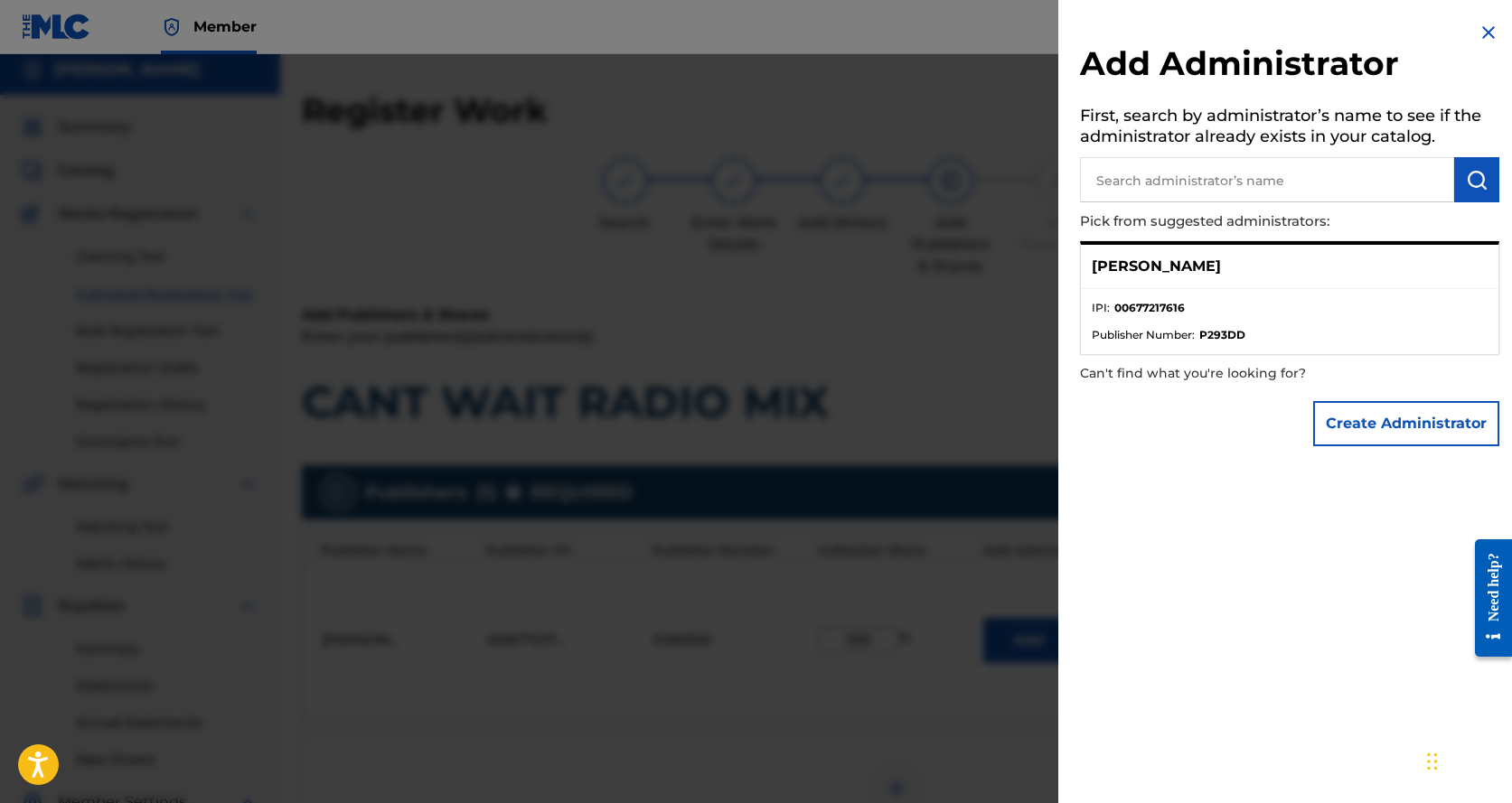
scroll to position [0, 0]
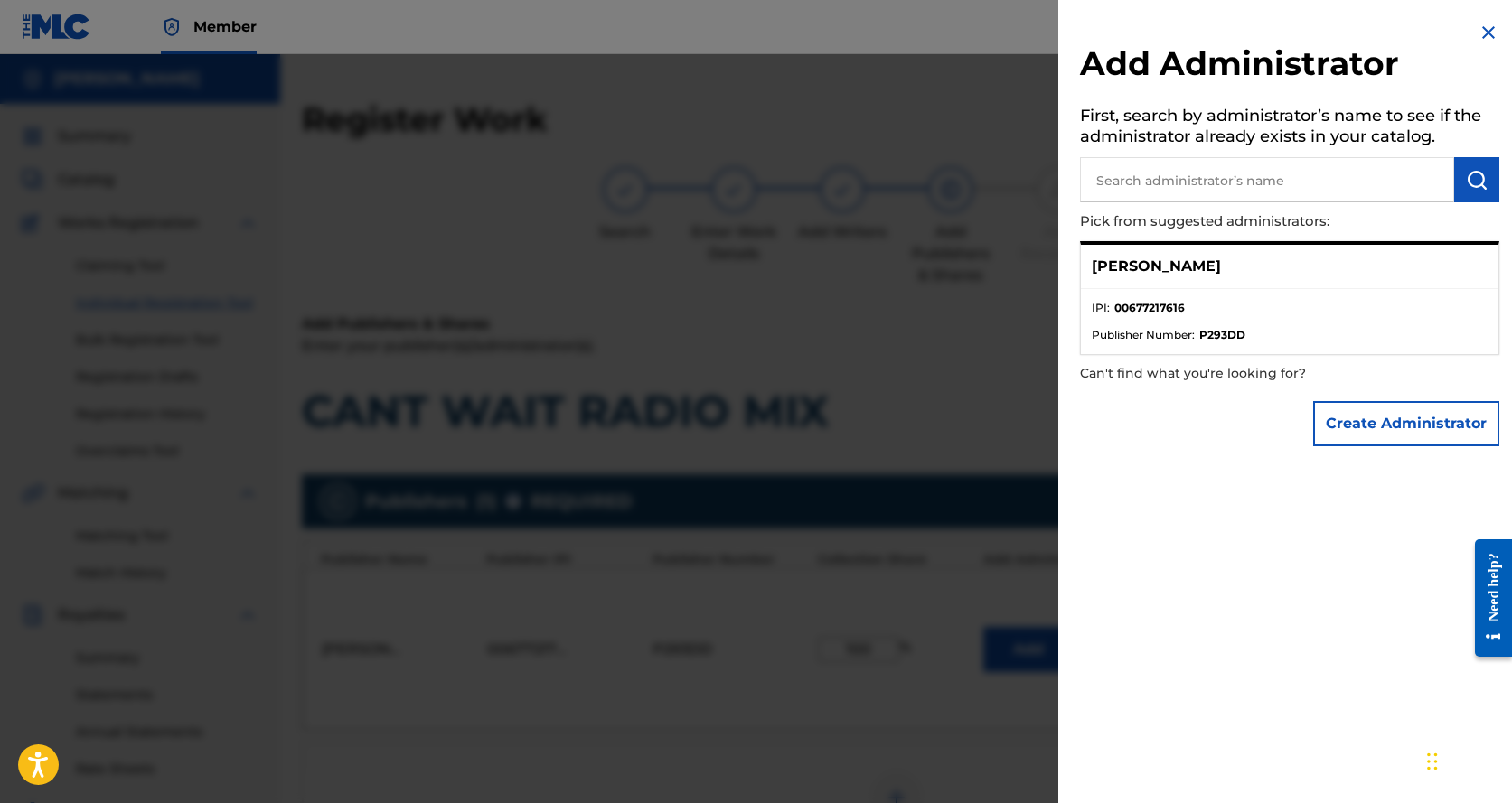
drag, startPoint x: 1323, startPoint y: 260, endPoint x: 1082, endPoint y: 266, distance: 241.1
click at [1082, 266] on div "[PERSON_NAME]" at bounding box center [1289, 267] width 418 height 45
copy p "[PERSON_NAME]"
paste input "[PERSON_NAME]"
type input "[PERSON_NAME]"
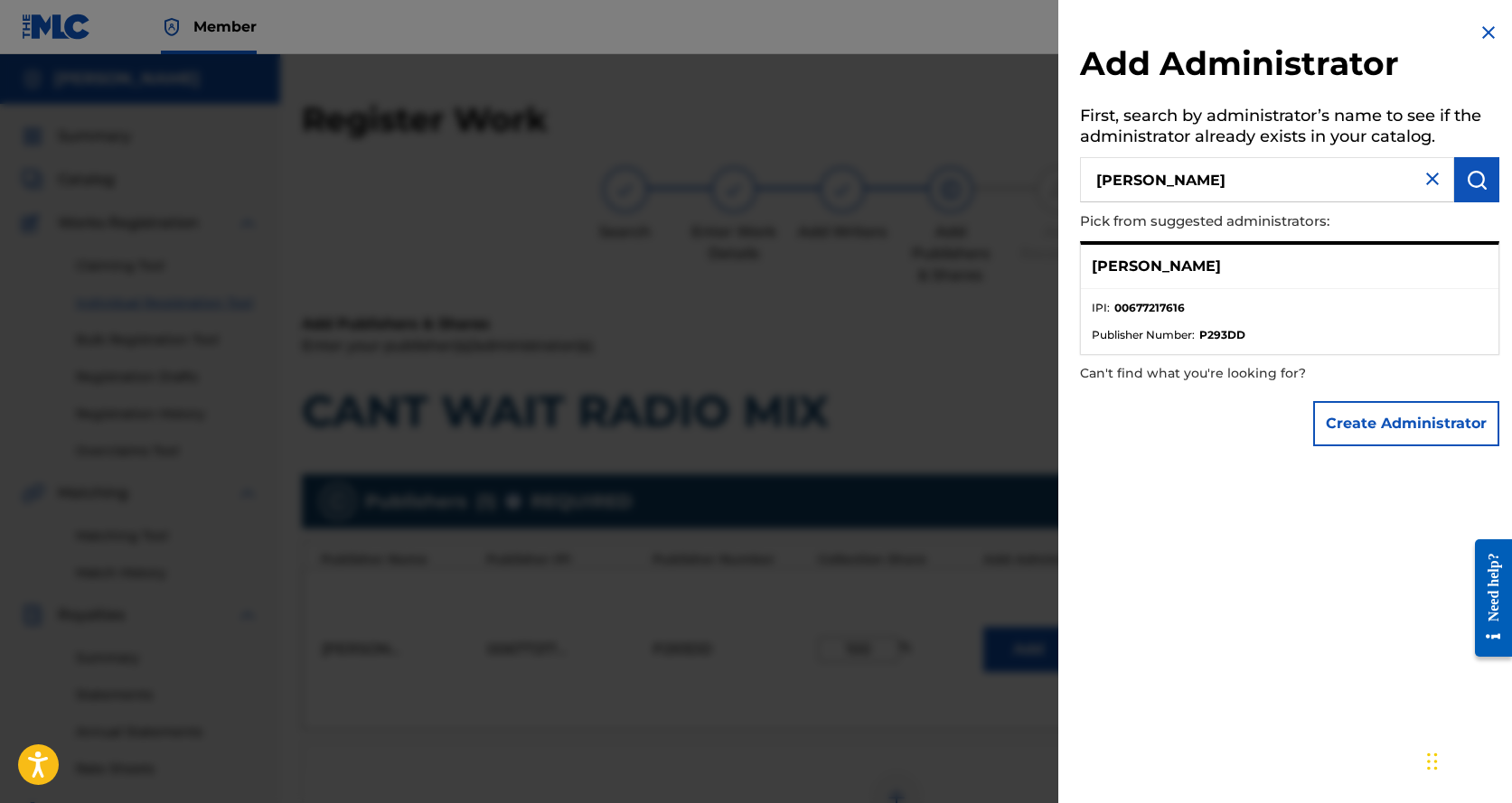
click at [1479, 178] on img "submit" at bounding box center [1477, 179] width 22 height 22
click at [1259, 307] on li "IPI : 00677217616" at bounding box center [1290, 313] width 396 height 27
click at [1169, 325] on li "IPI : 00677217616" at bounding box center [1290, 313] width 396 height 27
click at [1169, 321] on li "IPI : 00677217616" at bounding box center [1290, 313] width 396 height 27
click at [1159, 274] on p "[PERSON_NAME]" at bounding box center [1157, 266] width 129 height 22
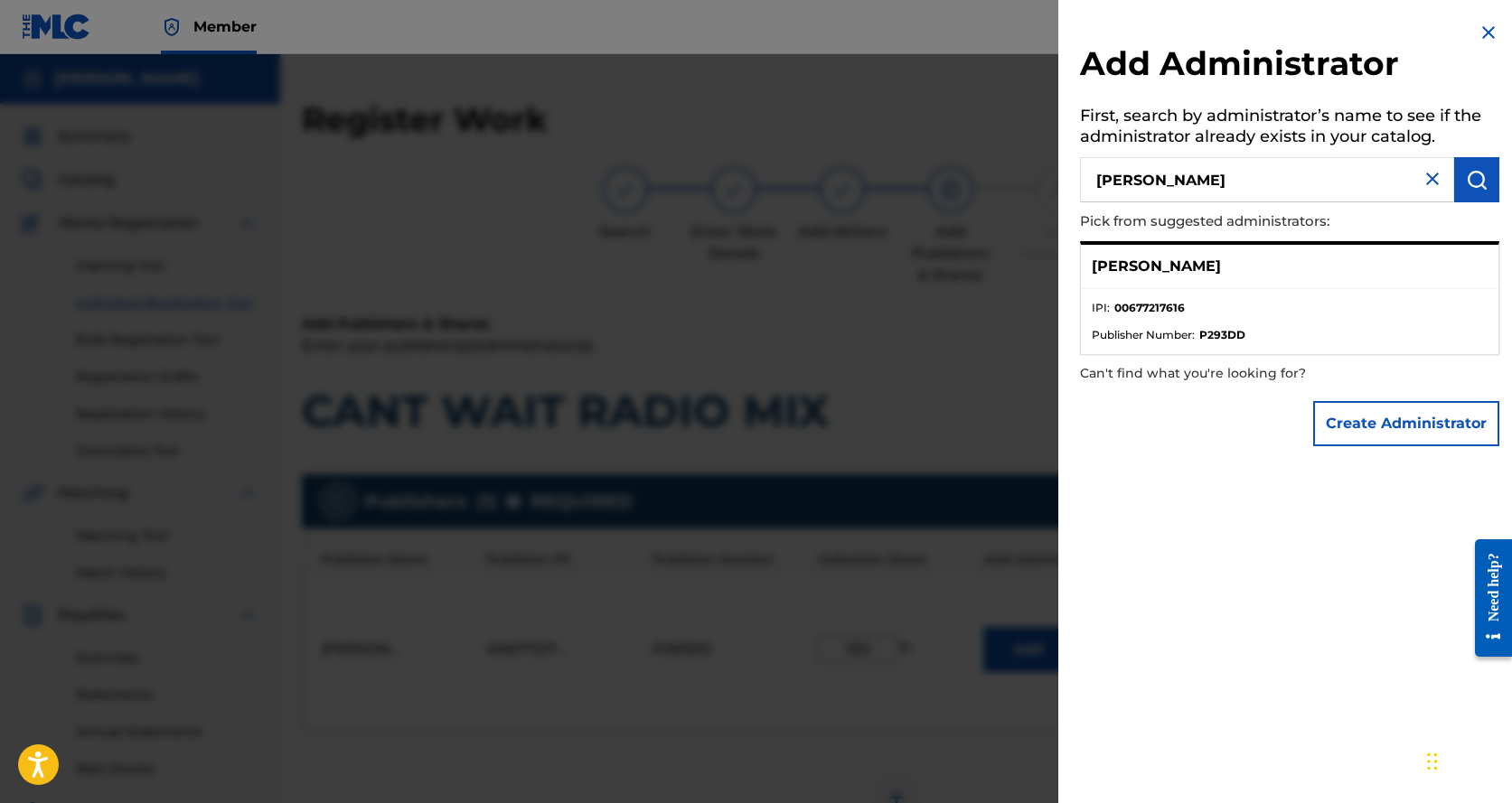
click at [1478, 36] on img at bounding box center [1488, 32] width 22 height 22
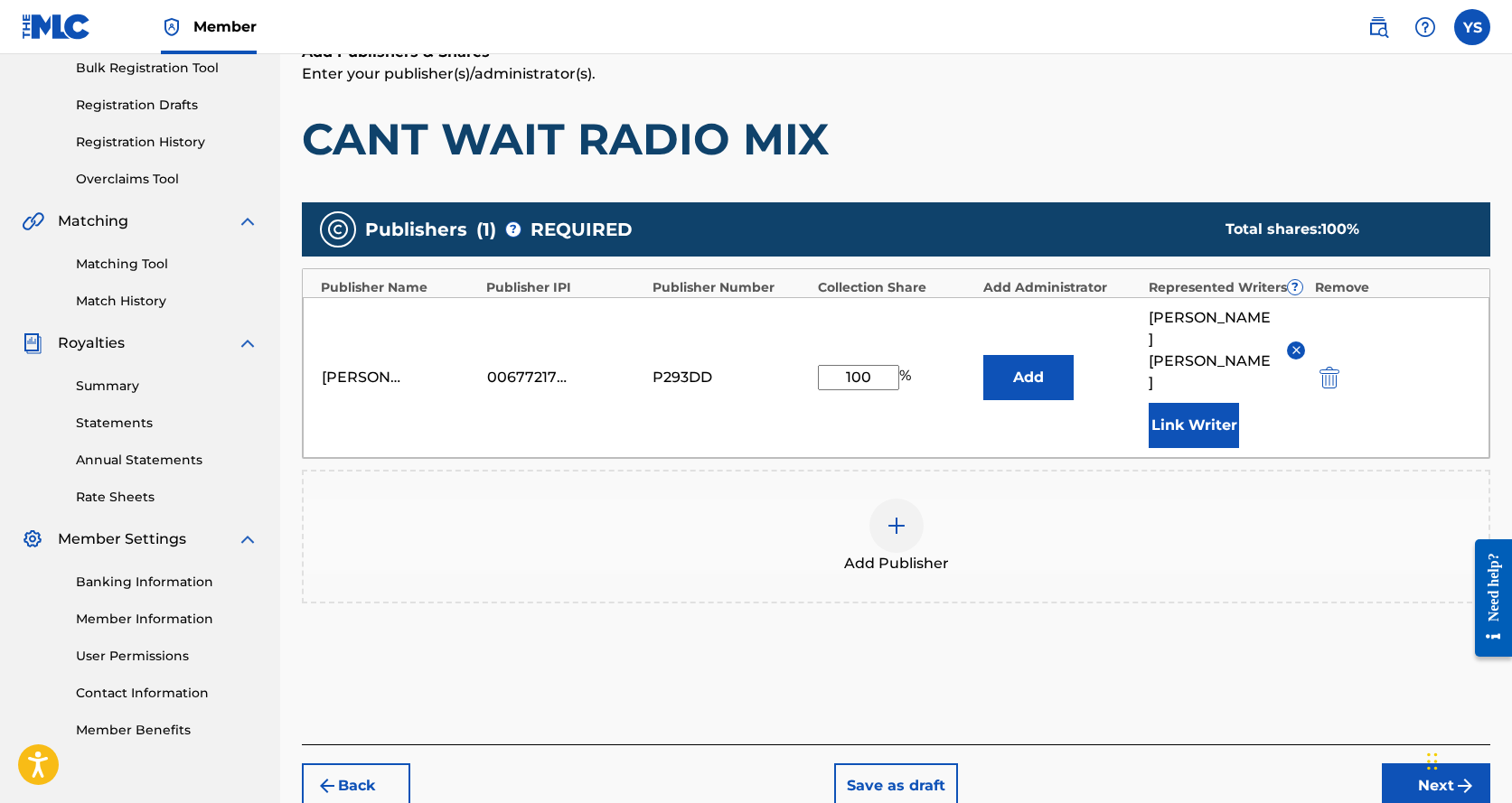
scroll to position [343, 0]
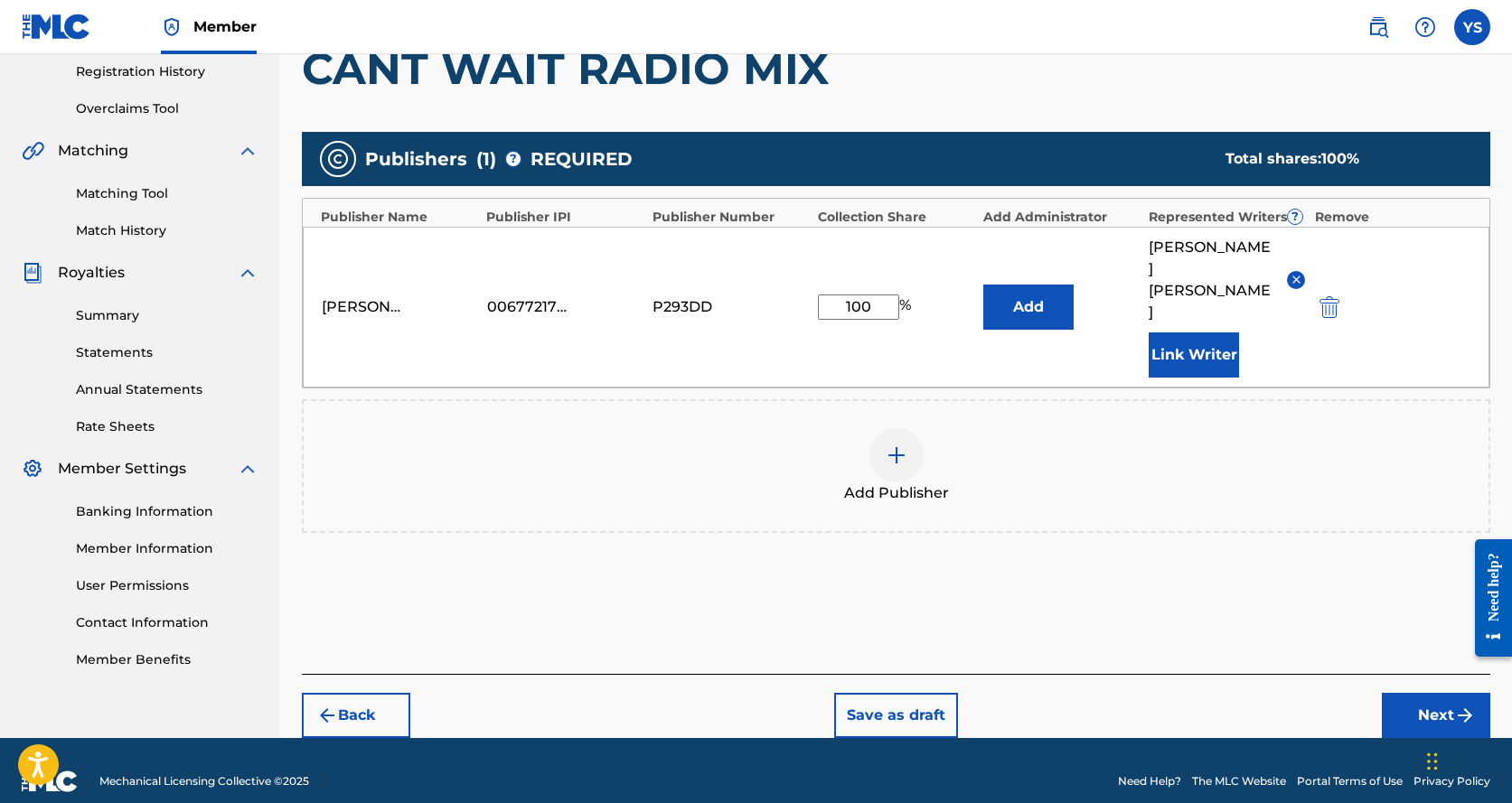
click at [1418, 701] on button "Next" at bounding box center [1436, 716] width 109 height 45
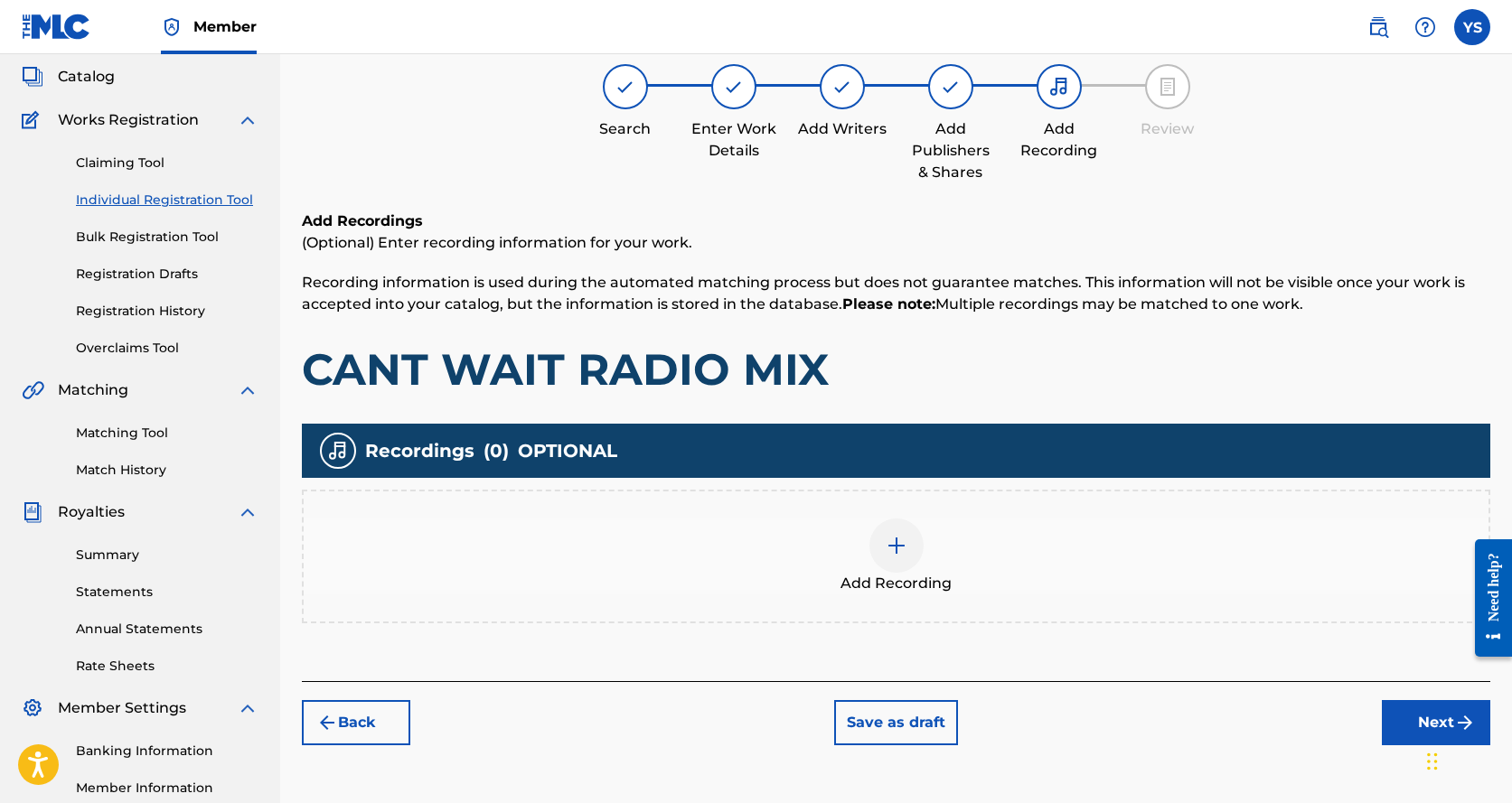
scroll to position [171, 0]
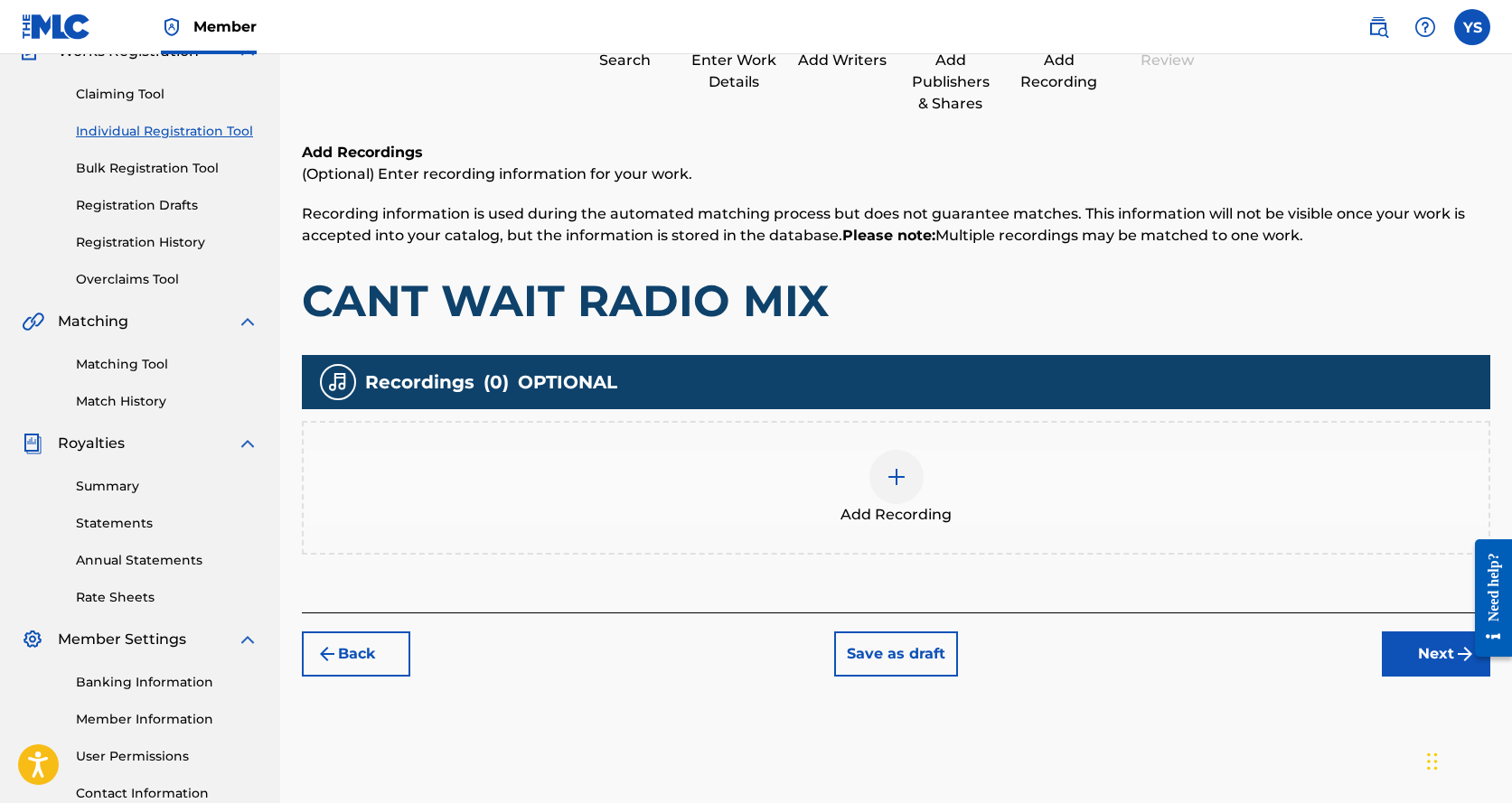
click at [898, 477] on img at bounding box center [896, 476] width 22 height 22
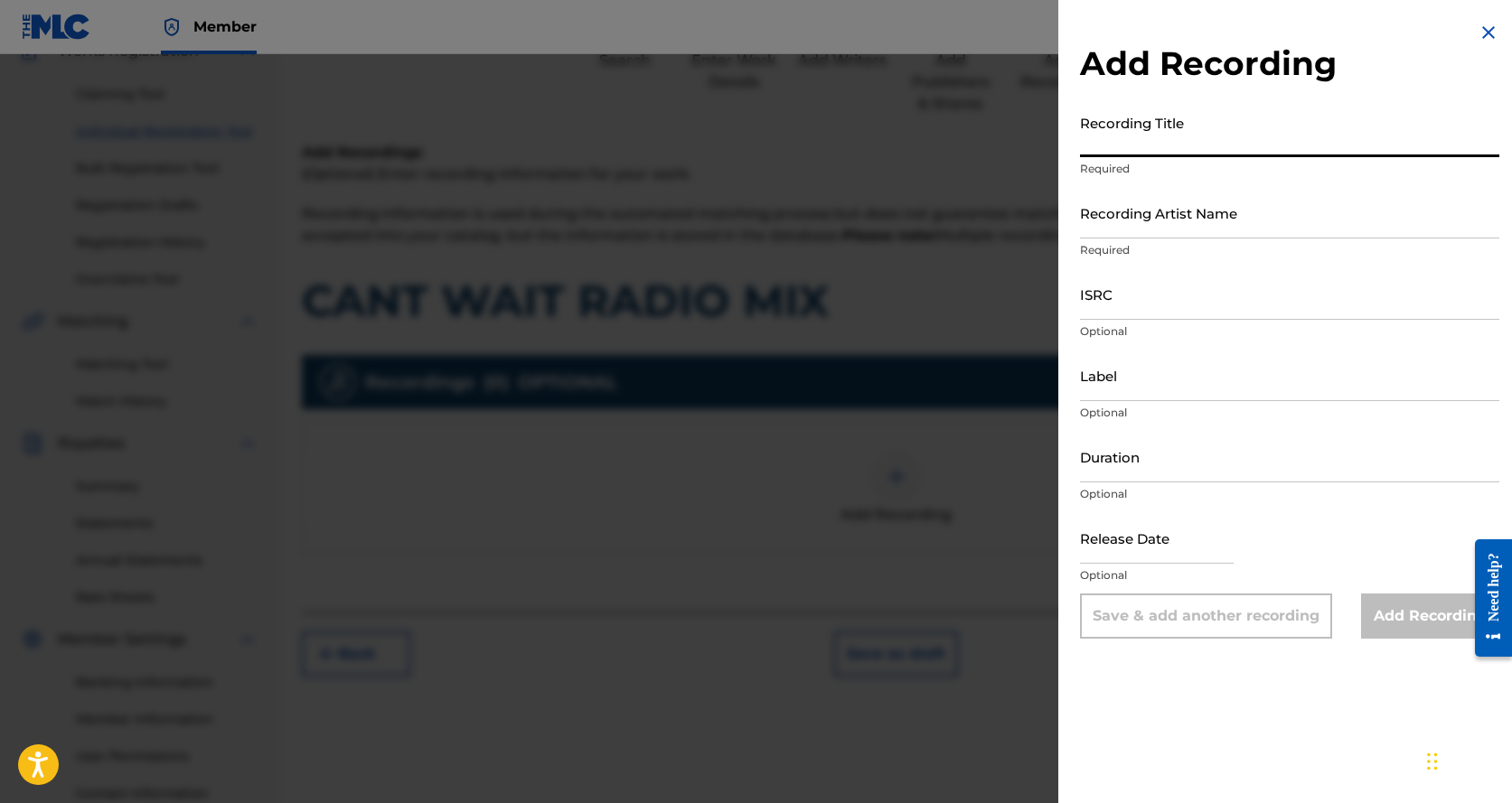
click at [1201, 133] on input "Recording Title" at bounding box center [1289, 132] width 420 height 51
click at [1184, 146] on input "Recording Title" at bounding box center [1289, 132] width 420 height 51
type input "Can't Wait"
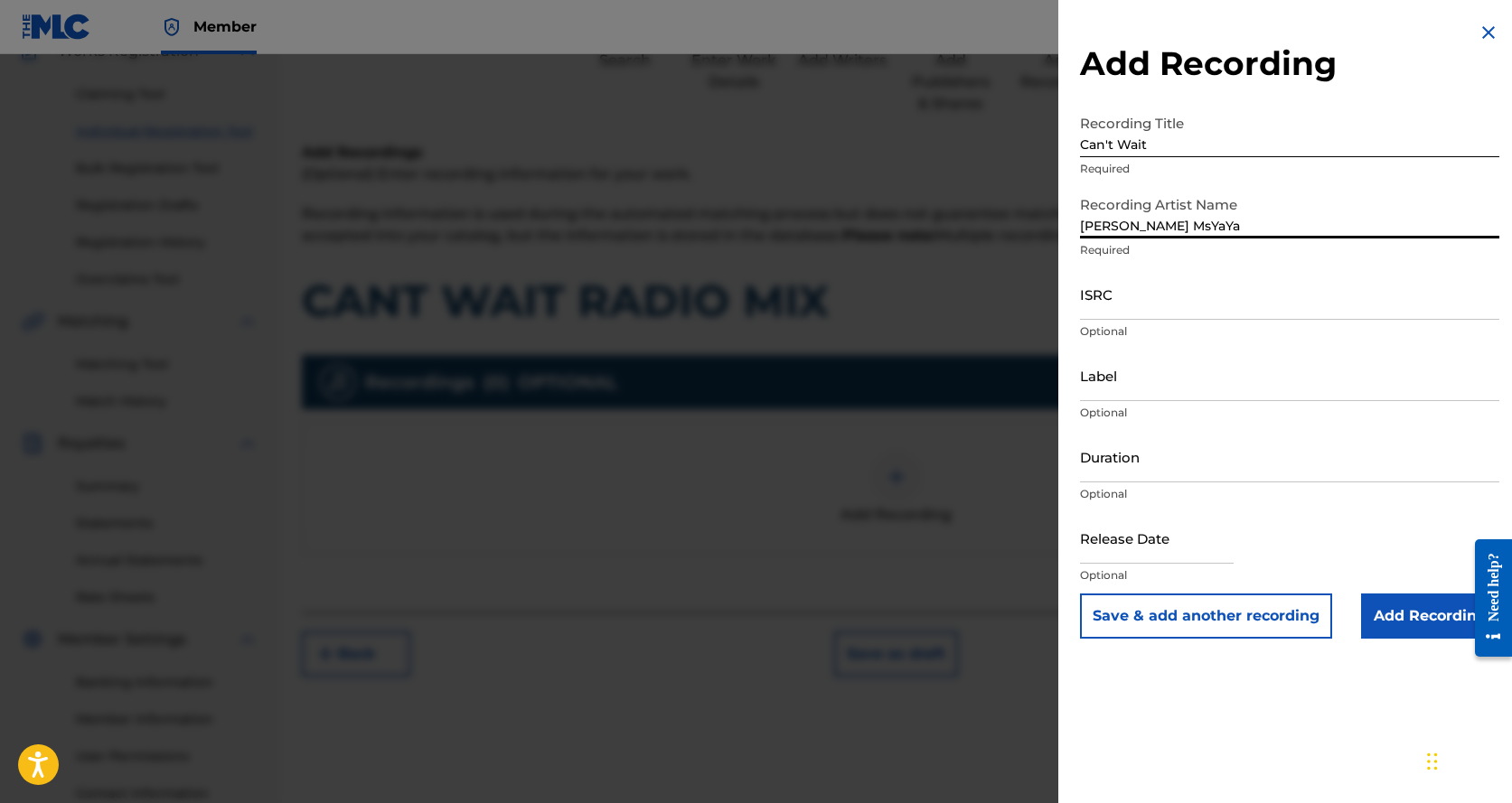
type input "[PERSON_NAME] MsYaYa"
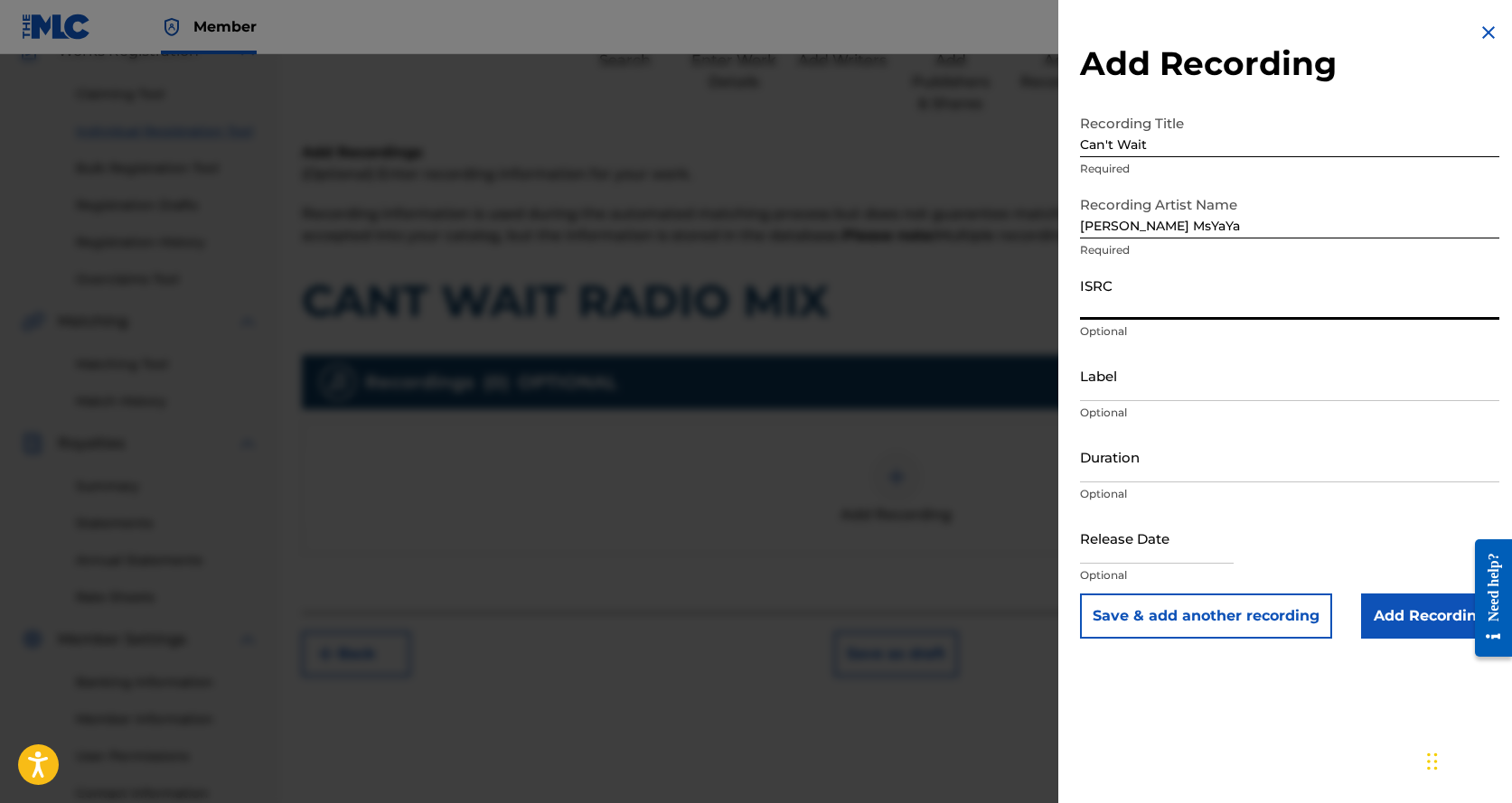
click at [1136, 303] on input "ISRC" at bounding box center [1289, 294] width 420 height 51
